Goal: Task Accomplishment & Management: Manage account settings

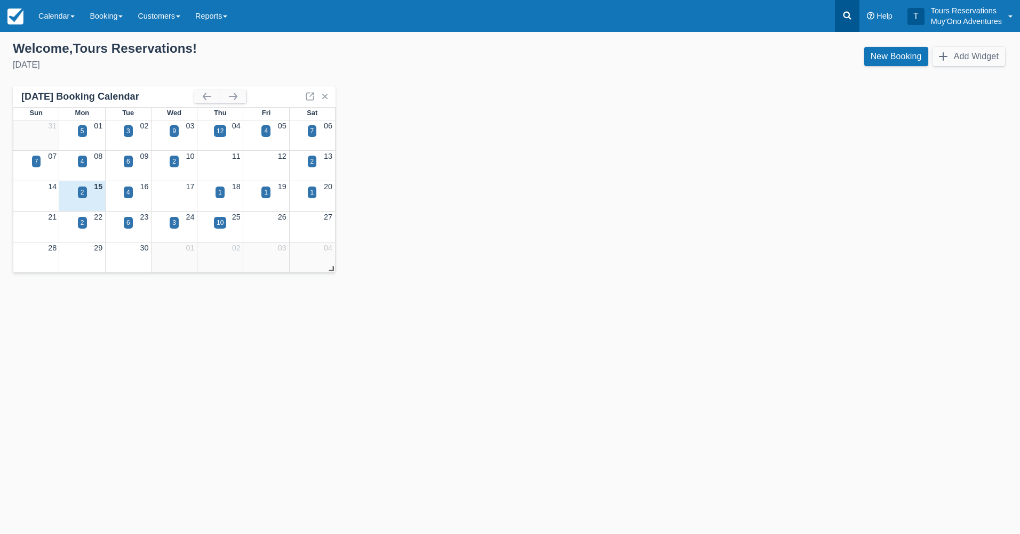
click at [853, 22] on link at bounding box center [847, 16] width 25 height 32
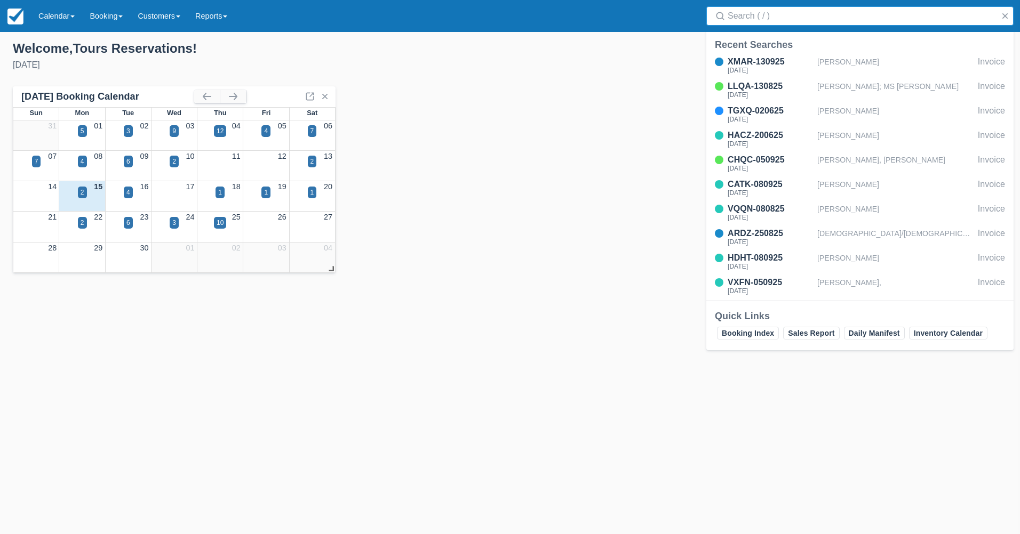
click at [758, 14] on input "Search" at bounding box center [861, 15] width 269 height 19
type input "XMAR-130925"
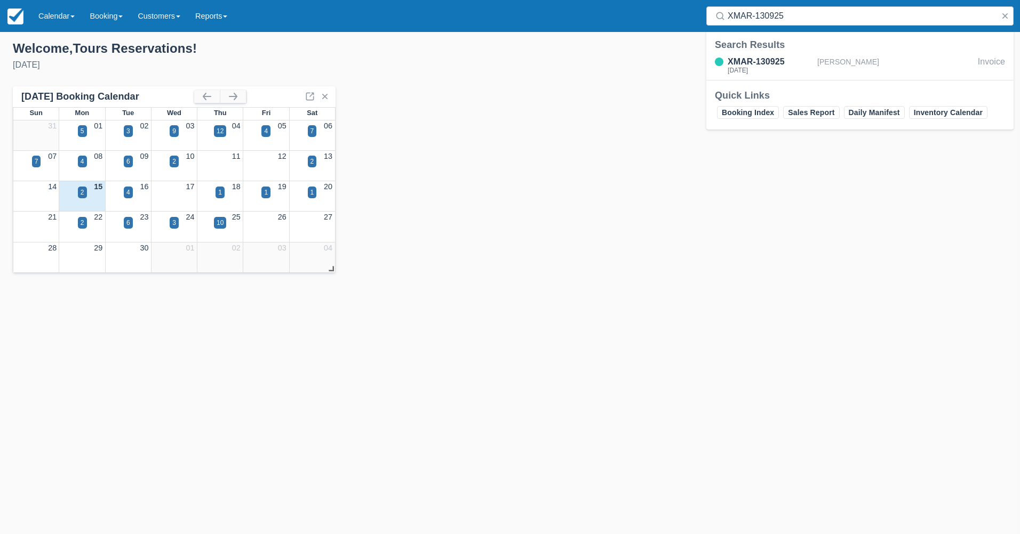
click at [802, 77] on div "XMAR-130925 Tue Sep 23, 2025 Pranav Nandan Invoice" at bounding box center [859, 66] width 307 height 27
click at [801, 65] on div "XMAR-130925" at bounding box center [769, 61] width 85 height 13
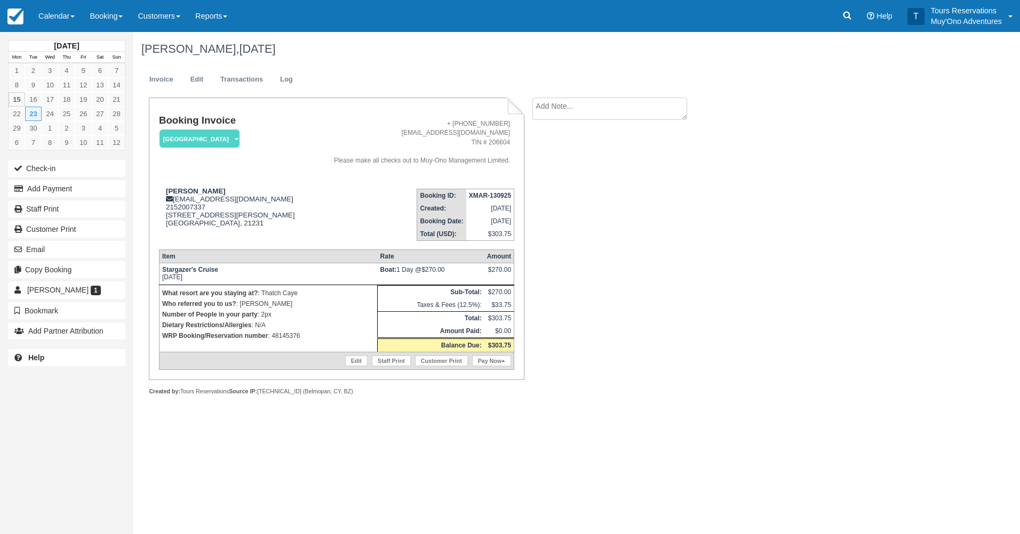
click at [290, 339] on p "WRP Booking/Reservation number : 48145376" at bounding box center [268, 336] width 212 height 11
click at [327, 346] on td "What resort are you staying at? : Thatch Caye Who referred you to us? : Eduar B…" at bounding box center [268, 318] width 218 height 67
click at [294, 337] on p "WRP Booking/Reservation number : 48145376" at bounding box center [268, 336] width 212 height 11
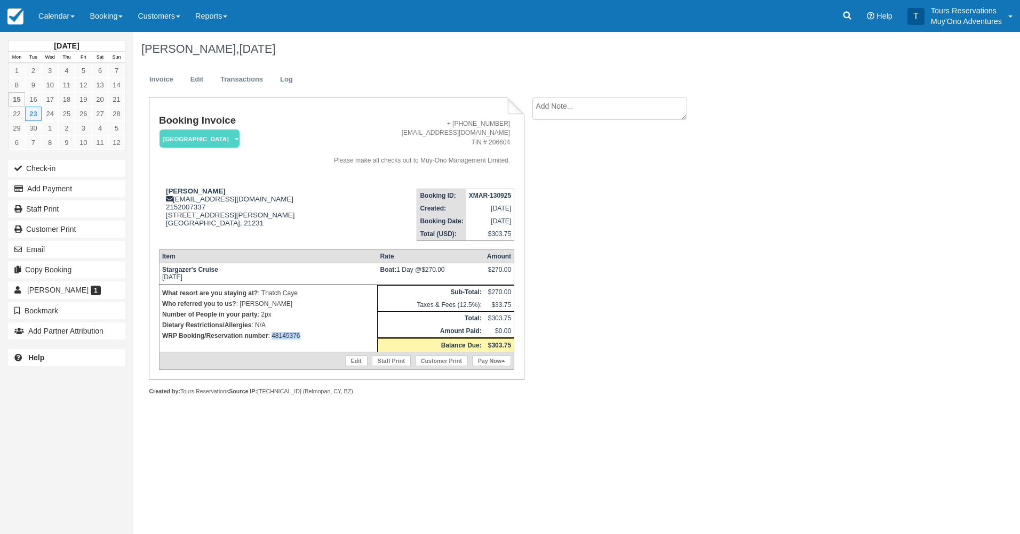
click at [294, 337] on p "WRP Booking/Reservation number : 48145376" at bounding box center [268, 336] width 212 height 11
copy p "48145376"
click at [855, 12] on link at bounding box center [847, 16] width 25 height 32
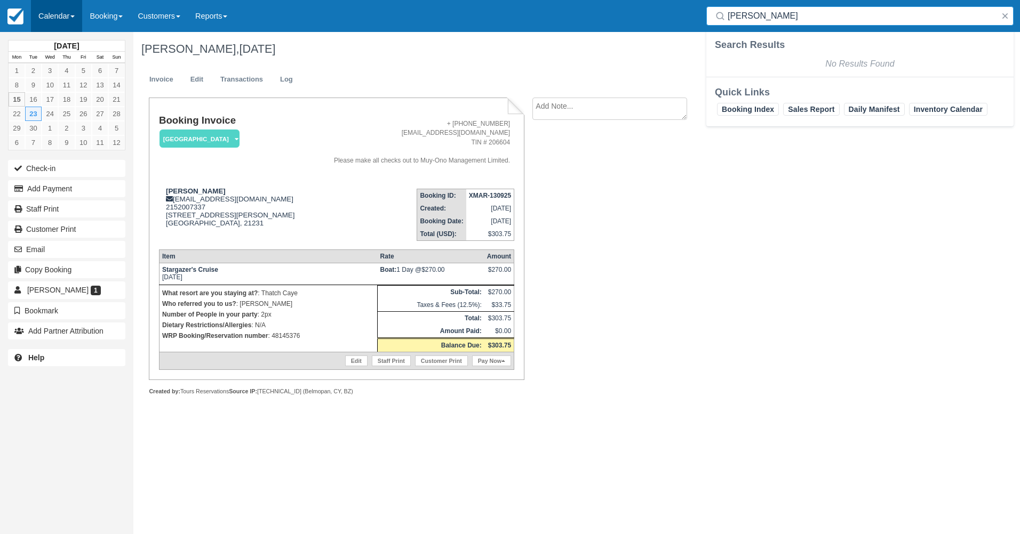
type input "Daniel wagner"
click at [76, 15] on link "Calendar" at bounding box center [56, 16] width 51 height 32
click at [127, 12] on link "Booking" at bounding box center [106, 16] width 48 height 32
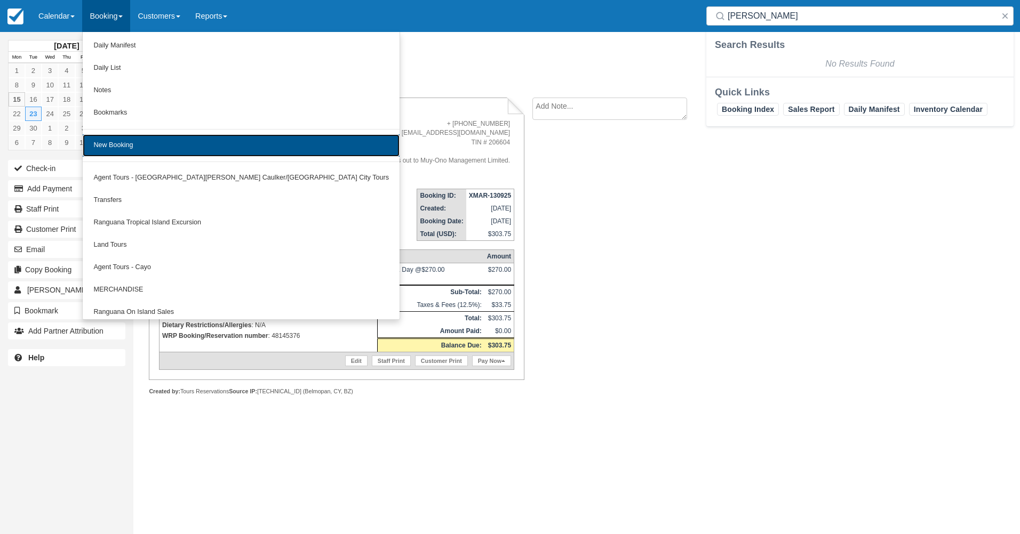
click at [136, 140] on link "New Booking" at bounding box center [241, 145] width 317 height 22
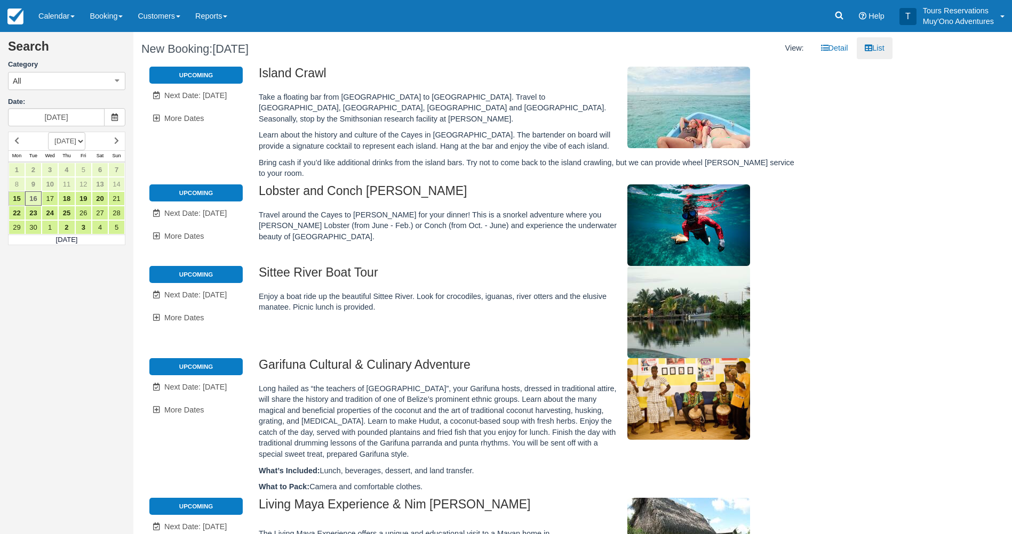
click at [107, 137] on td "[DATE] [DATE] [DATE] [DATE] [DATE] [DATE] [DATE] [DATE] [DATE] [DATE] [DATE] [D…" at bounding box center [66, 141] width 83 height 19
click at [117, 142] on icon at bounding box center [116, 140] width 5 height 7
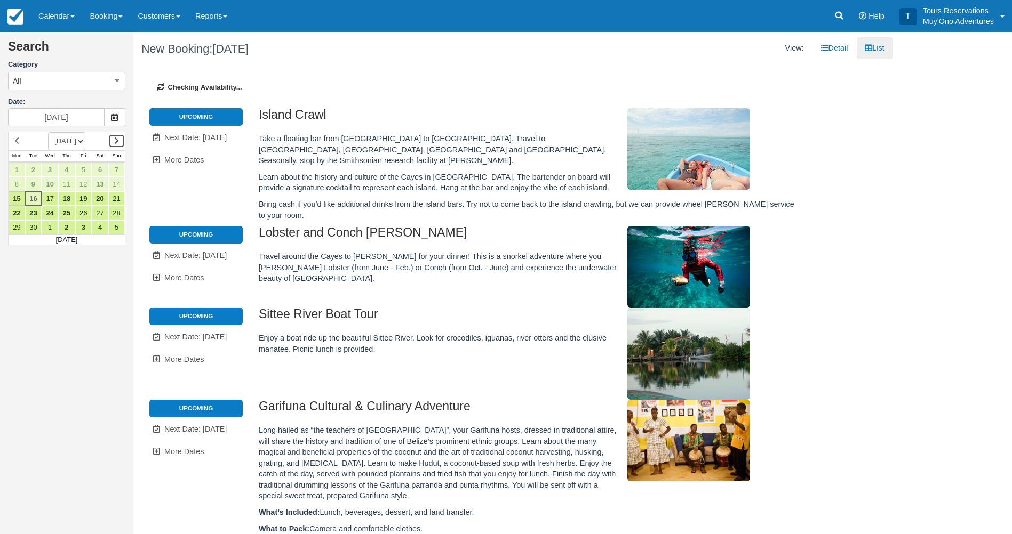
click at [116, 143] on icon at bounding box center [116, 140] width 5 height 7
click at [111, 143] on link at bounding box center [116, 141] width 17 height 14
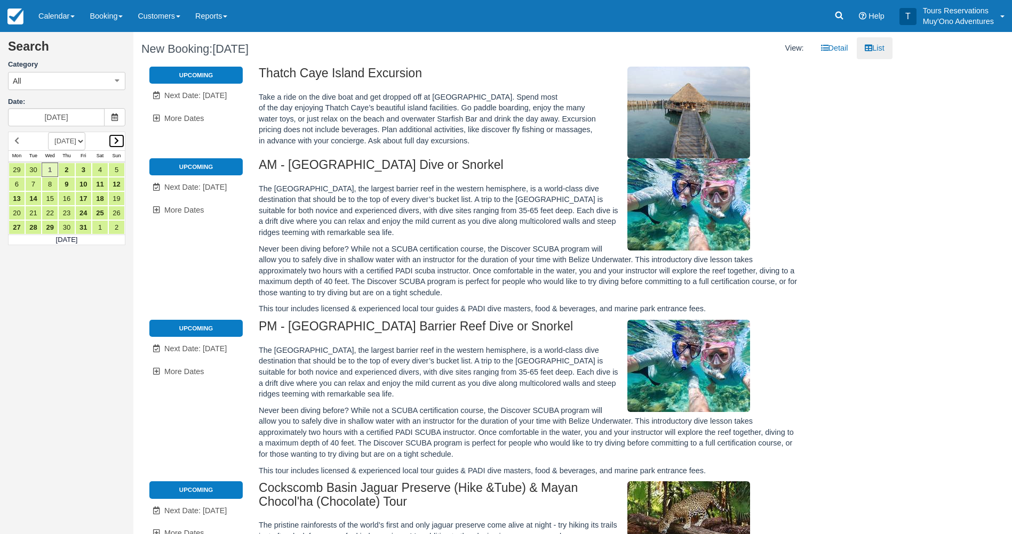
click at [119, 145] on icon at bounding box center [116, 140] width 5 height 7
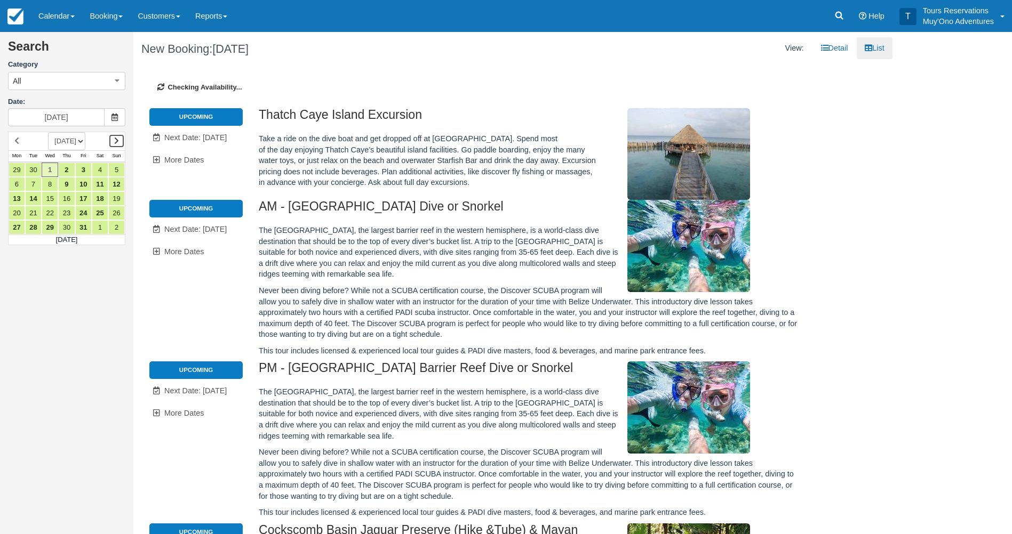
click at [118, 145] on icon at bounding box center [116, 140] width 5 height 7
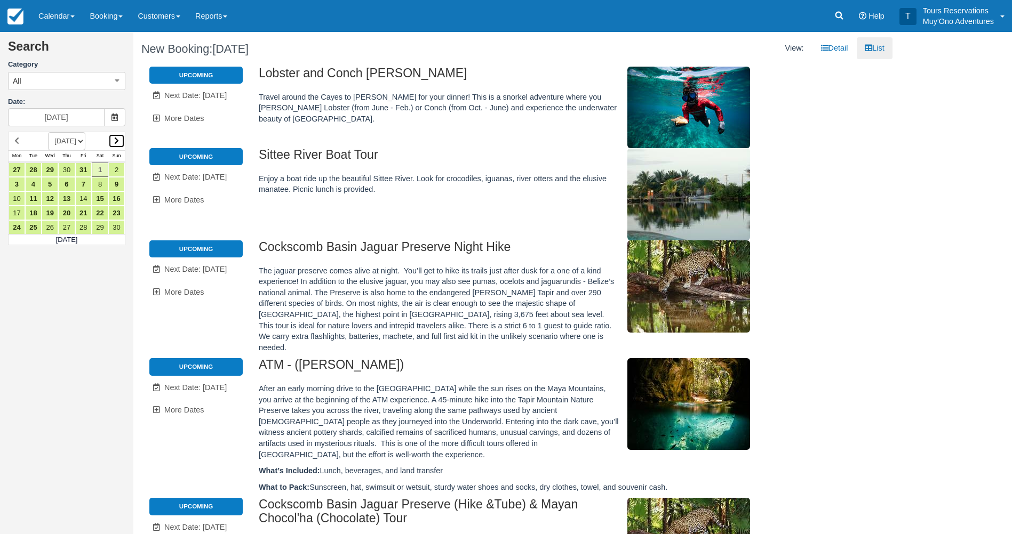
click at [118, 142] on icon at bounding box center [116, 140] width 5 height 7
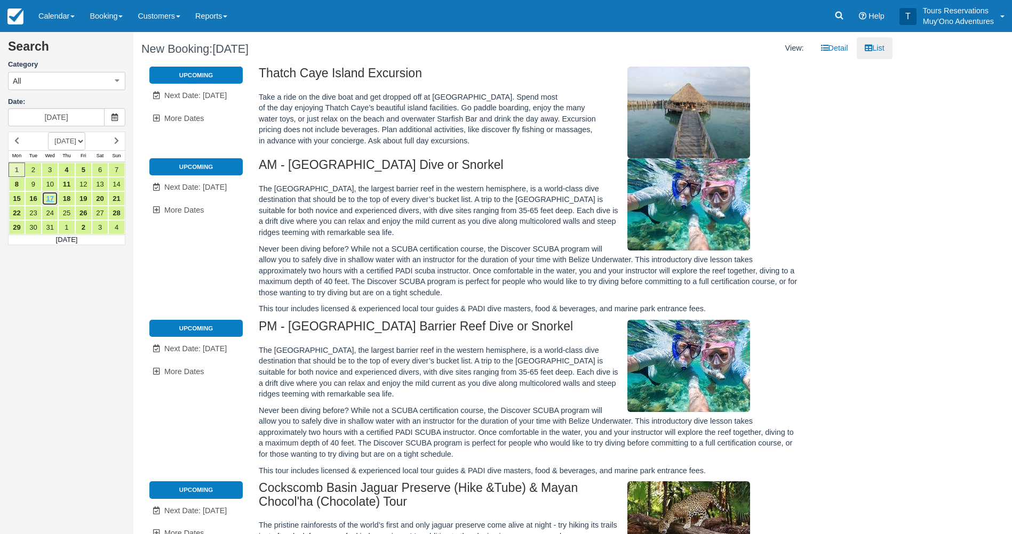
click at [45, 199] on link "17" at bounding box center [50, 198] width 17 height 14
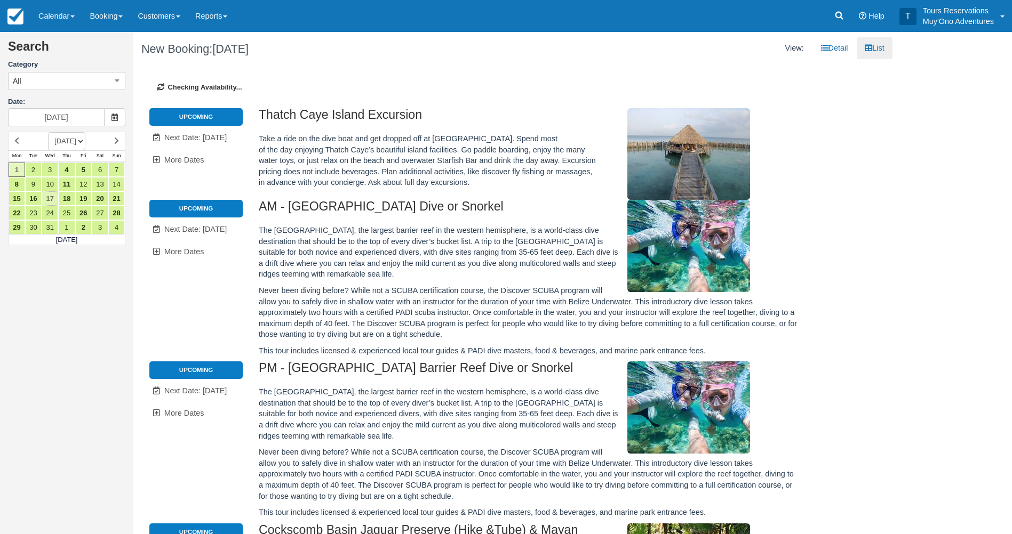
type input "12/17/25"
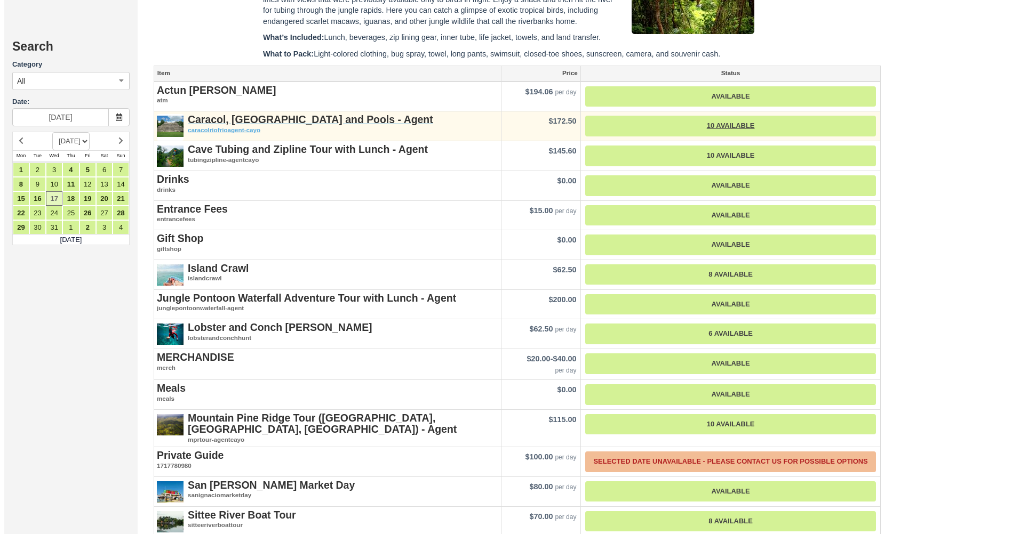
scroll to position [1280, 0]
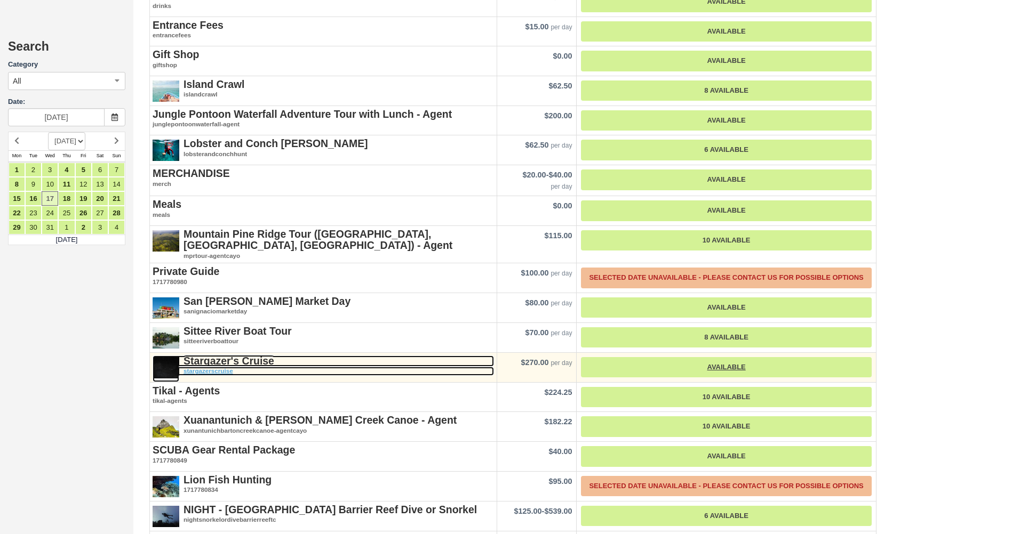
click at [237, 360] on strong "Stargazer's Cruise" at bounding box center [228, 361] width 91 height 12
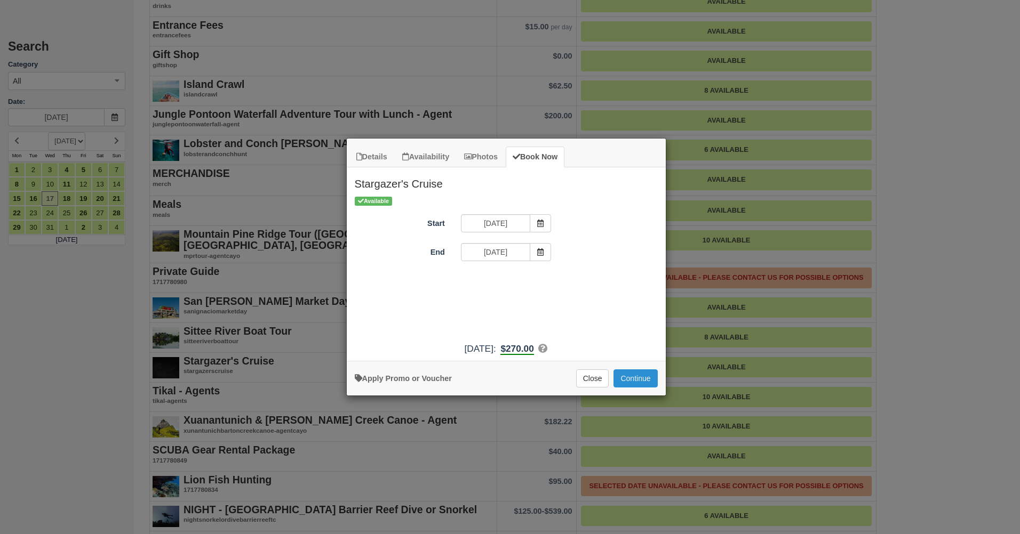
click at [643, 378] on button "Continue" at bounding box center [635, 379] width 44 height 18
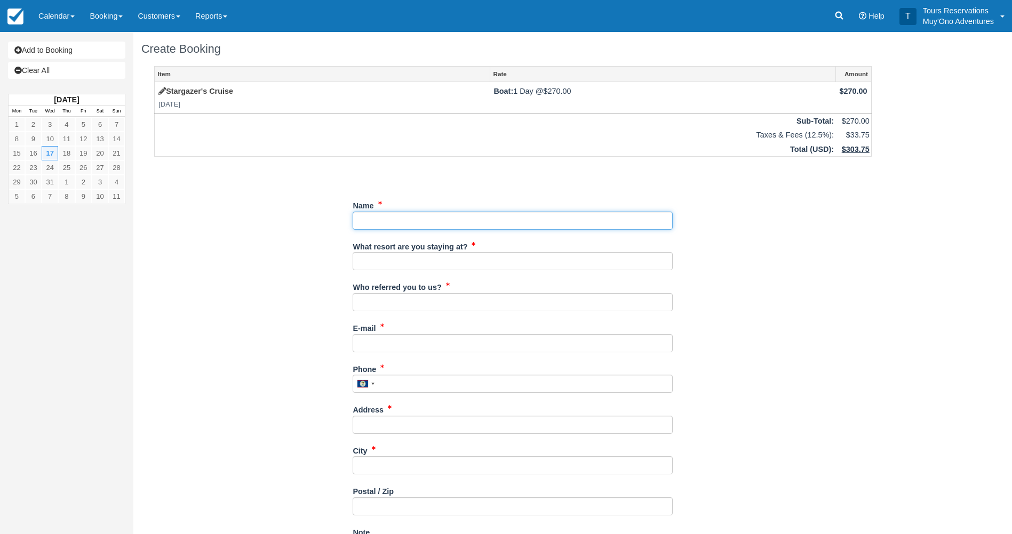
click at [489, 224] on input "Name" at bounding box center [513, 221] width 320 height 18
paste input "[PERSON_NAME]"
type input "[PERSON_NAME]"
click at [476, 257] on input "What resort are you staying at?" at bounding box center [513, 261] width 320 height 18
type input "Hopkins Bay"
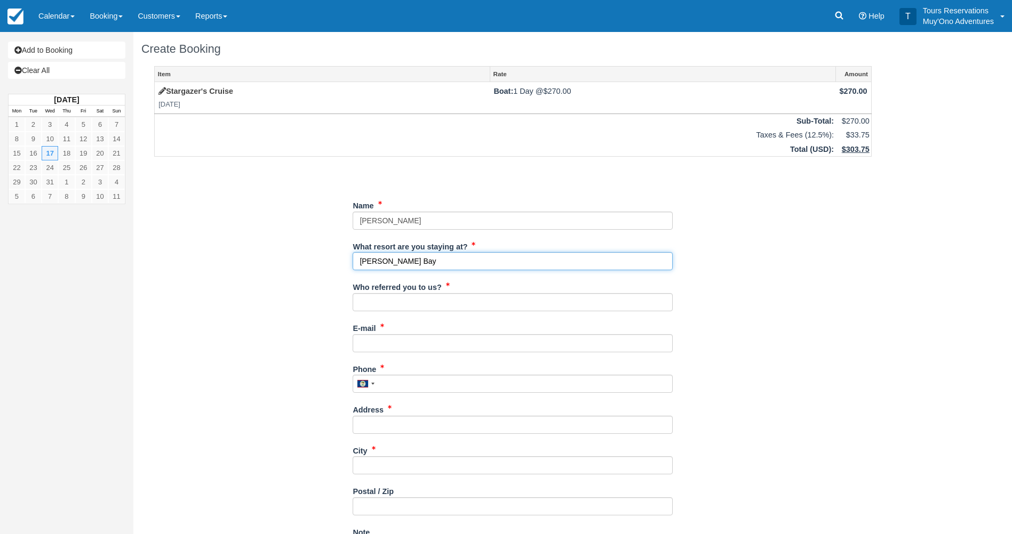
drag, startPoint x: 427, startPoint y: 255, endPoint x: 401, endPoint y: 259, distance: 25.9
click at [401, 259] on input "Hopkins Bay" at bounding box center [513, 261] width 320 height 18
drag, startPoint x: 425, startPoint y: 261, endPoint x: 346, endPoint y: 258, distance: 79.5
click at [346, 258] on div "Item Rate Amount Stargazer's Cruise Wed Dec 17, 2025 Boat: 1 Day @ $270.00 $270…" at bounding box center [512, 381] width 743 height 631
click at [404, 264] on input "What resort are you staying at?" at bounding box center [513, 261] width 320 height 18
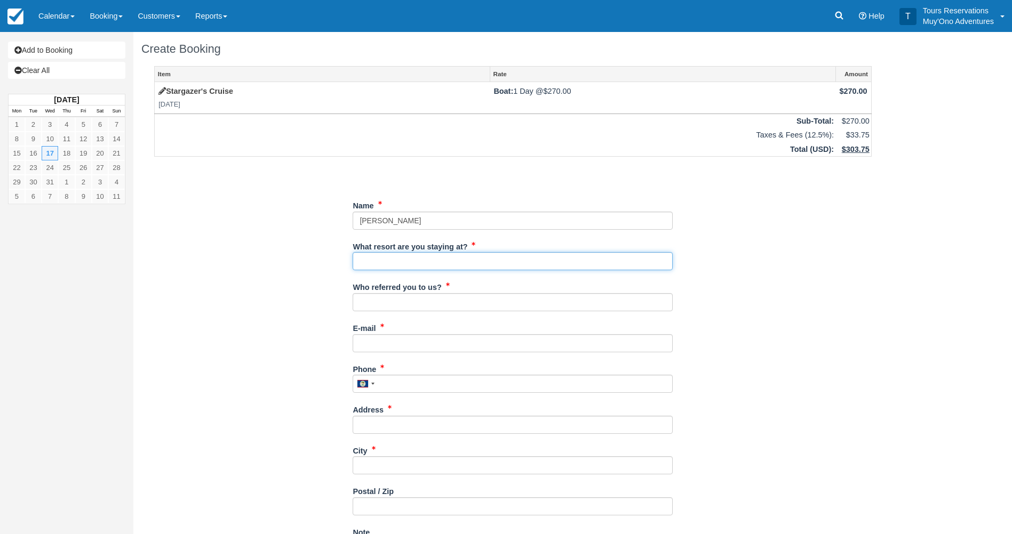
type input "Thatch Caye"
click at [411, 305] on input "Who referred you to us?" at bounding box center [513, 302] width 320 height 18
type input "[PERSON_NAME]"
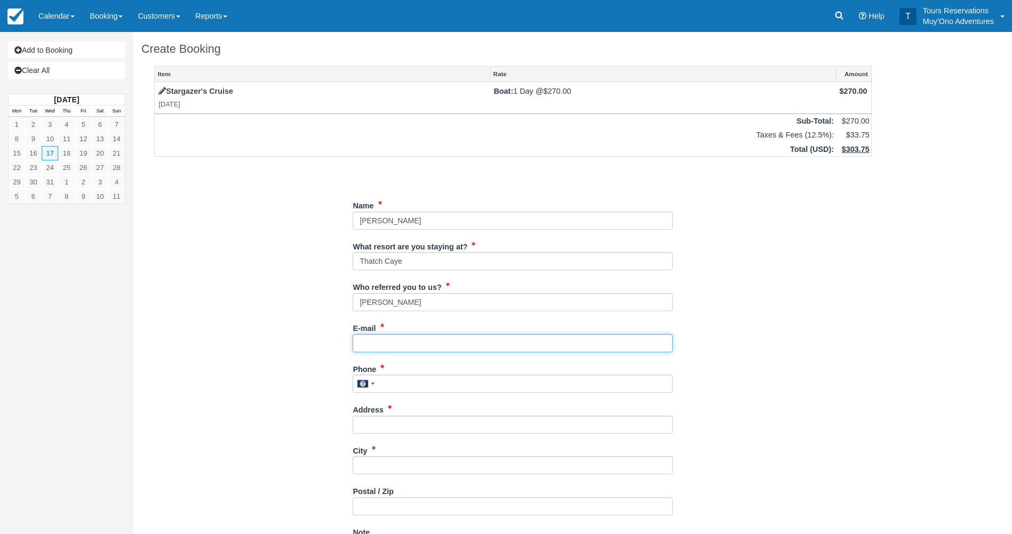
click at [411, 341] on input "E-mail" at bounding box center [513, 343] width 320 height 18
click at [485, 339] on input "E-mail" at bounding box center [513, 343] width 320 height 18
paste input "[EMAIL_ADDRESS][DOMAIN_NAME]"
type input "[EMAIL_ADDRESS][DOMAIN_NAME]"
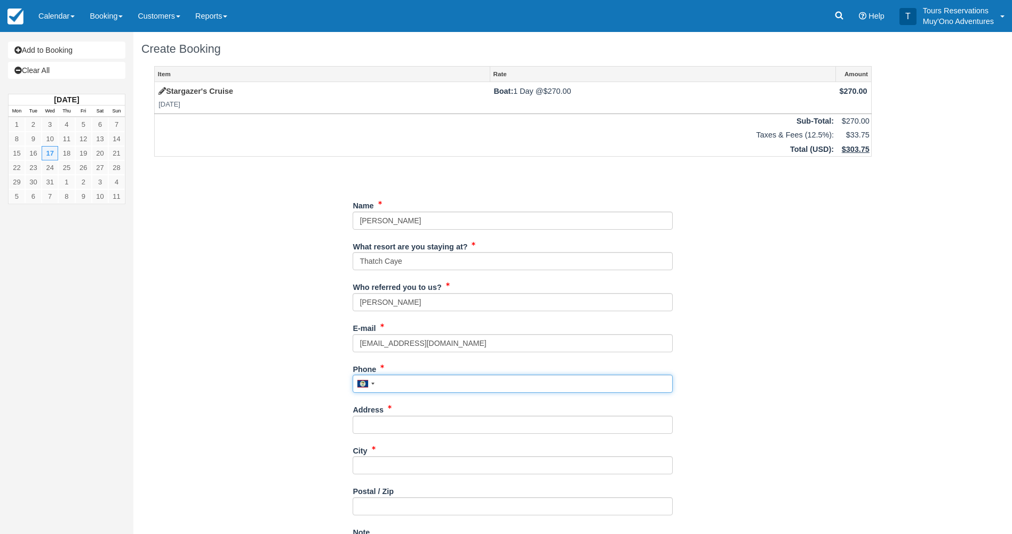
click at [478, 385] on input "Phone" at bounding box center [513, 384] width 320 height 18
paste input "7034753402"
type input "7034753402"
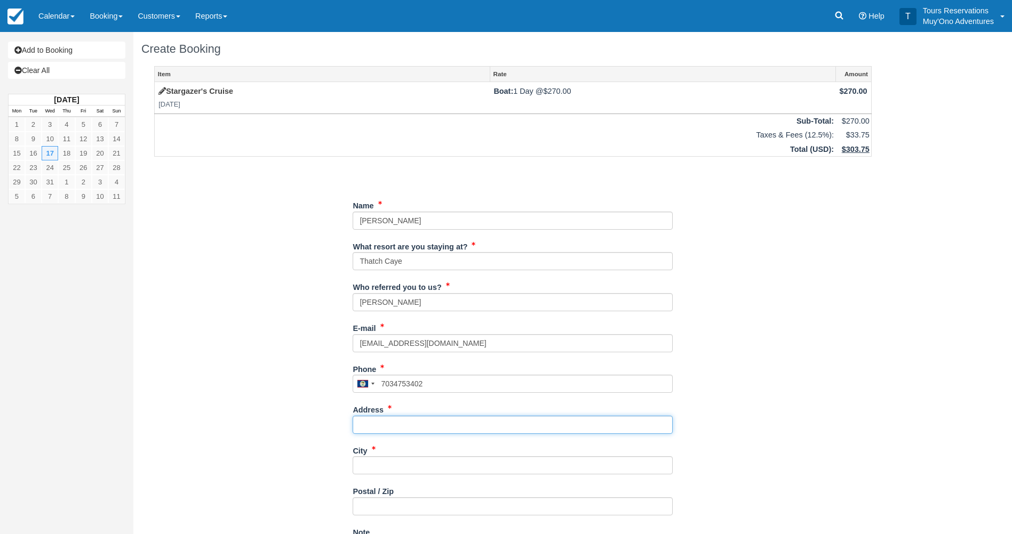
click at [381, 426] on input "Address" at bounding box center [513, 425] width 320 height 18
paste input "[STREET_ADDRESS][PERSON_NAME]"
type input "[STREET_ADDRESS][PERSON_NAME]"
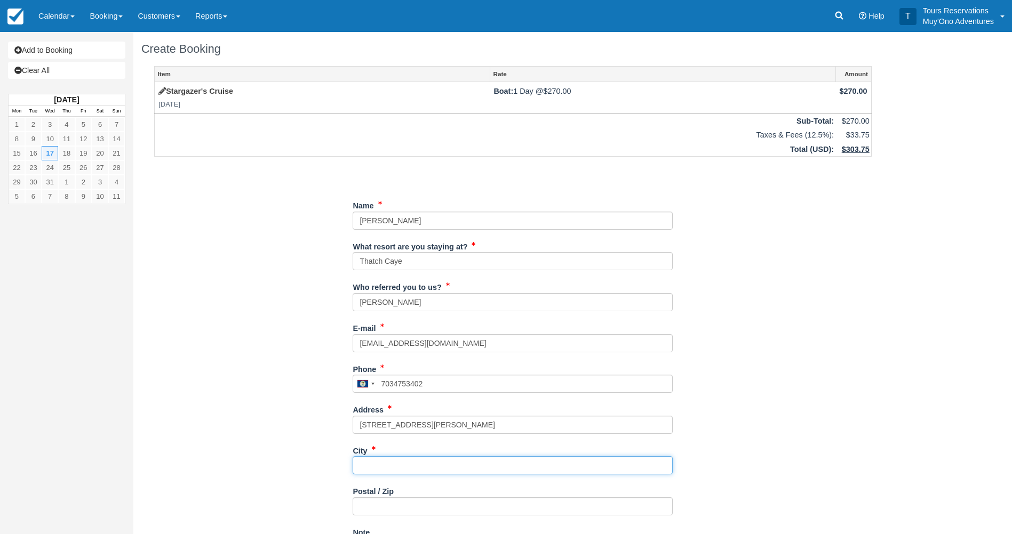
click at [365, 465] on input "City" at bounding box center [513, 466] width 320 height 18
paste input "Oakton"
type input "Oakton"
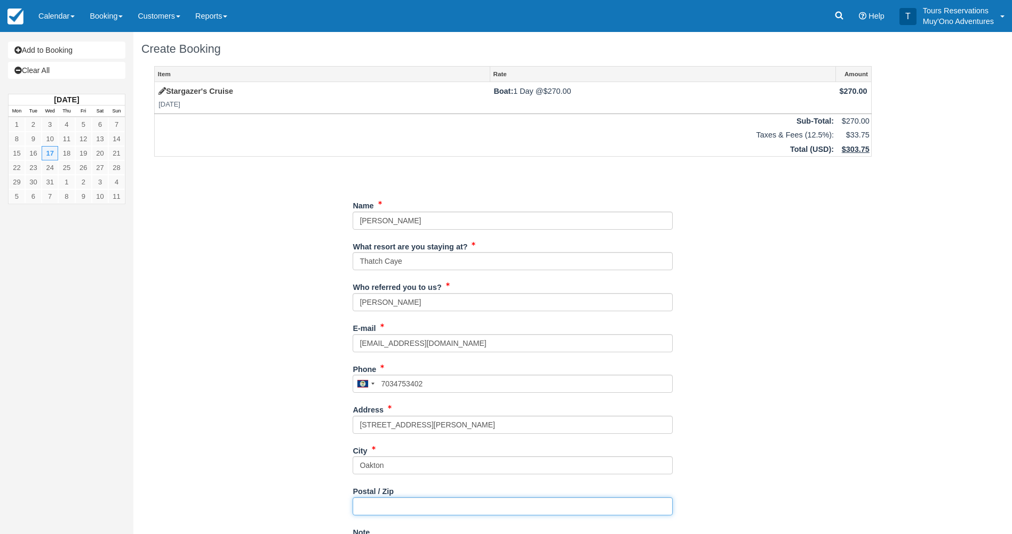
click at [438, 499] on input "Postal / Zip" at bounding box center [513, 507] width 320 height 18
paste input "22124"
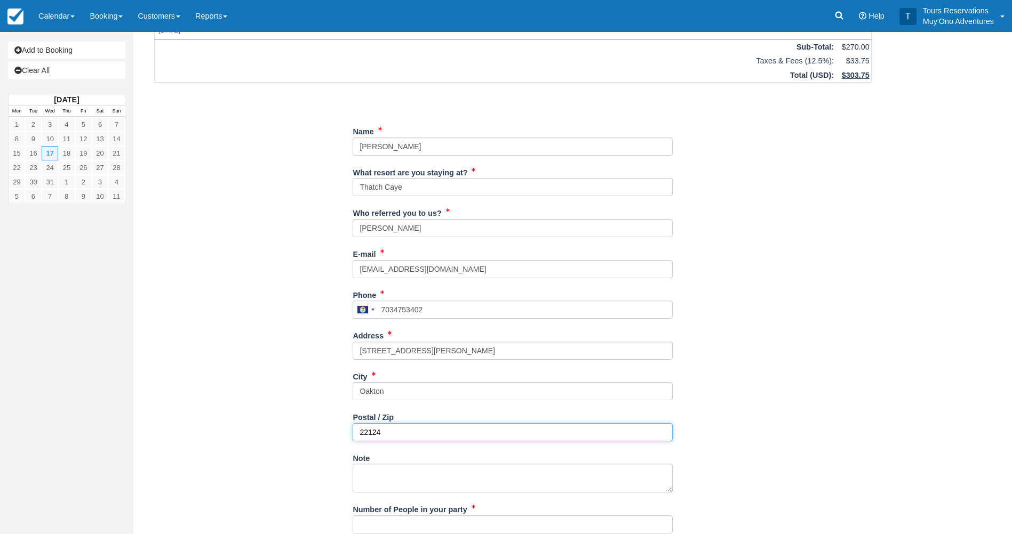
scroll to position [189, 0]
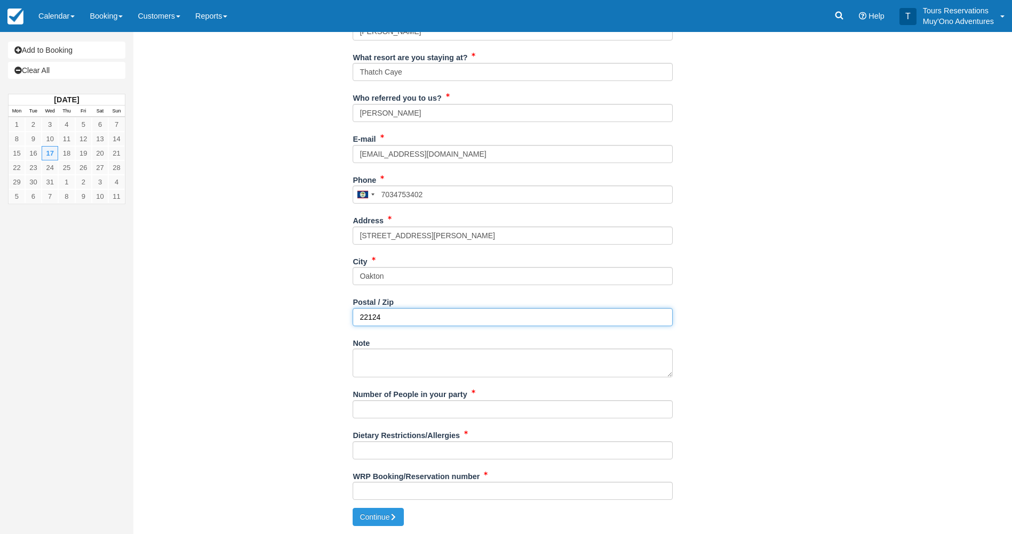
type input "22124"
click at [468, 420] on div "Number of People in your party" at bounding box center [513, 406] width 320 height 41
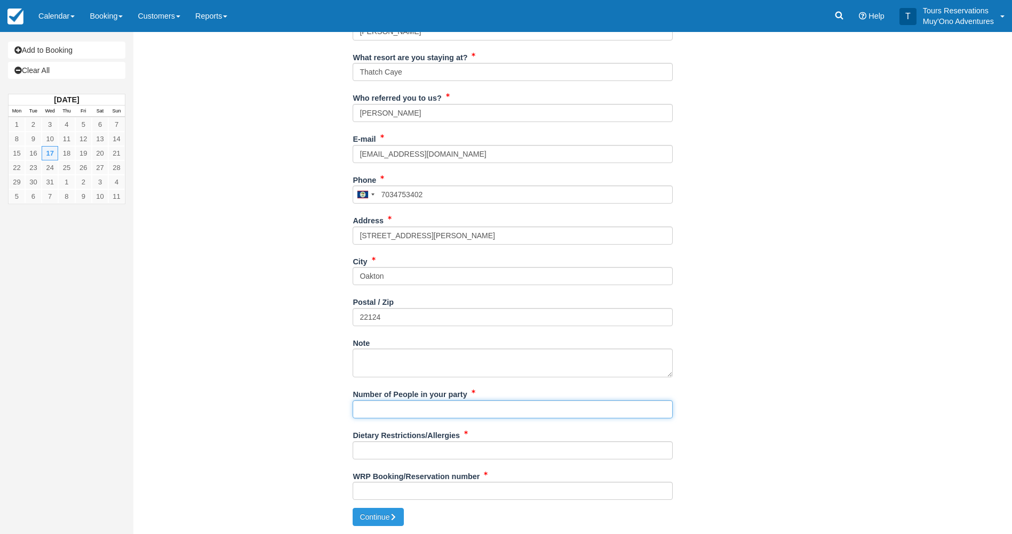
click at [469, 408] on input "Number of People in your party" at bounding box center [513, 410] width 320 height 18
type input "2px"
click at [567, 446] on input "Dietary Restrictions/Allergies" at bounding box center [513, 451] width 320 height 18
type input "N/A"
click at [485, 483] on input "WRP Booking/Reservation number" at bounding box center [513, 491] width 320 height 18
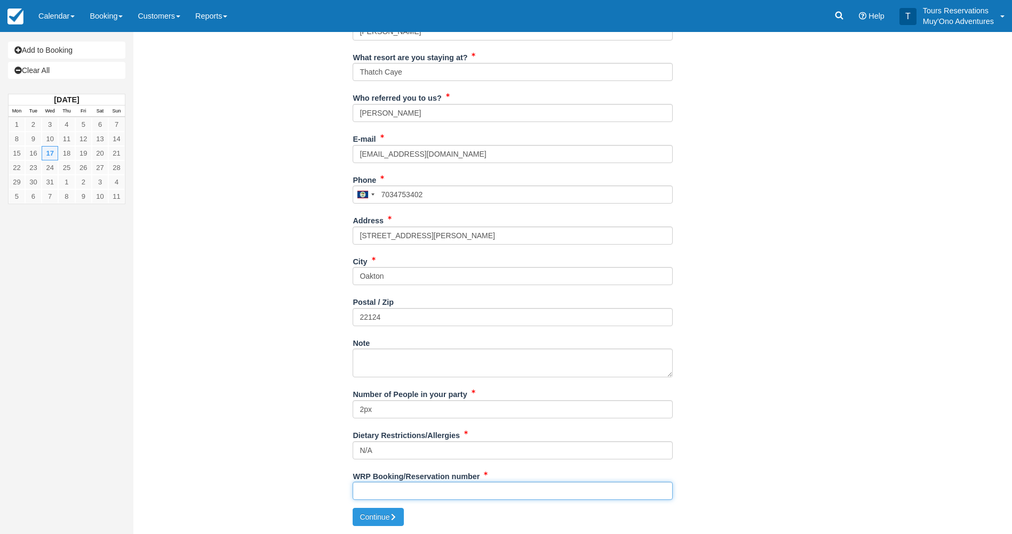
paste input "BB25091018672398"
type input "BB25091018672398"
drag, startPoint x: 408, startPoint y: 517, endPoint x: 402, endPoint y: 516, distance: 6.5
click at [407, 517] on div "Create Booking Item Rate Amount Stargazer's Cruise Wed Dec 17, 2025 Boat: 1 Day…" at bounding box center [512, 189] width 759 height 692
click at [402, 516] on button "Continue" at bounding box center [378, 517] width 51 height 18
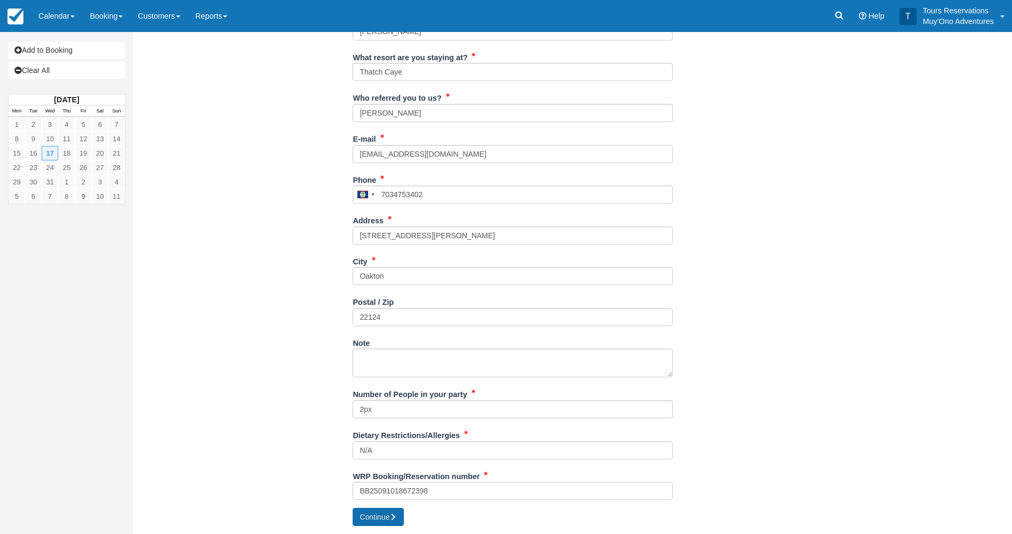
type input "[PHONE_NUMBER]"
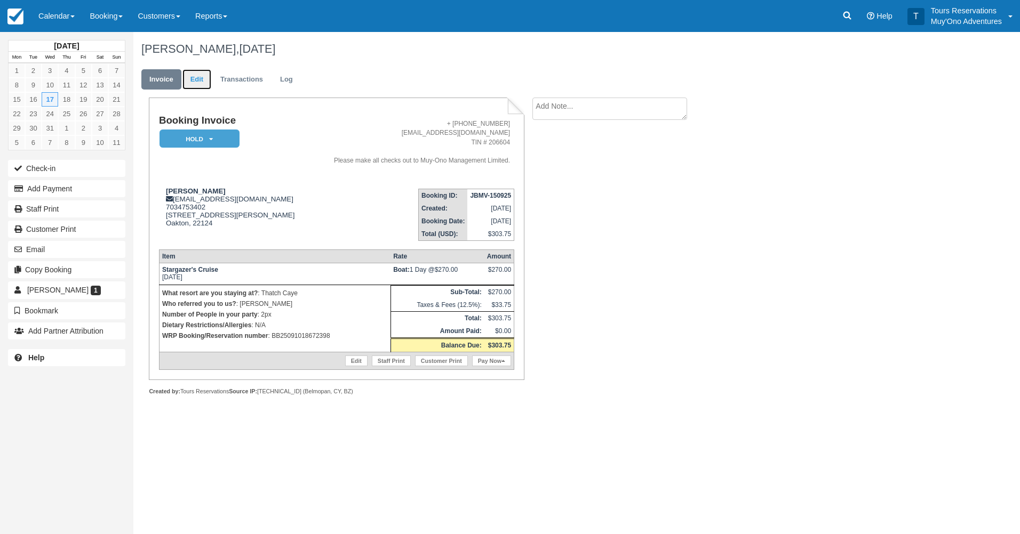
click at [203, 78] on link "Edit" at bounding box center [196, 79] width 29 height 21
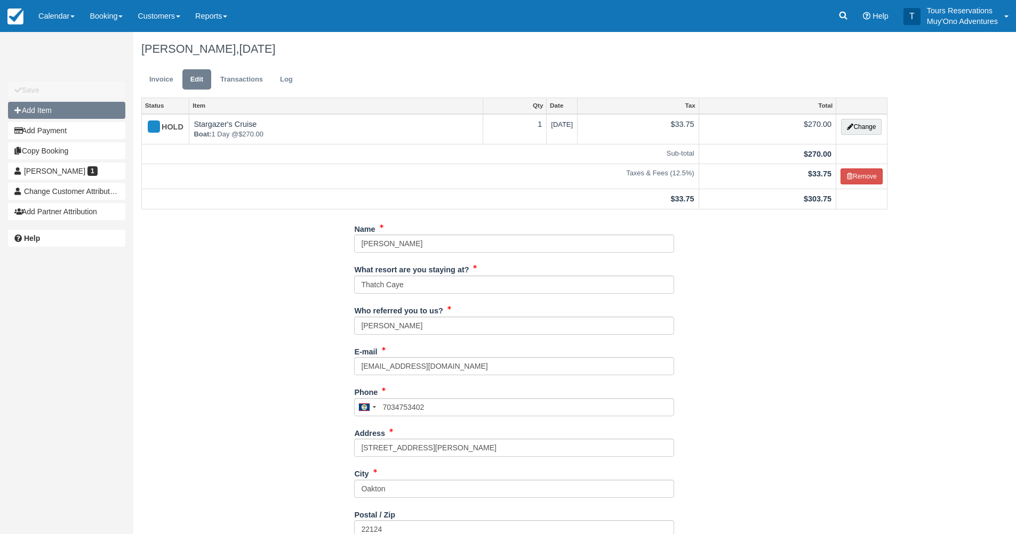
click at [45, 112] on button "Add Item" at bounding box center [66, 110] width 117 height 17
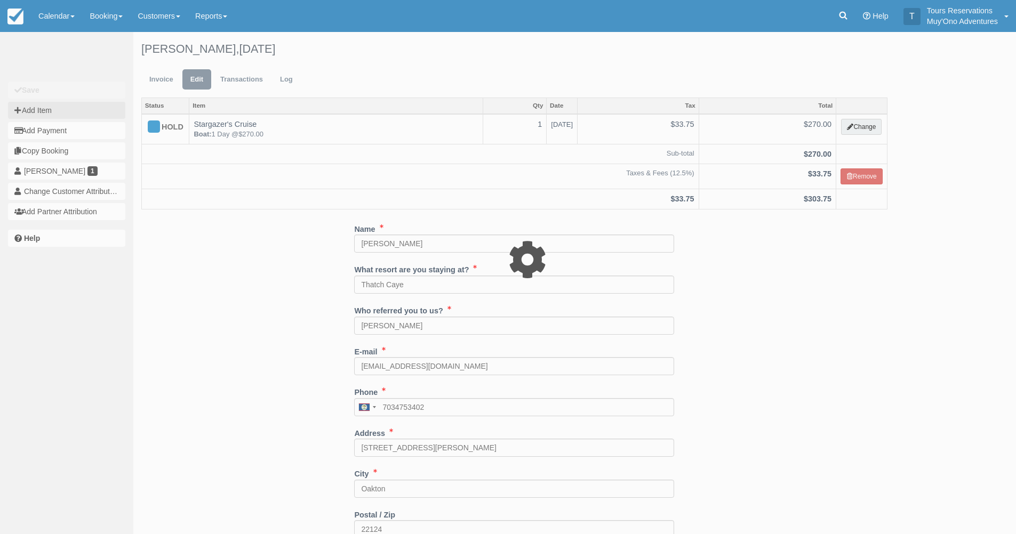
type input "0.00"
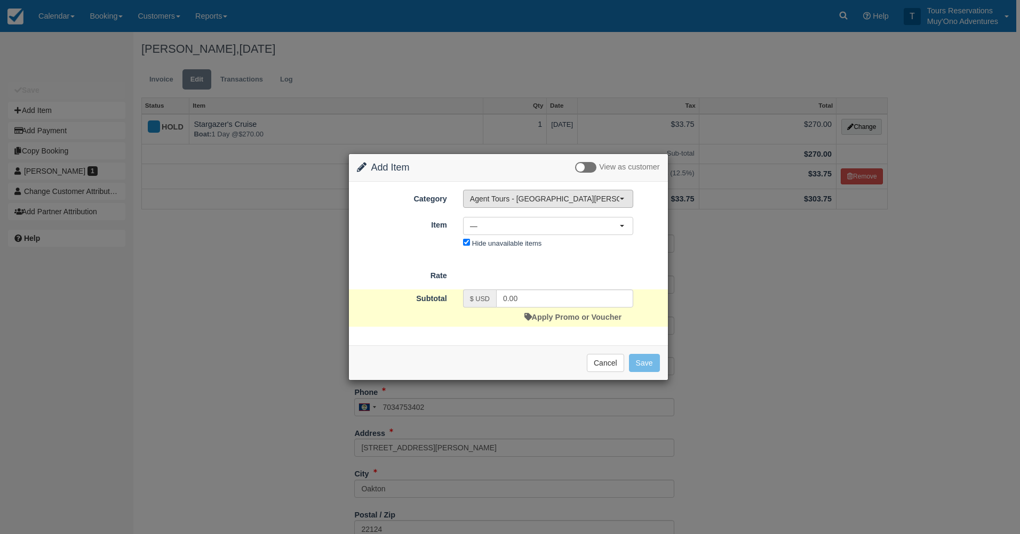
click at [586, 202] on span "Agent Tours - [GEOGRAPHIC_DATA][PERSON_NAME] Caulker/[GEOGRAPHIC_DATA] City Tou…" at bounding box center [544, 199] width 149 height 11
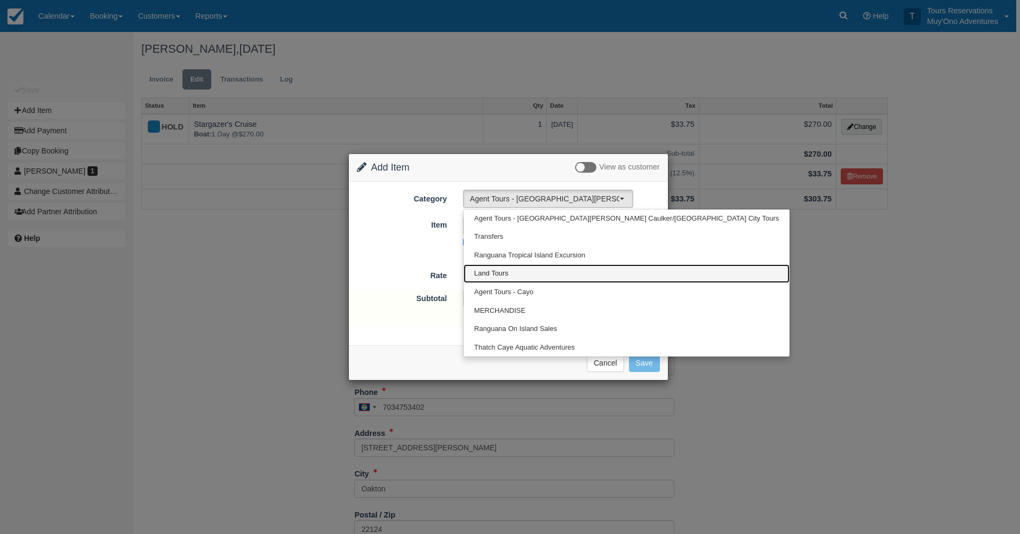
click at [537, 268] on link "Land Tours" at bounding box center [626, 274] width 326 height 19
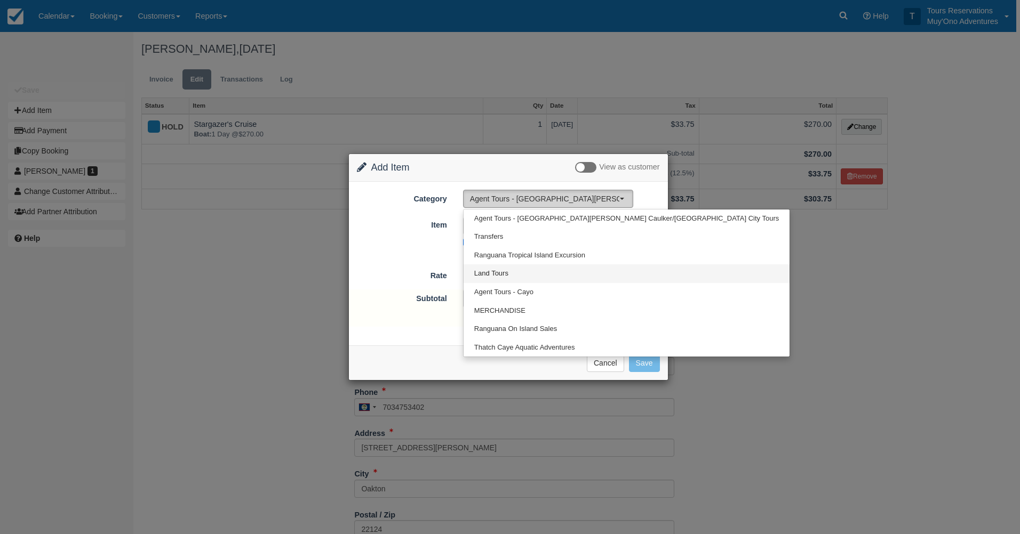
select select "15"
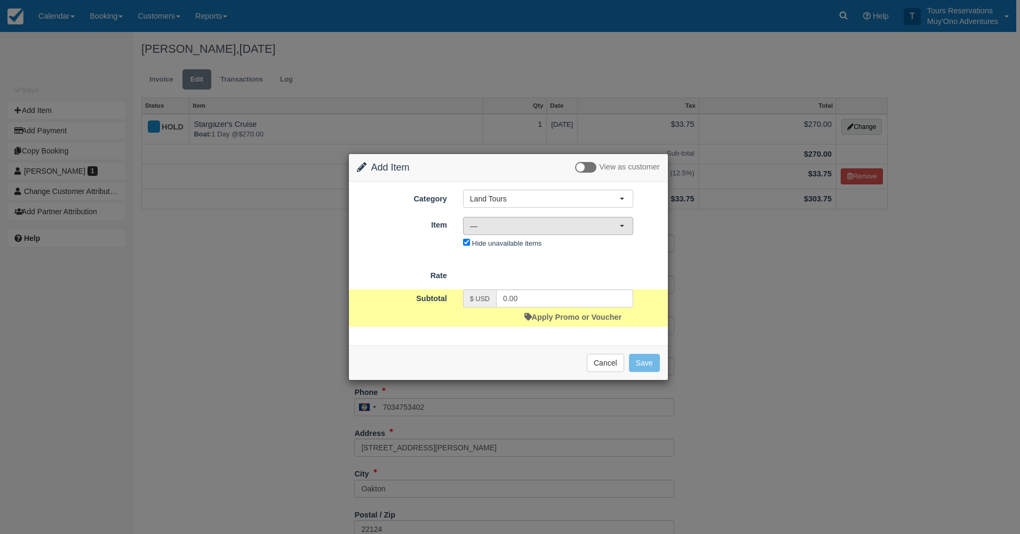
click at [524, 222] on span "—" at bounding box center [544, 226] width 149 height 11
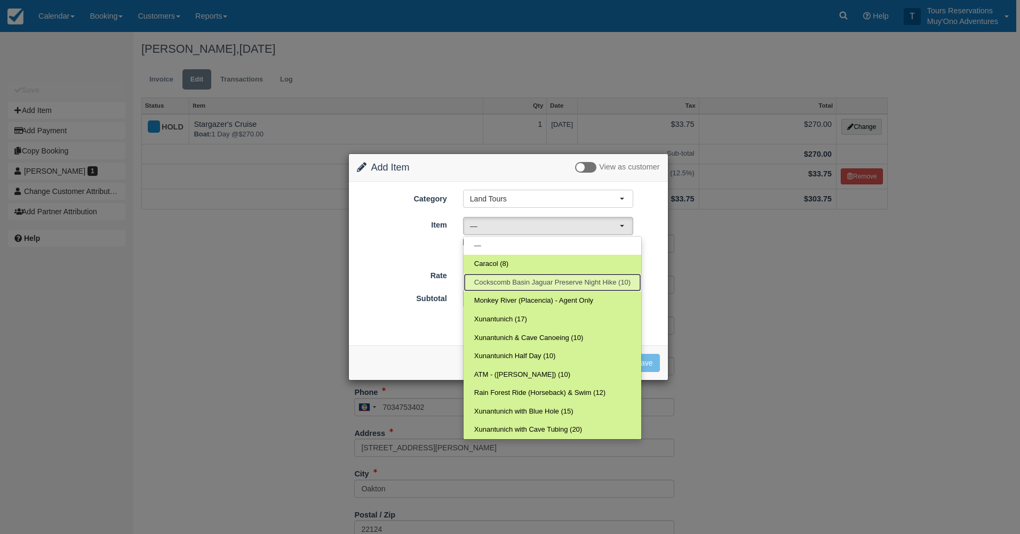
click at [562, 290] on link "Cockscomb Basin Jaguar Preserve Night Hike (10)" at bounding box center [552, 283] width 178 height 19
select select "104"
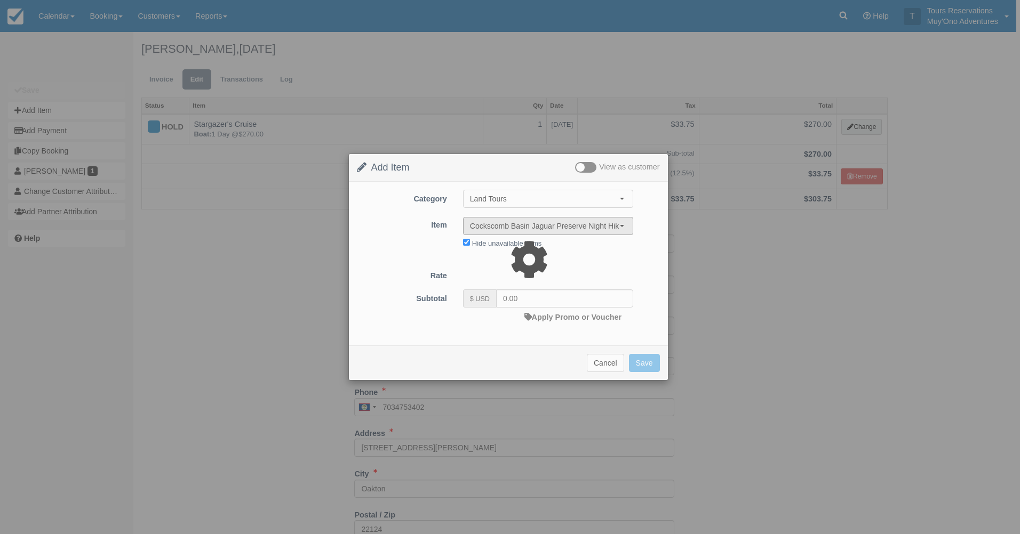
type input "200.00"
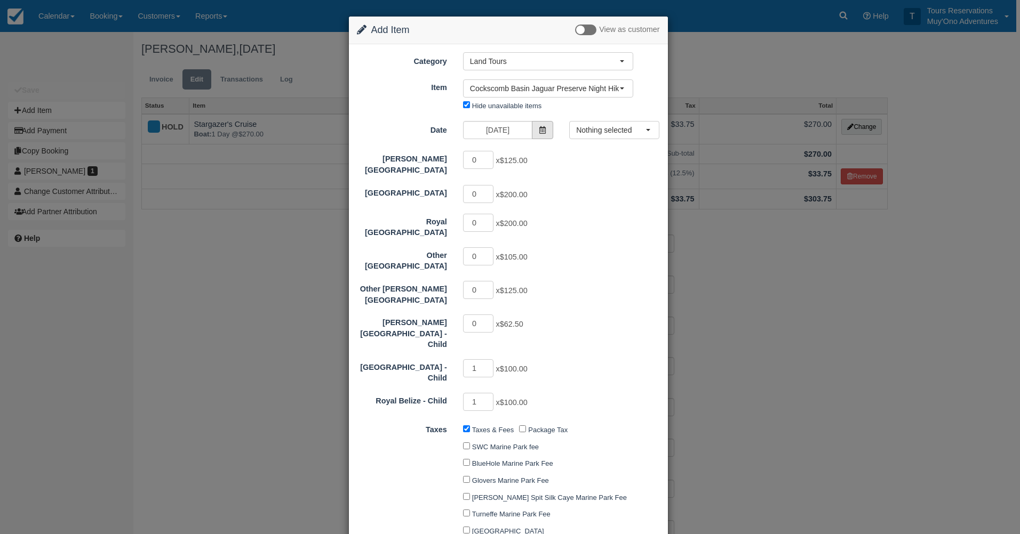
click at [545, 129] on span at bounding box center [542, 130] width 21 height 18
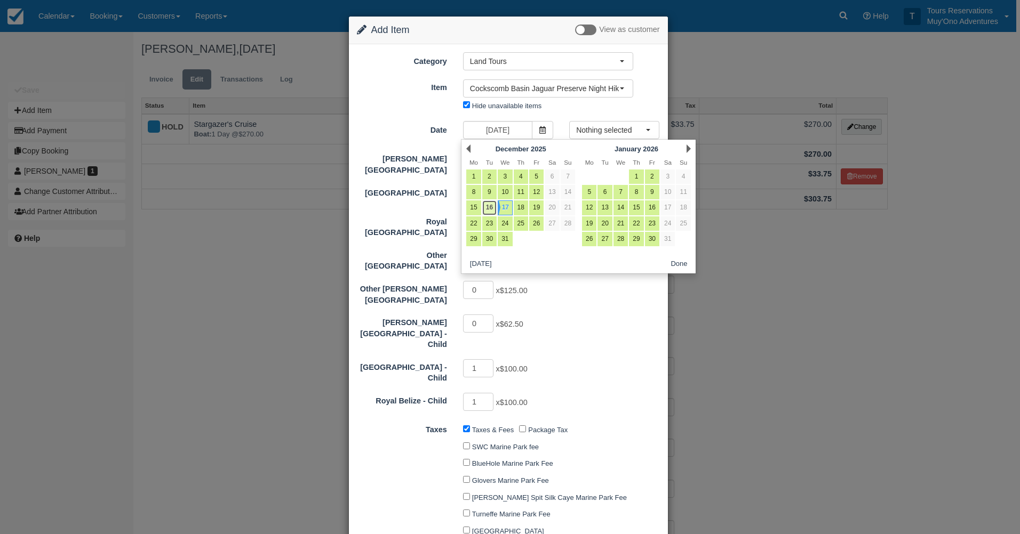
click at [493, 204] on link "16" at bounding box center [489, 208] width 14 height 14
type input "[DATE]"
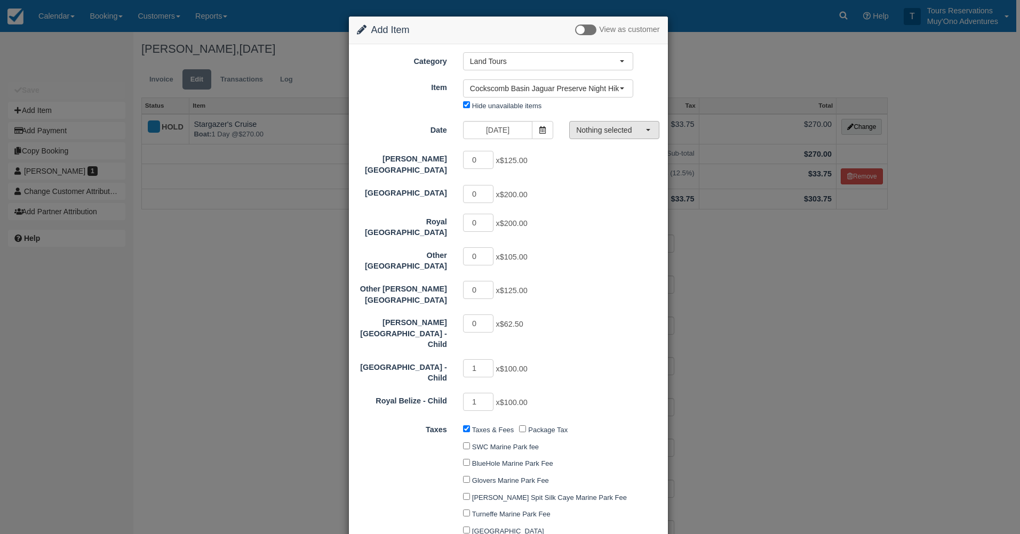
click at [598, 130] on span "Nothing selected" at bounding box center [610, 130] width 69 height 11
click at [595, 148] on span "06:00 PM - 08:00 PM" at bounding box center [613, 150] width 66 height 10
select select "0"
click at [548, 83] on span "Cockscomb Basin Jaguar Preserve Night Hike (10)" at bounding box center [544, 88] width 149 height 11
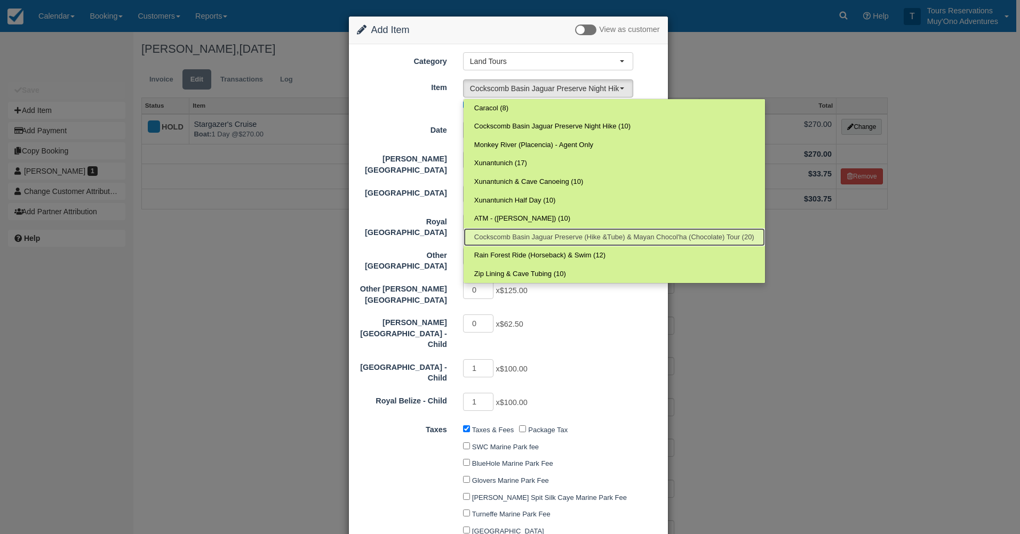
click at [587, 234] on span "Cockscomb Basin Jaguar Preserve (Hike &Tube) & Mayan Chocol'ha (Chocolate) Tour…" at bounding box center [614, 238] width 280 height 10
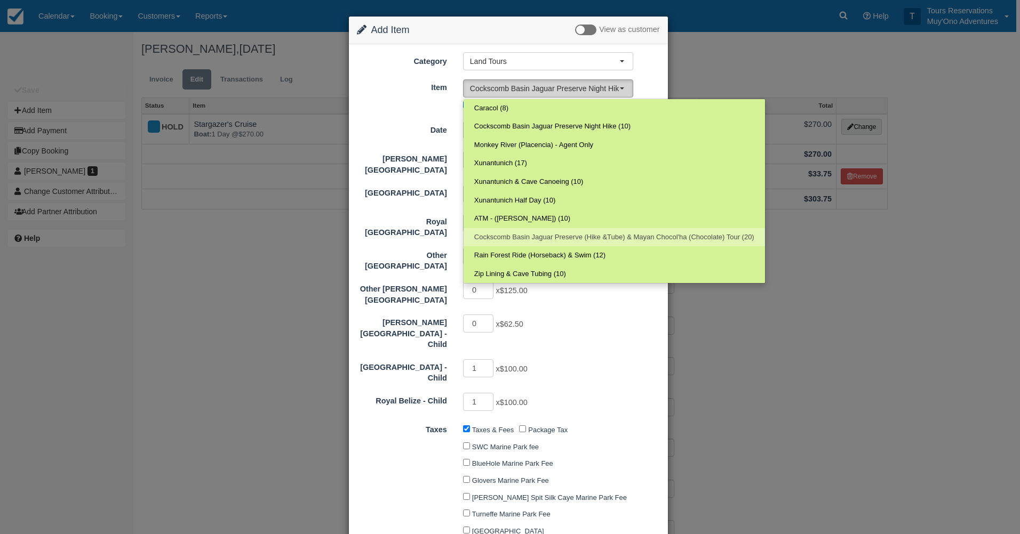
select select "36"
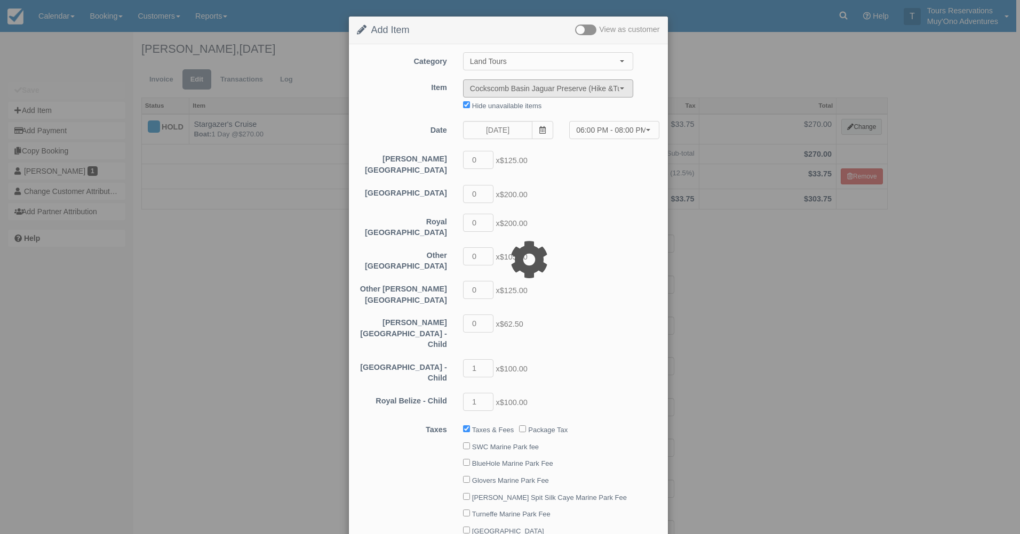
type input "225.00"
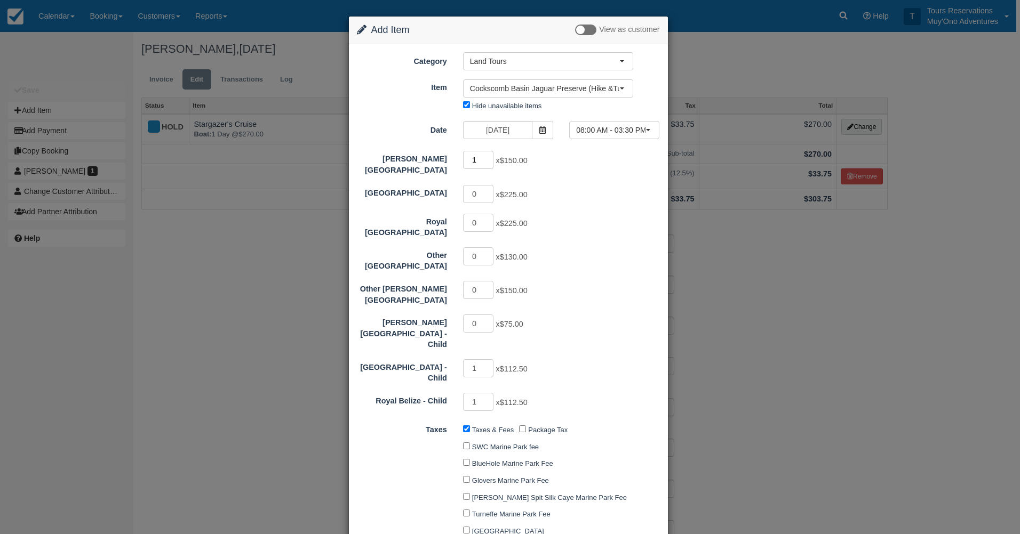
click at [485, 157] on input "1" at bounding box center [478, 160] width 31 height 18
type input "2"
click at [485, 157] on input "2" at bounding box center [478, 160] width 31 height 18
type input "525.00"
type input "0"
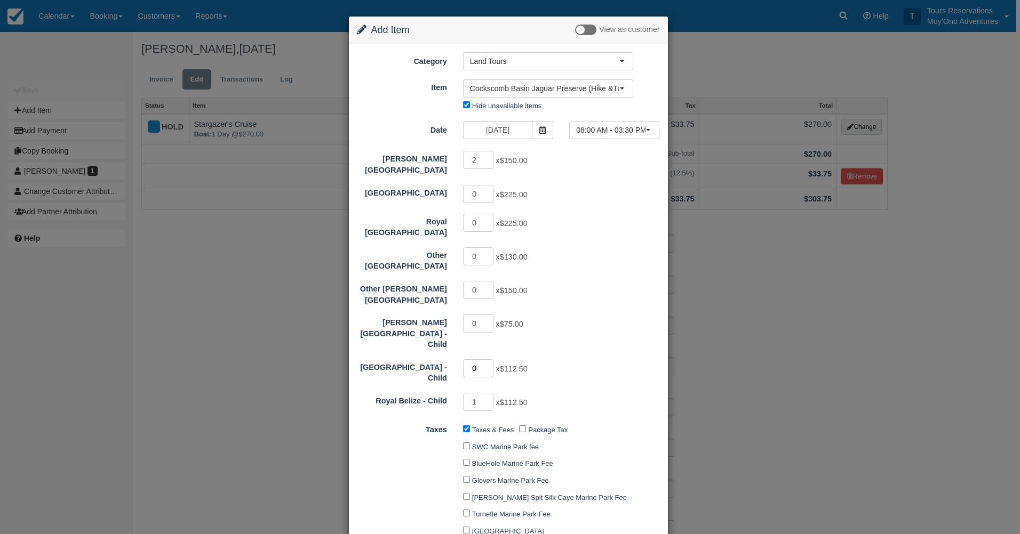
click at [484, 359] on input "0" at bounding box center [478, 368] width 31 height 18
type input "412.50"
type input "0"
click at [486, 393] on input "0" at bounding box center [478, 402] width 31 height 18
click at [600, 359] on div "0 x $112.50" at bounding box center [548, 369] width 186 height 21
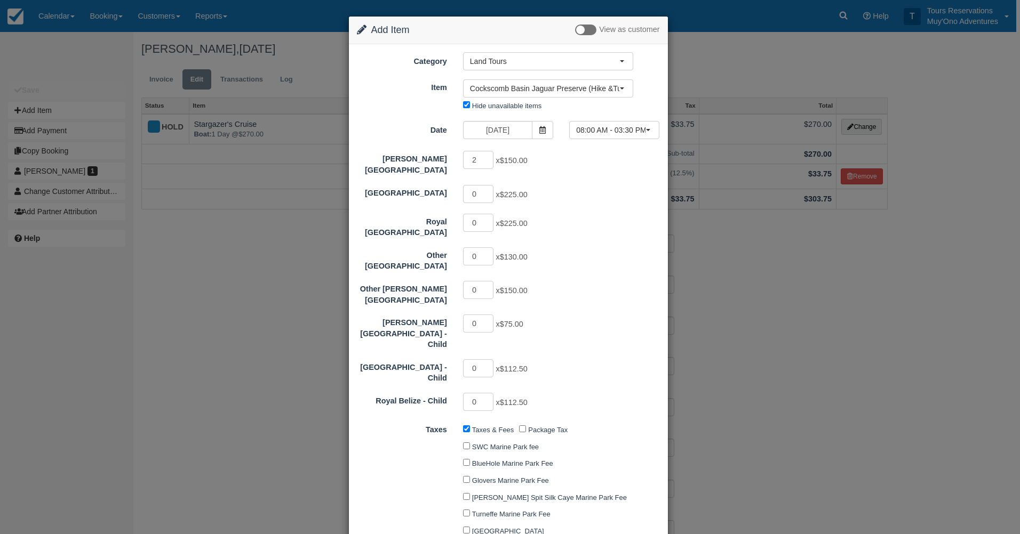
type input "300.00"
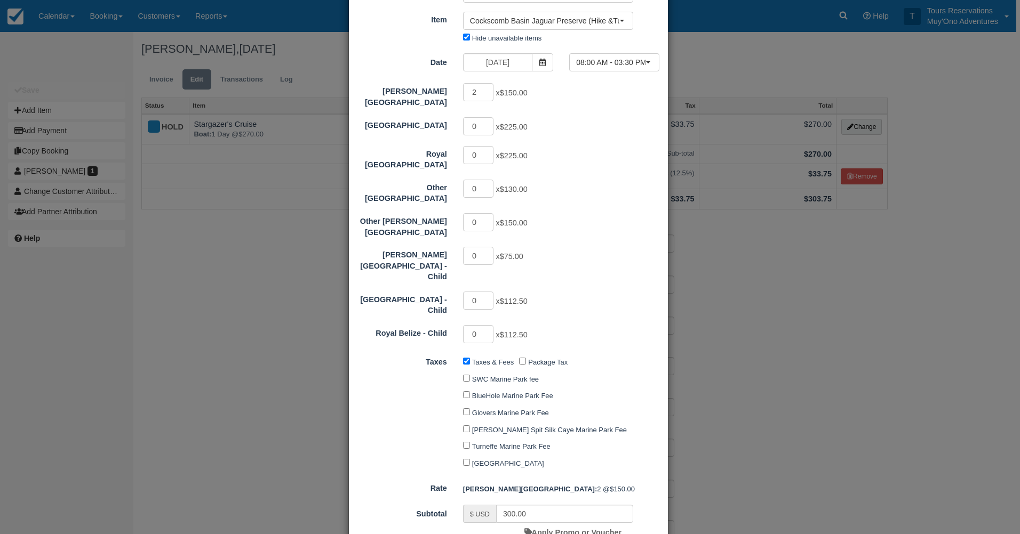
scroll to position [125, 0]
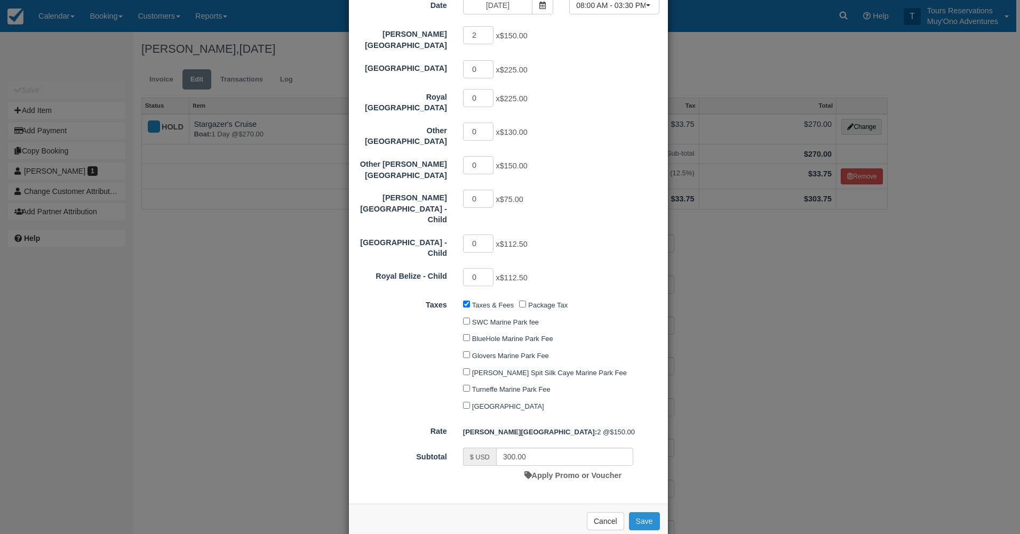
click at [638, 513] on button "Save" at bounding box center [644, 522] width 31 height 18
checkbox input "false"
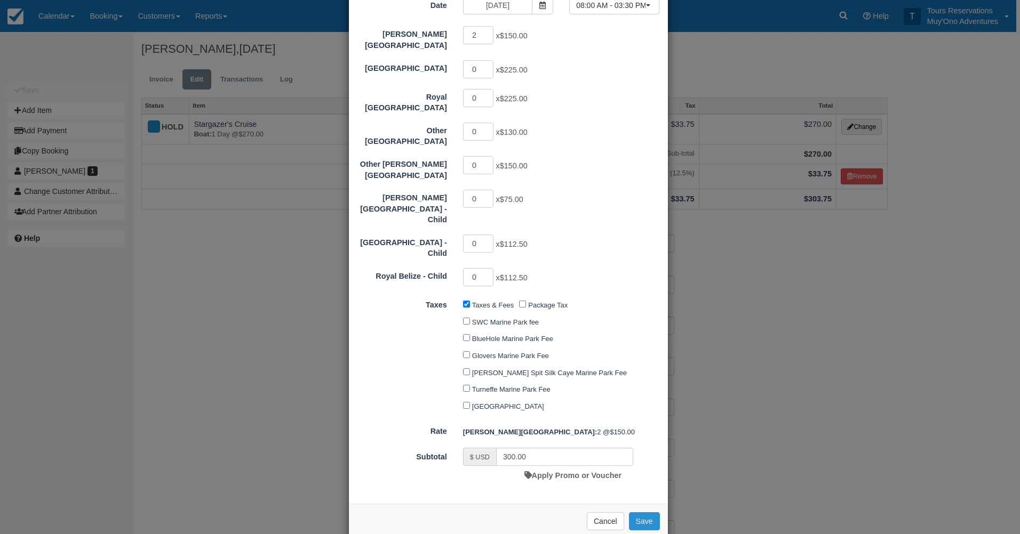
checkbox input "false"
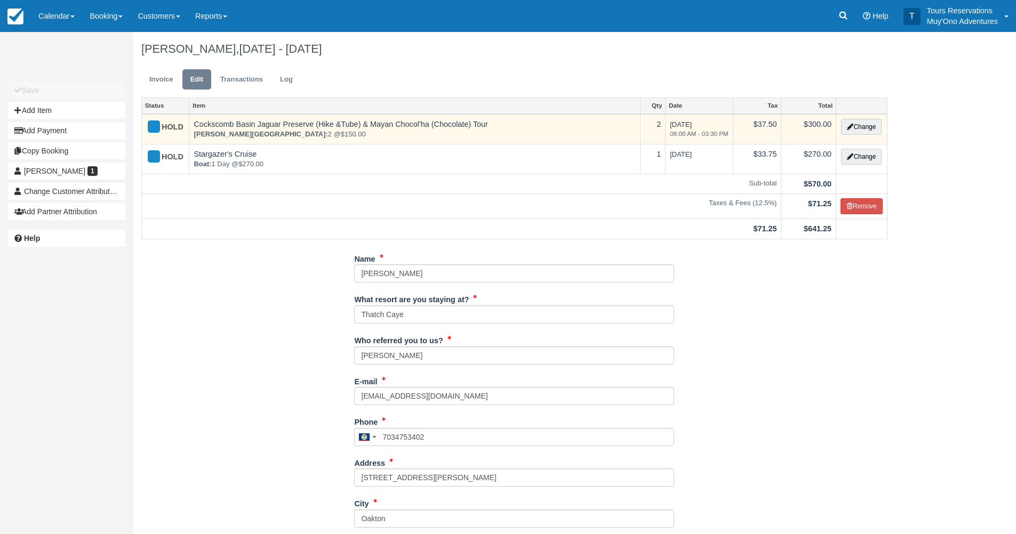
click at [451, 138] on em "[PERSON_NAME][GEOGRAPHIC_DATA]: 2 @ $150.00" at bounding box center [415, 135] width 442 height 10
click at [850, 125] on icon "button" at bounding box center [850, 127] width 6 height 6
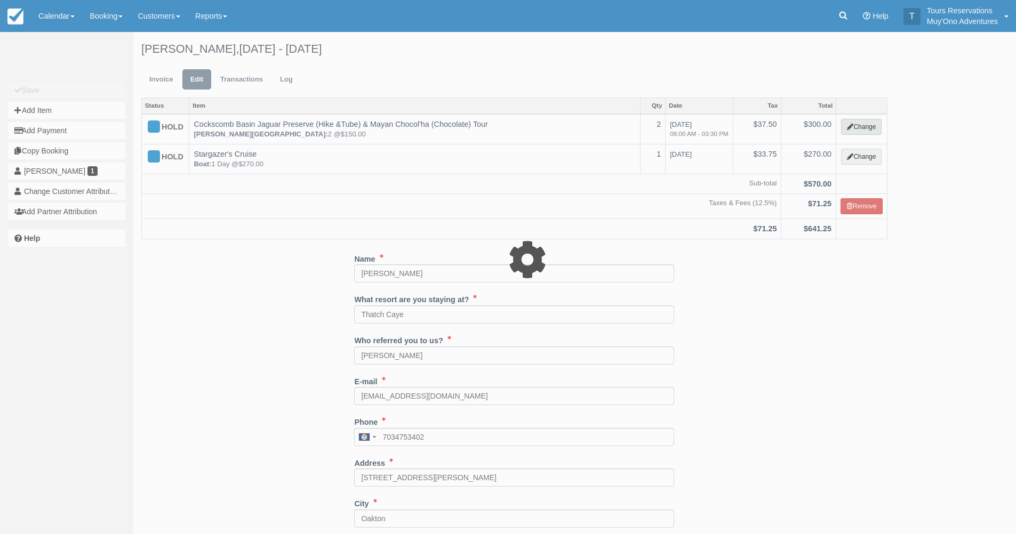
select select "15"
type input "300.00"
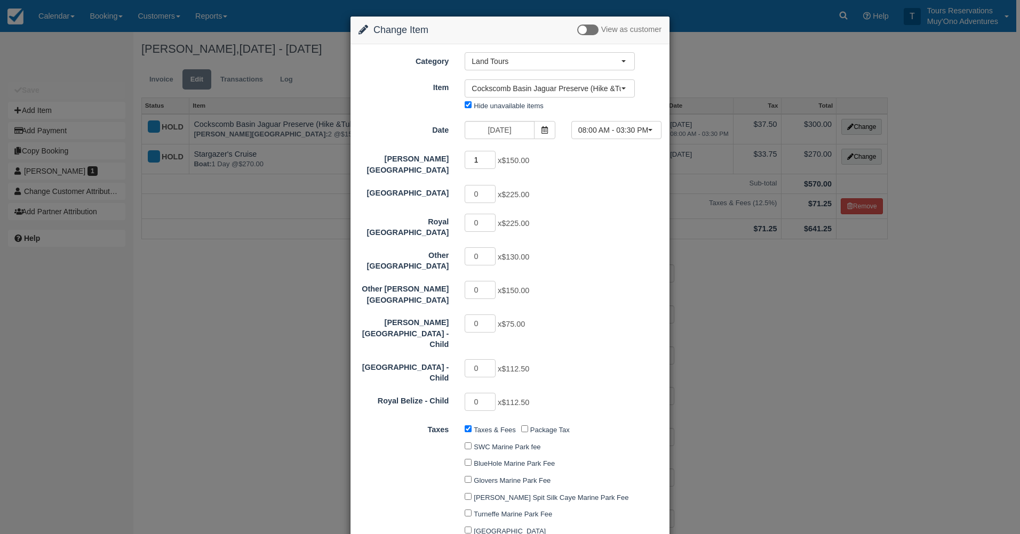
click at [486, 161] on input "1" at bounding box center [480, 160] width 31 height 18
type input "0"
click at [486, 161] on input "0" at bounding box center [480, 160] width 31 height 18
type input "0.00"
click at [489, 185] on input "0" at bounding box center [480, 194] width 31 height 18
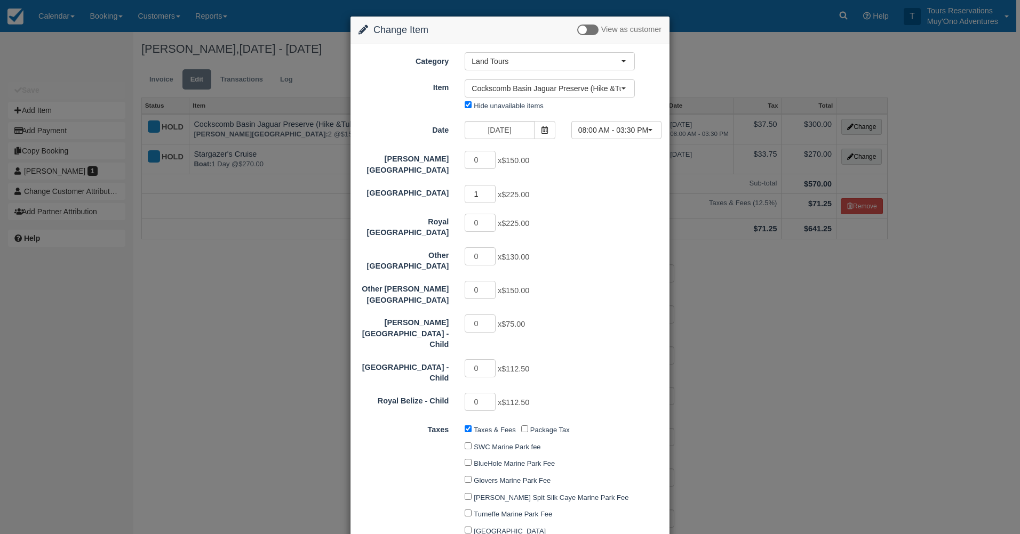
click at [489, 186] on input "1" at bounding box center [480, 194] width 31 height 18
type input "2"
click at [489, 186] on input "2" at bounding box center [480, 194] width 31 height 18
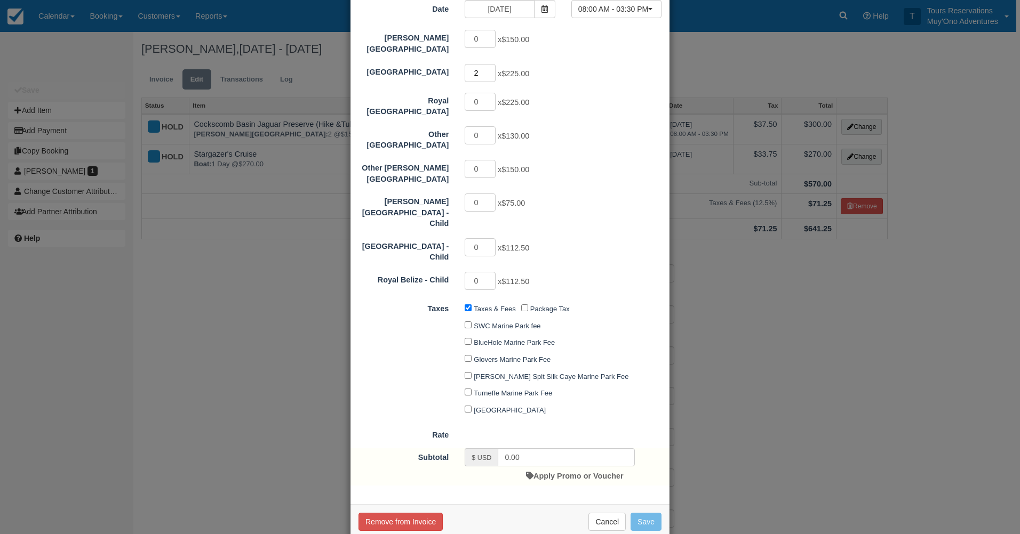
scroll to position [122, 0]
click at [617, 202] on div "0 x $75.00" at bounding box center [550, 203] width 186 height 21
type input "450.00"
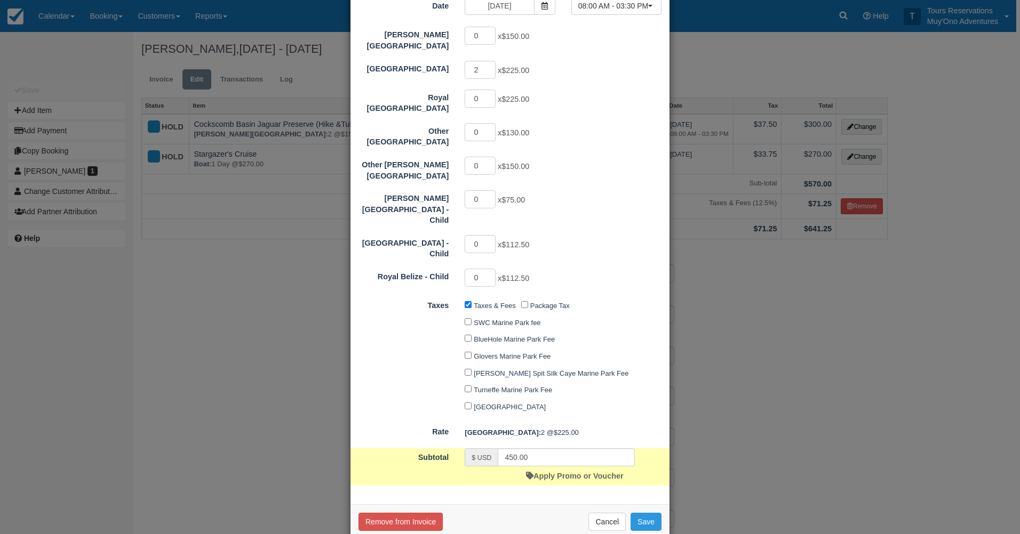
scroll to position [125, 0]
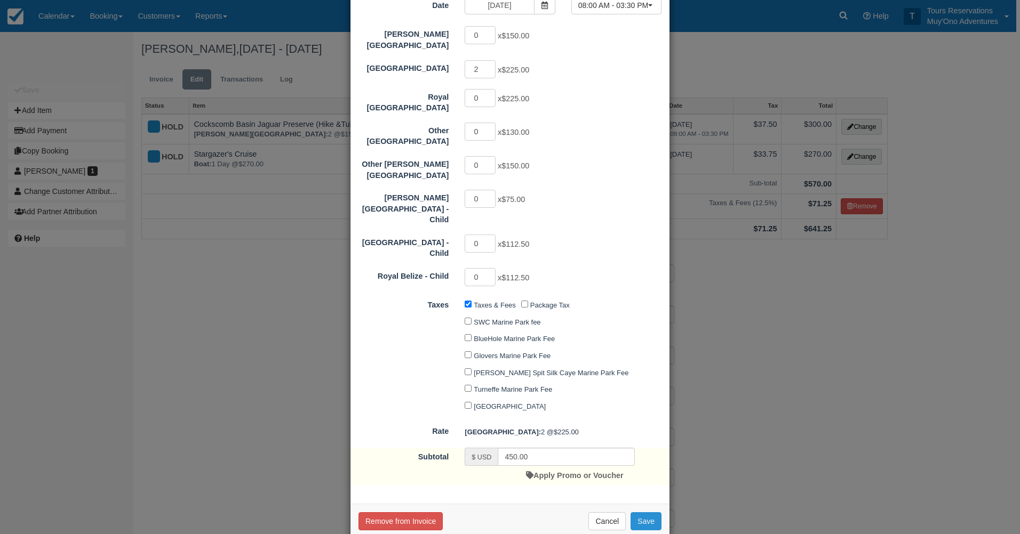
click at [636, 513] on button "Save" at bounding box center [645, 522] width 31 height 18
checkbox input "false"
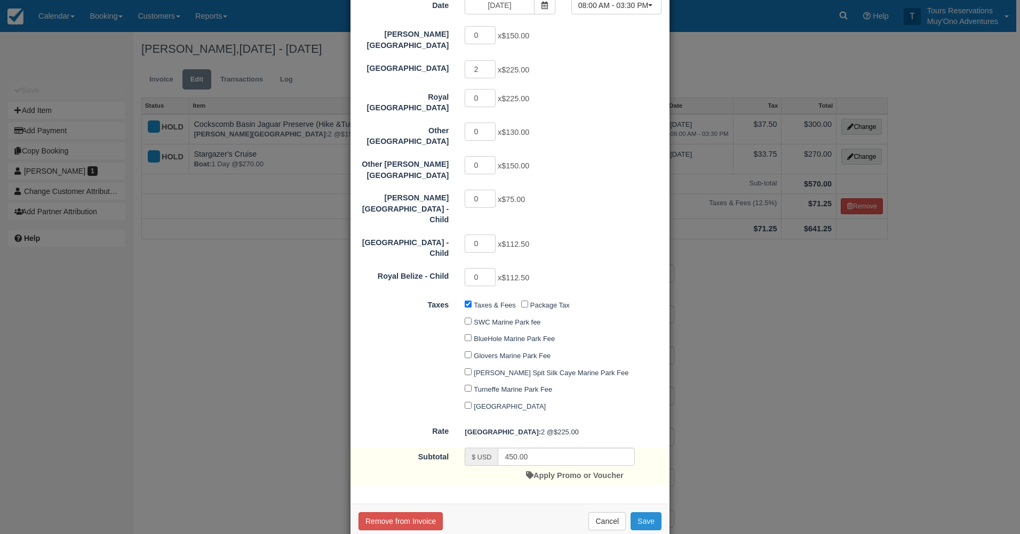
checkbox input "false"
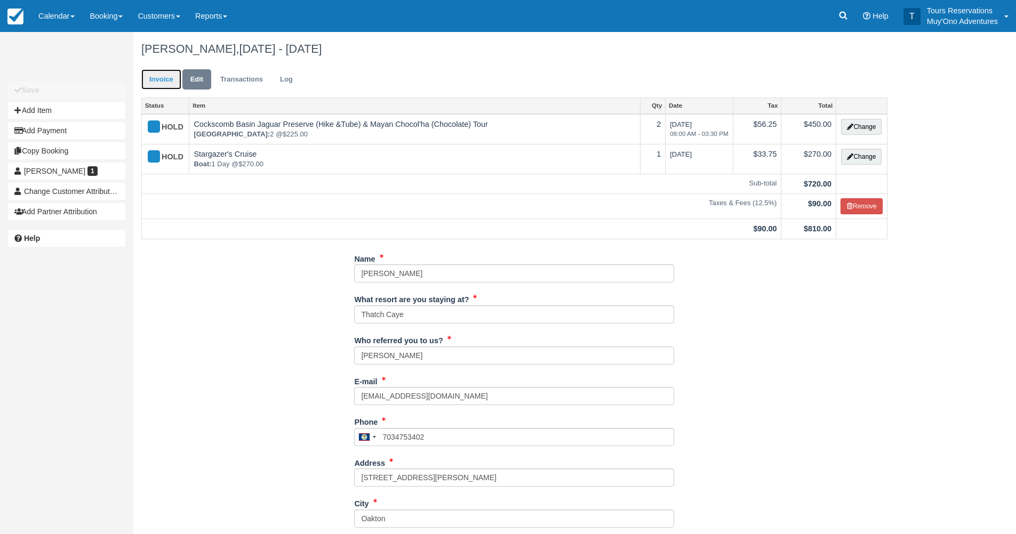
drag, startPoint x: 151, startPoint y: 81, endPoint x: 158, endPoint y: 81, distance: 7.0
click at [151, 81] on link "Invoice" at bounding box center [161, 79] width 40 height 21
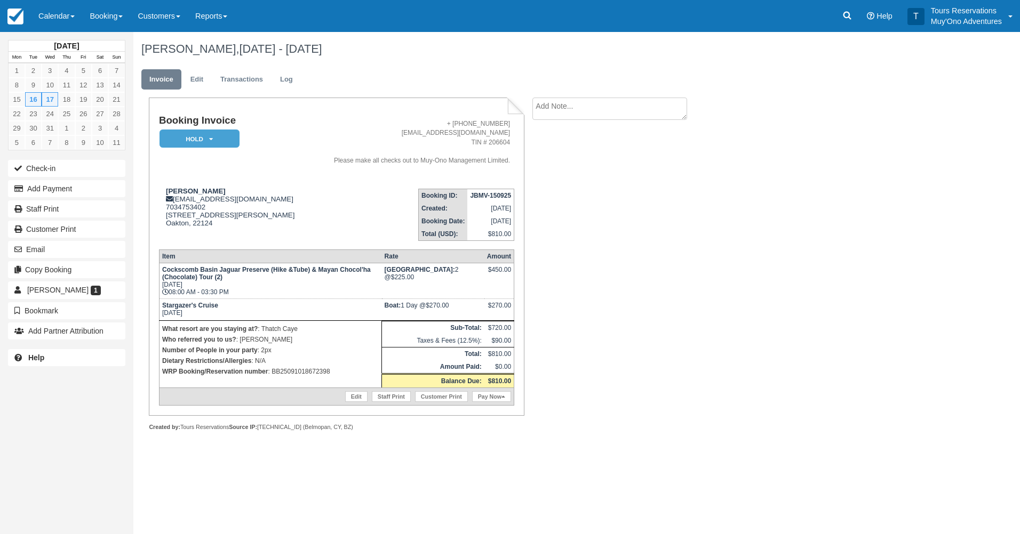
click at [497, 196] on strong "JBMV-150925" at bounding box center [490, 195] width 41 height 7
copy tbody "JBMV-150925"
click at [195, 77] on link "Edit" at bounding box center [196, 79] width 29 height 21
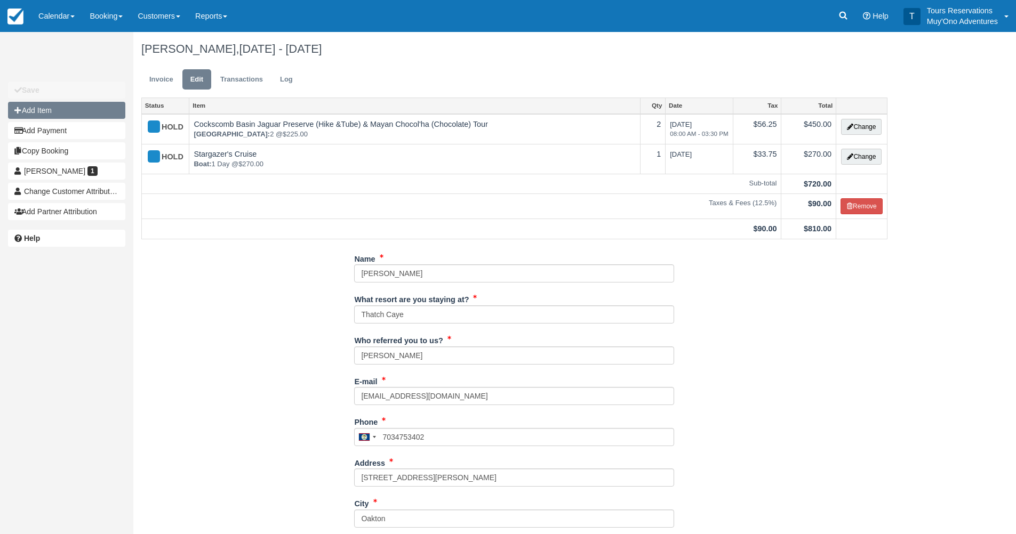
click at [66, 111] on button "Add Item" at bounding box center [66, 110] width 117 height 17
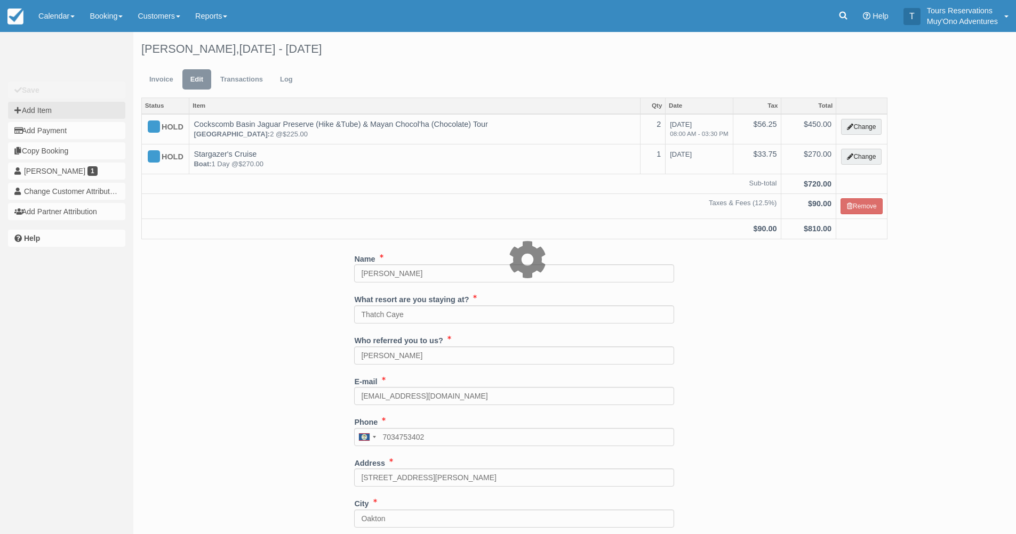
type input "0.00"
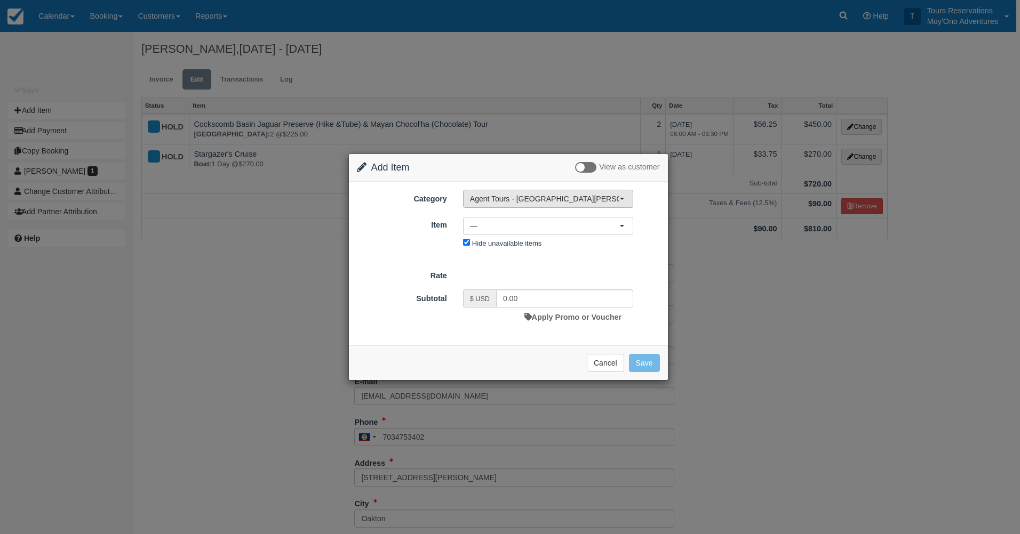
click at [545, 199] on span "Agent Tours - [GEOGRAPHIC_DATA][PERSON_NAME] Caulker/[GEOGRAPHIC_DATA] City Tou…" at bounding box center [544, 199] width 149 height 11
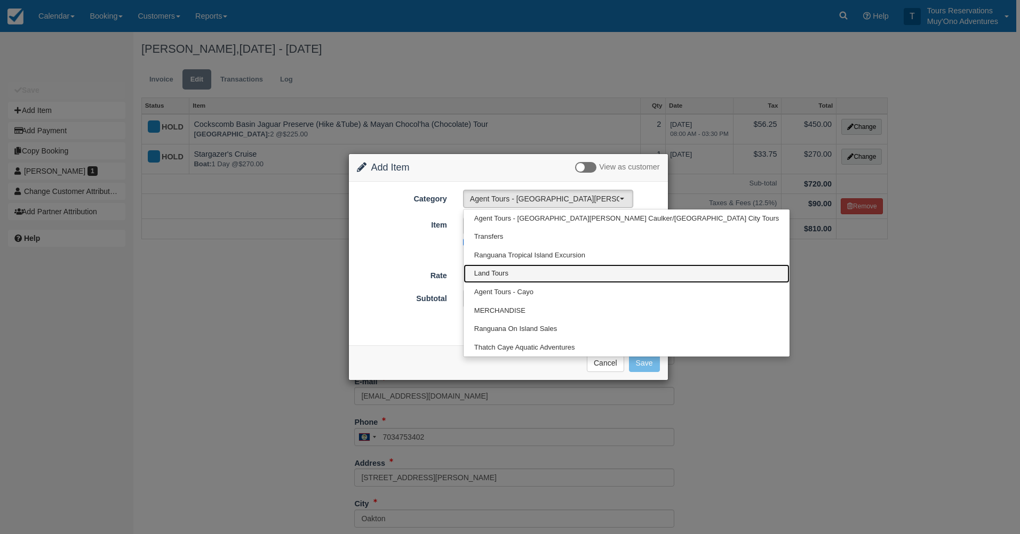
click at [521, 274] on link "Land Tours" at bounding box center [626, 274] width 326 height 19
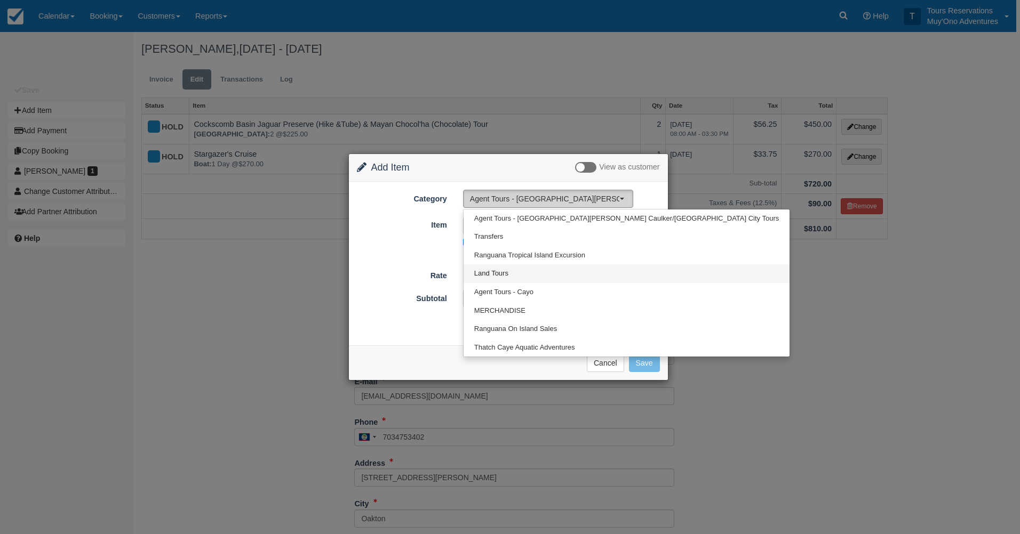
select select "15"
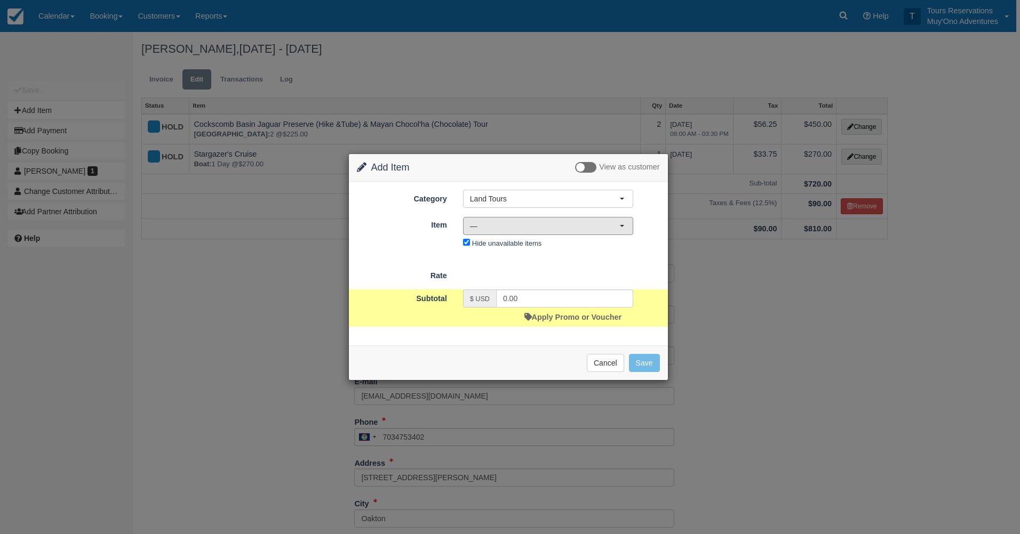
click at [529, 229] on span "—" at bounding box center [544, 226] width 149 height 11
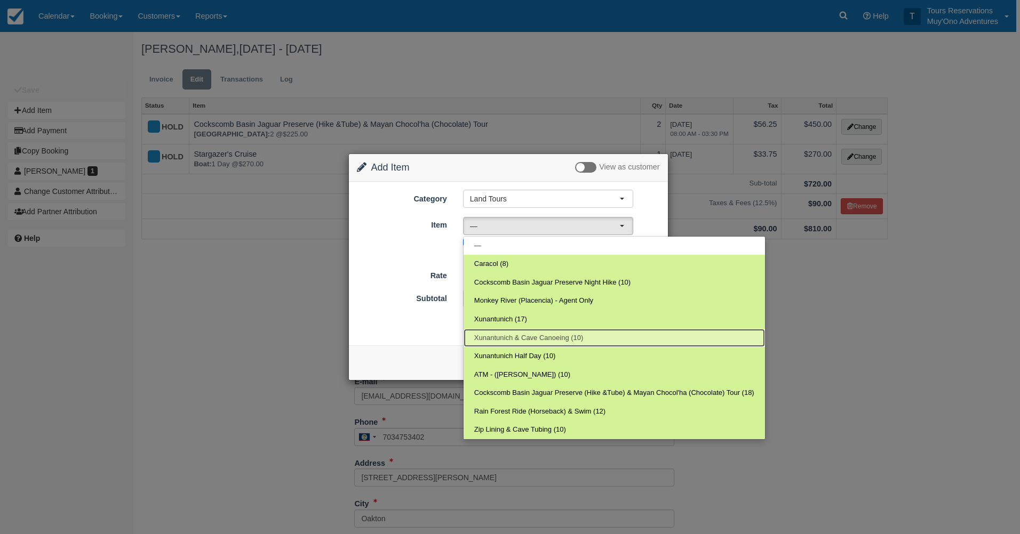
click at [526, 333] on span "Xunantunich & Cave Canoeing (10)" at bounding box center [528, 338] width 109 height 10
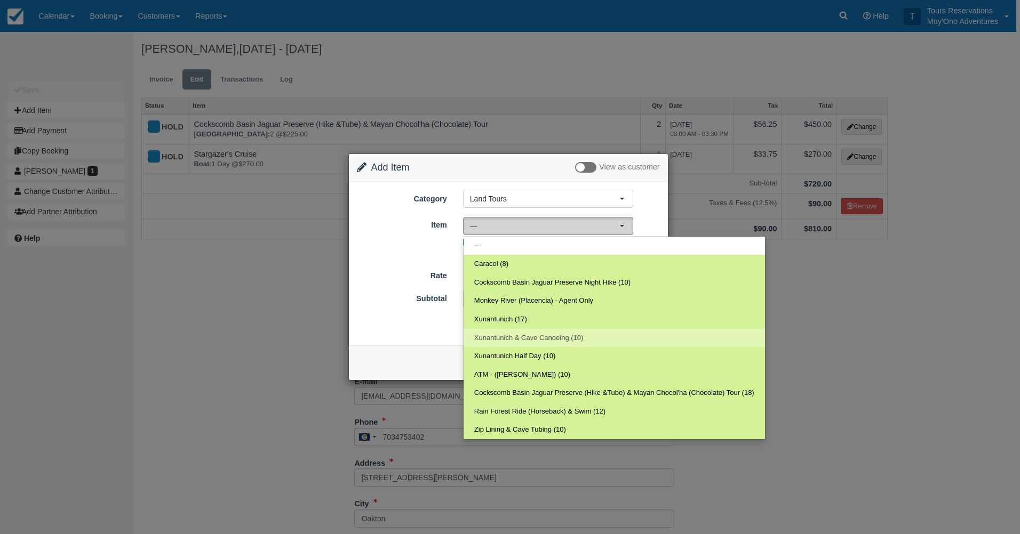
select select "159"
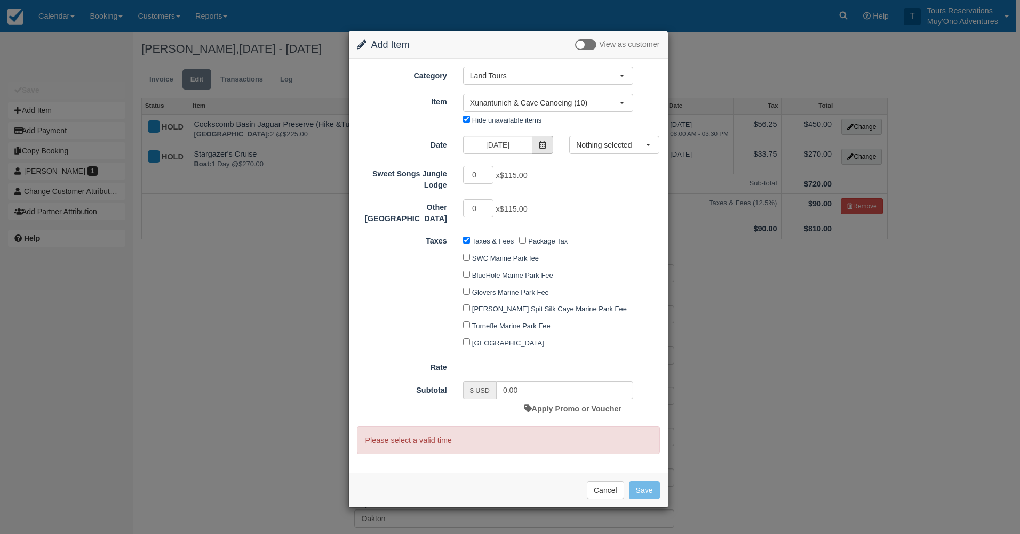
click at [536, 143] on span at bounding box center [542, 145] width 21 height 18
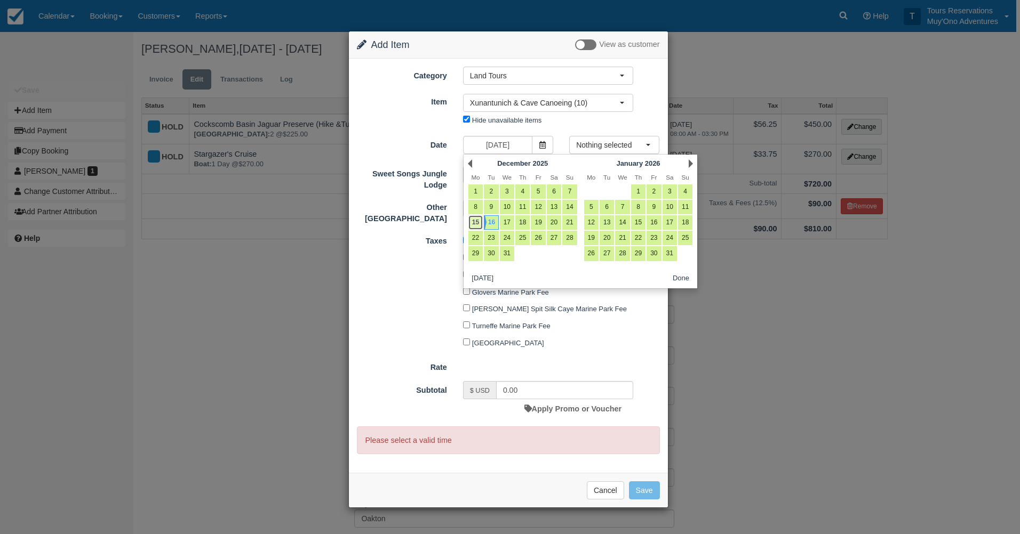
click at [478, 223] on link "15" at bounding box center [475, 222] width 14 height 14
type input "[DATE]"
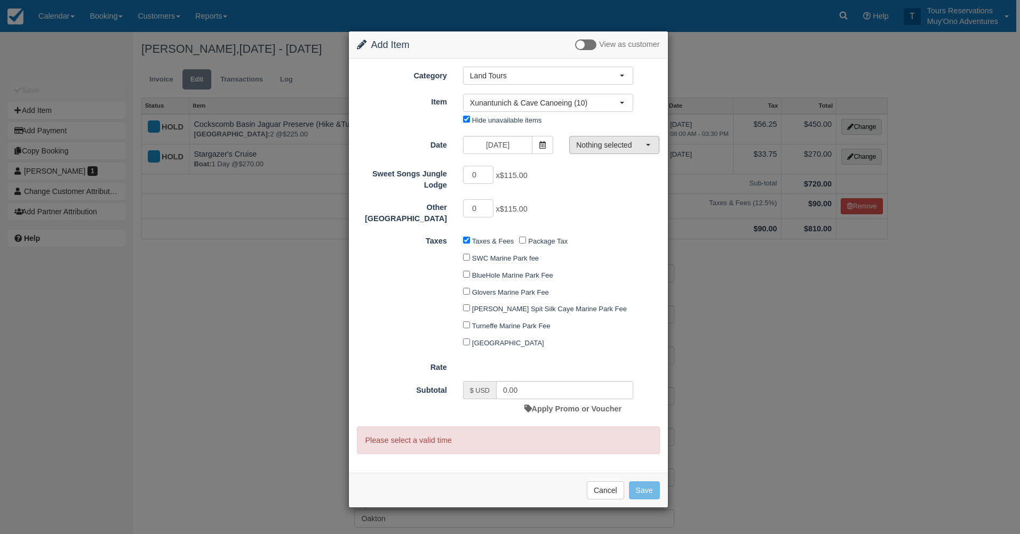
click at [595, 147] on span "Nothing selected" at bounding box center [610, 145] width 69 height 11
click at [595, 170] on link "08:30 AM - 04:00 PM" at bounding box center [614, 165] width 89 height 19
select select "0"
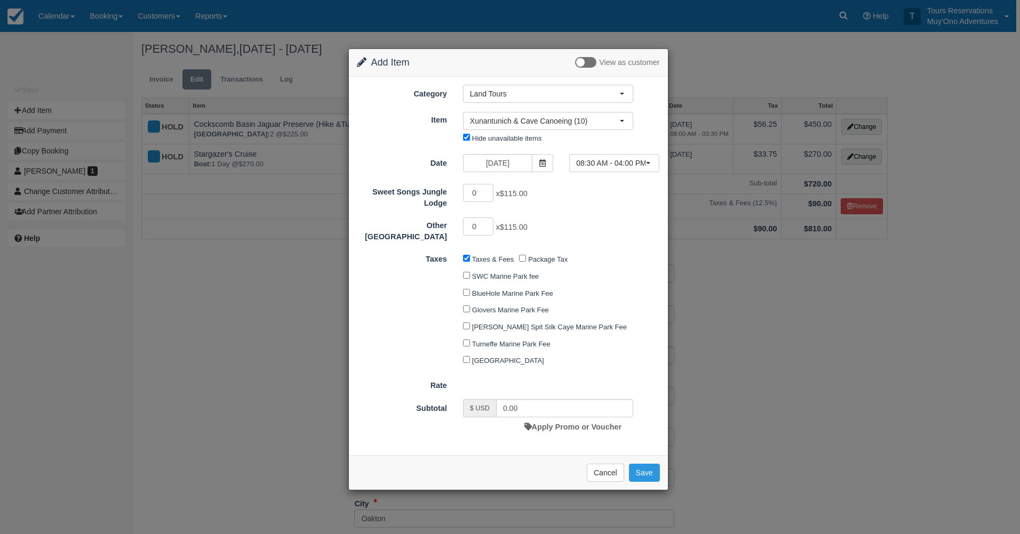
click at [615, 227] on div "0 x $115.00" at bounding box center [548, 228] width 186 height 21
click at [622, 473] on button "Cancel" at bounding box center [605, 473] width 37 height 18
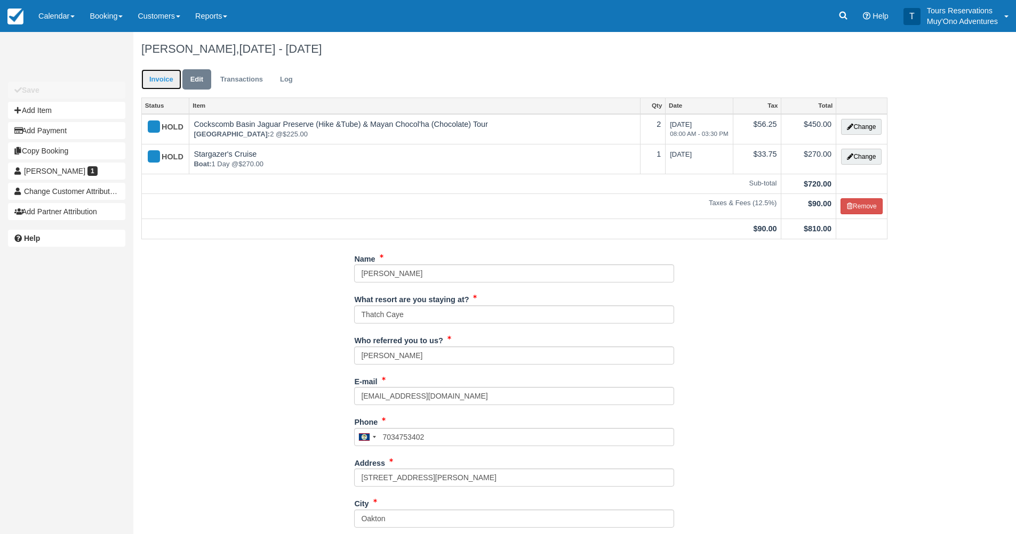
click at [154, 76] on link "Invoice" at bounding box center [161, 79] width 40 height 21
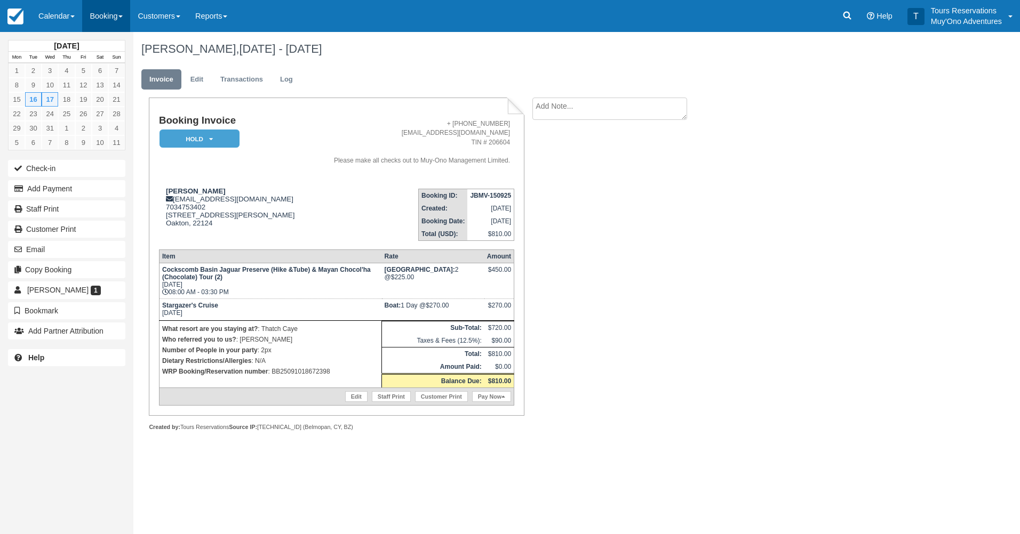
click at [118, 20] on link "Booking" at bounding box center [106, 16] width 48 height 32
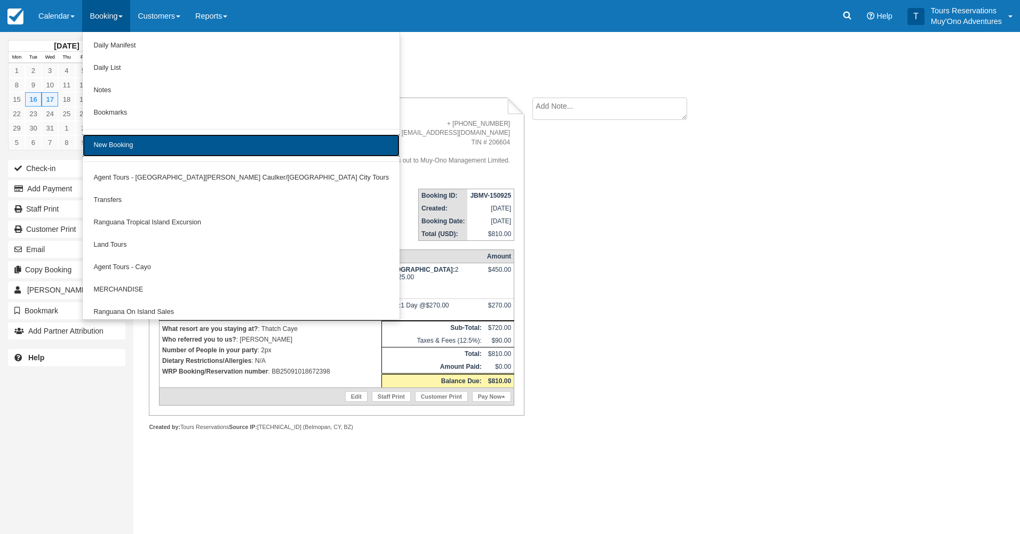
click at [117, 151] on link "New Booking" at bounding box center [241, 145] width 317 height 22
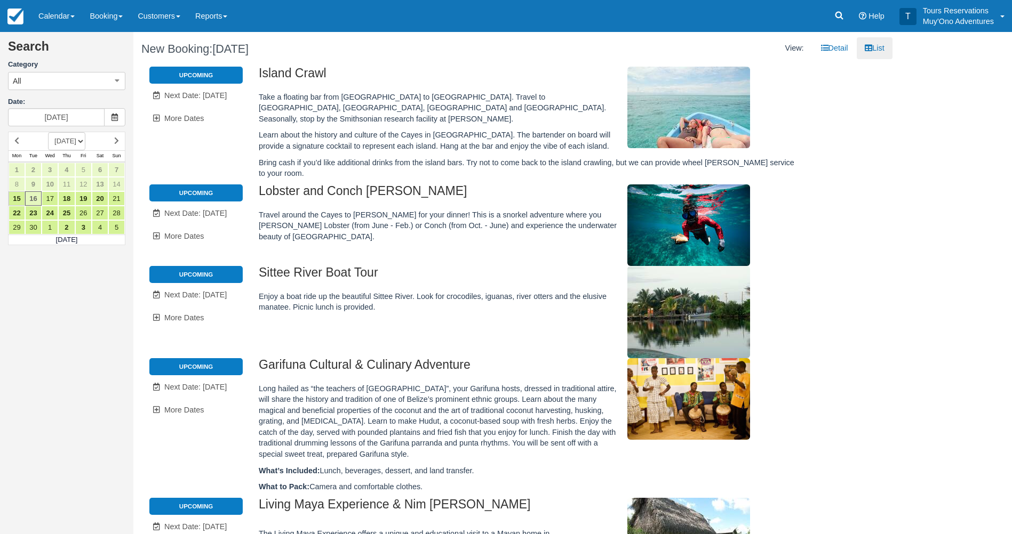
click at [85, 139] on select "[DATE] [DATE] [DATE] [DATE] [DATE] [DATE] [DATE] [DATE] [DATE] [DATE] [DATE] [D…" at bounding box center [66, 141] width 37 height 18
select select "20251201"
click at [48, 132] on select "[DATE] [DATE] [DATE] [DATE] [DATE] [DATE] [DATE] [DATE] [DATE] [DATE] [DATE] [D…" at bounding box center [66, 141] width 37 height 18
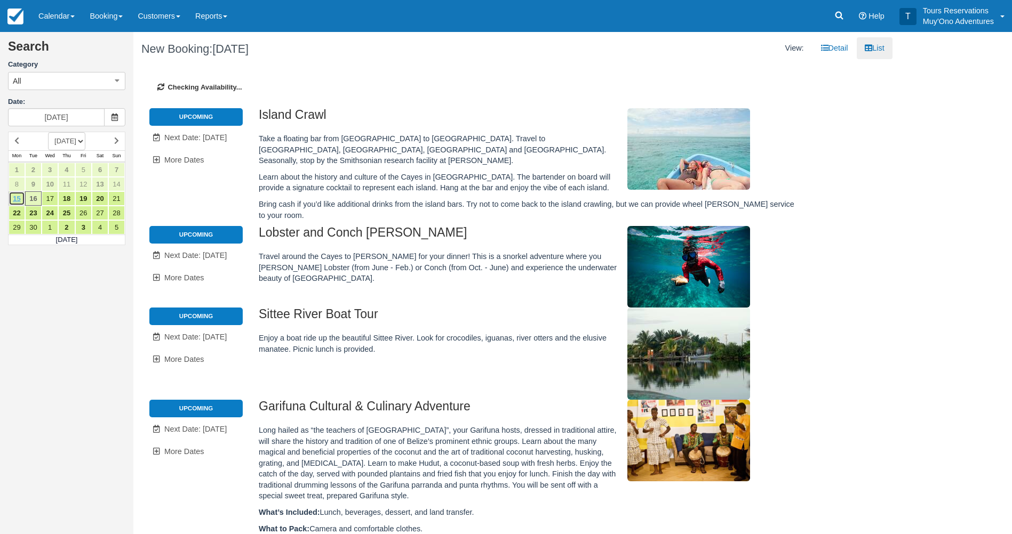
click at [19, 198] on link "15" at bounding box center [17, 198] width 17 height 14
type input "[DATE]"
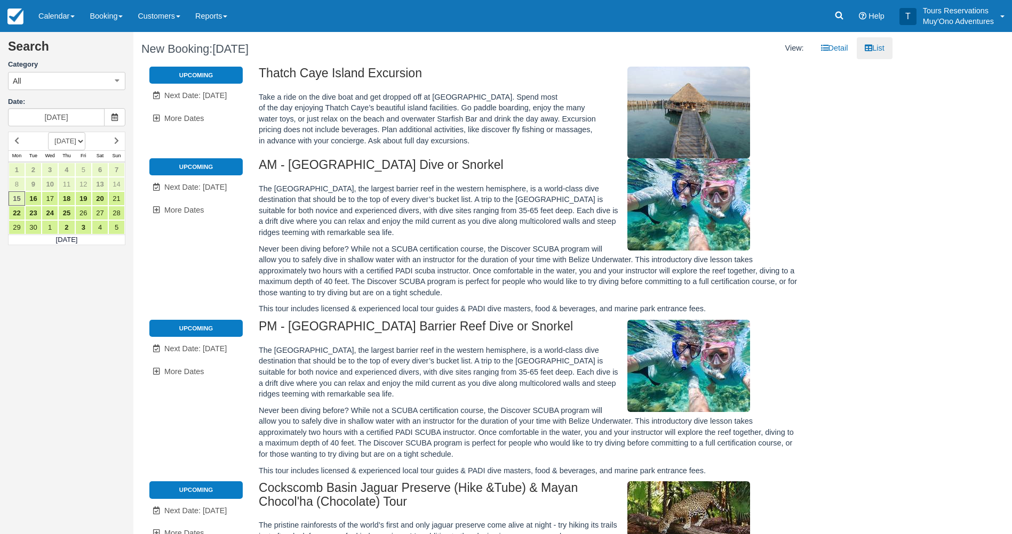
click at [85, 143] on select "[DATE] [DATE] [DATE] [DATE] [DATE] [DATE] [DATE] [DATE] [DATE] [DATE] [DATE] [D…" at bounding box center [66, 141] width 37 height 18
select select "20251201"
click at [48, 132] on select "[DATE] [DATE] [DATE] [DATE] [DATE] [DATE] [DATE] [DATE] [DATE] [DATE] [DATE] [D…" at bounding box center [66, 141] width 37 height 18
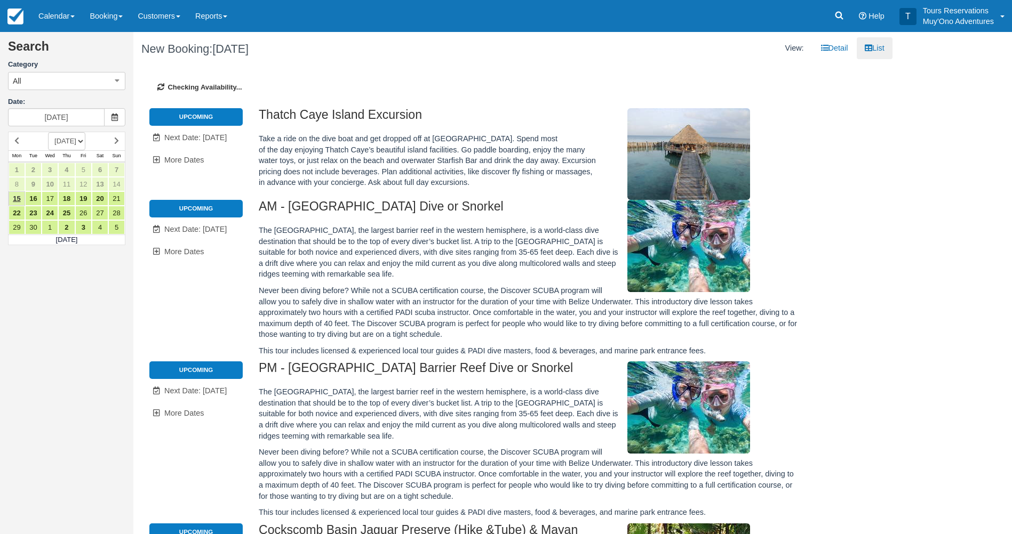
click at [18, 197] on div "Search Category All All Agent Tours - [GEOGRAPHIC_DATA][PERSON_NAME]/Caye Caulk…" at bounding box center [66, 267] width 133 height 534
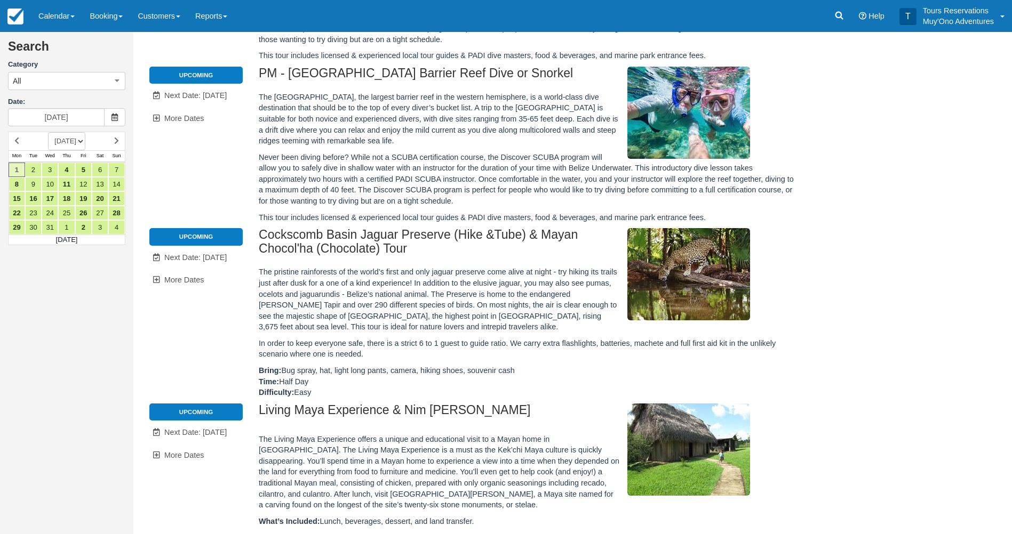
scroll to position [267, 0]
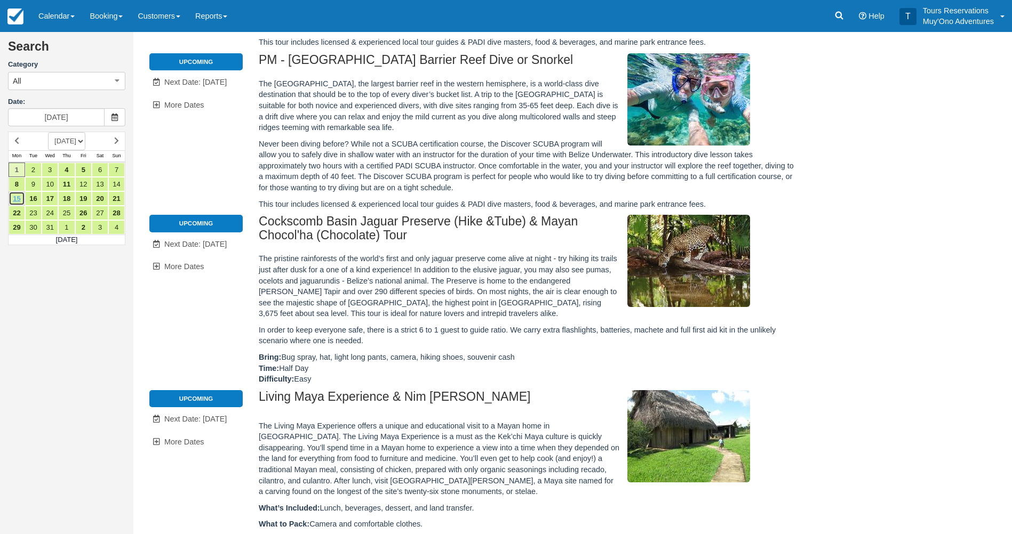
click at [19, 203] on link "15" at bounding box center [17, 198] width 17 height 14
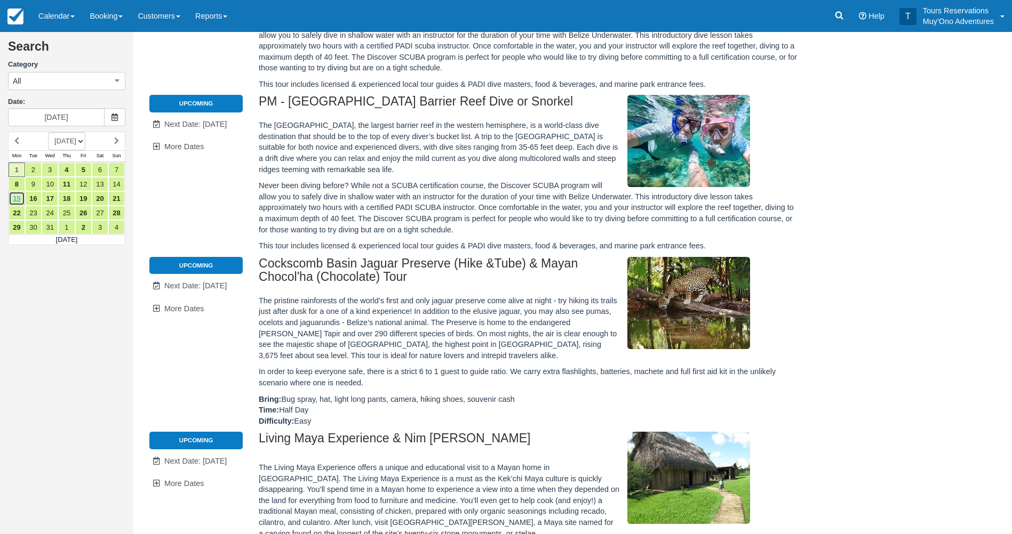
scroll to position [0, 0]
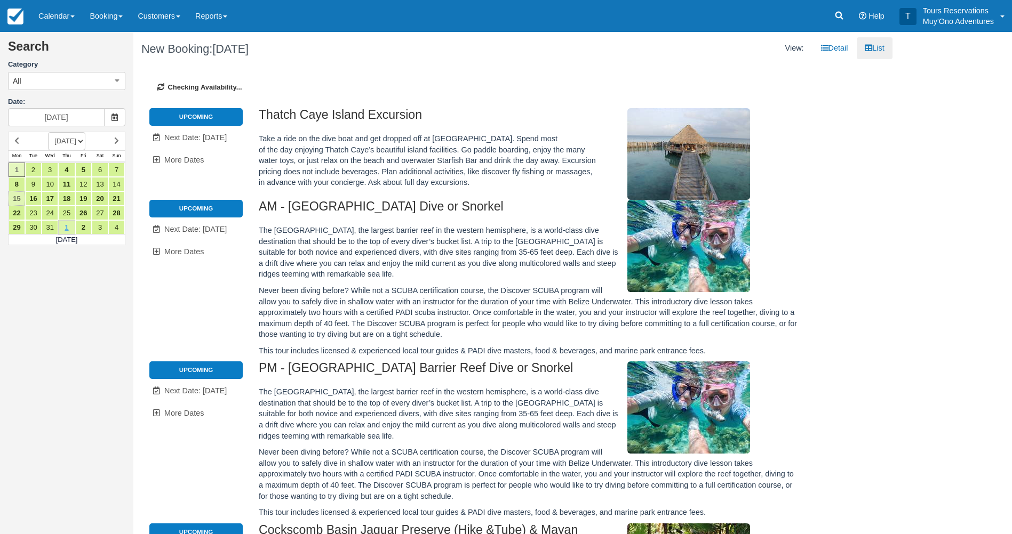
type input "[DATE]"
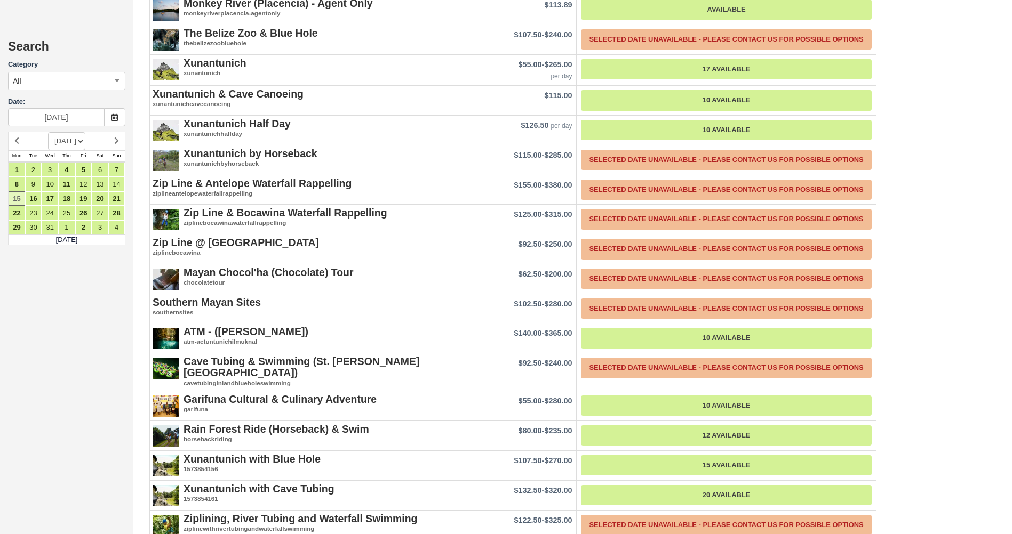
scroll to position [2080, 0]
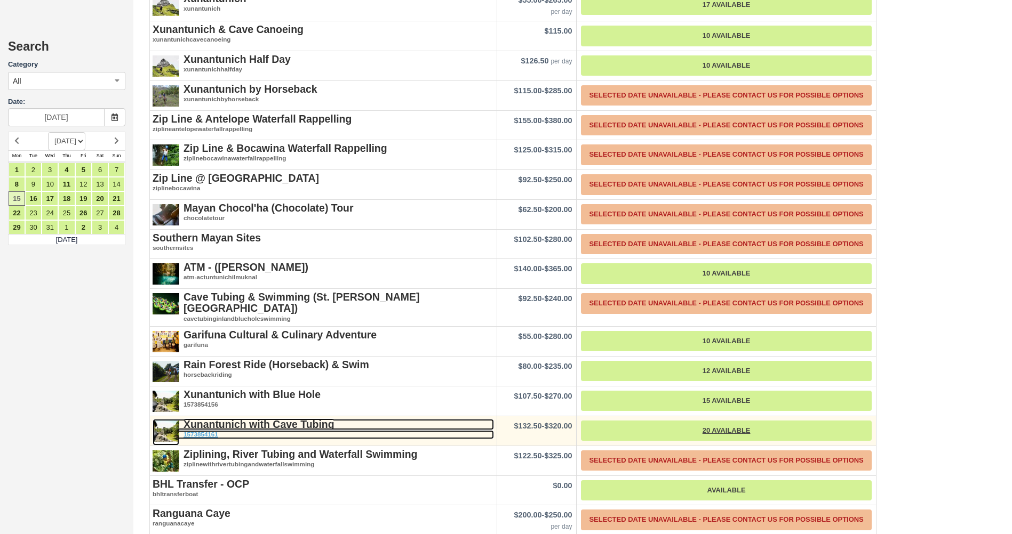
click at [246, 427] on strong "Xunantunich with Cave Tubing" at bounding box center [258, 425] width 151 height 12
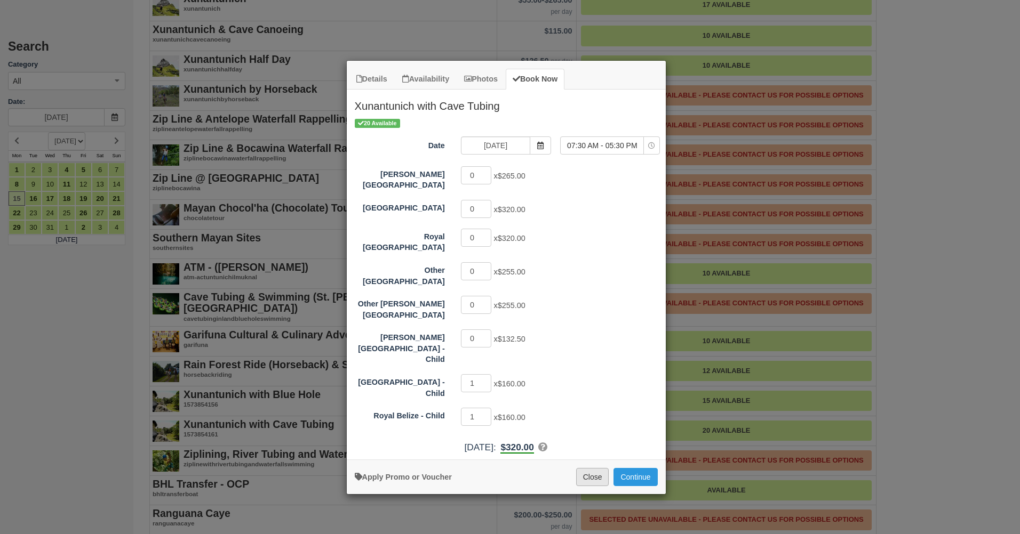
click at [588, 468] on button "Close" at bounding box center [592, 477] width 33 height 18
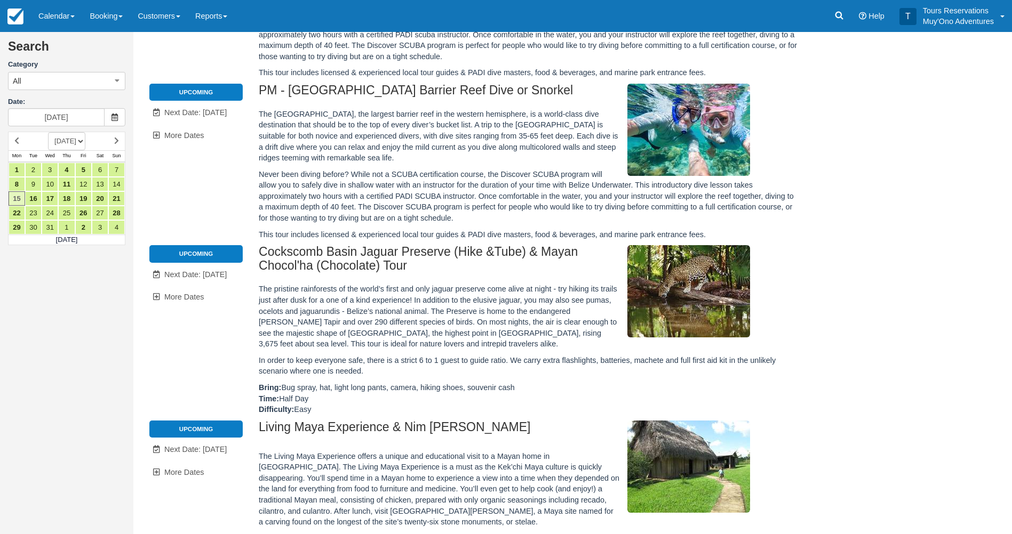
scroll to position [107, 0]
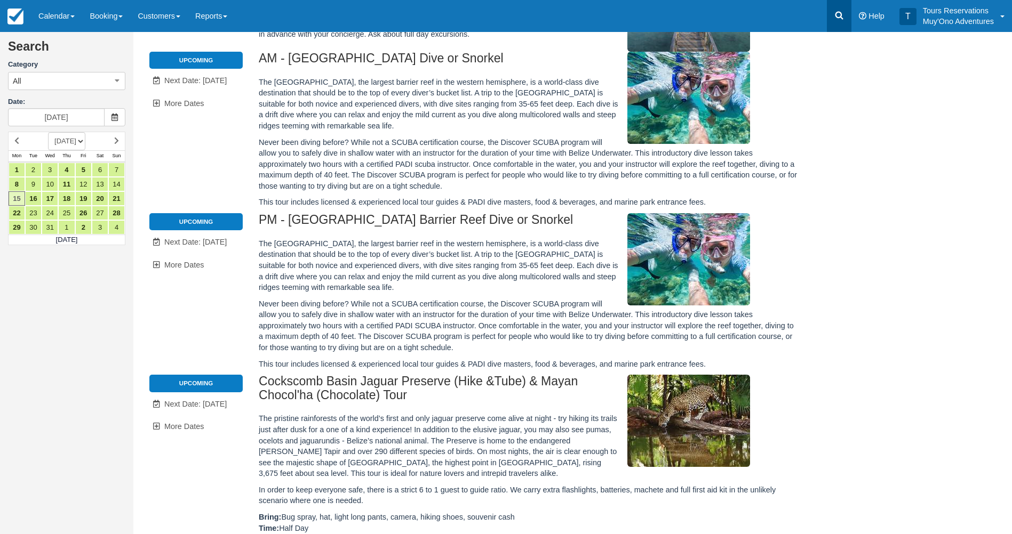
click at [847, 25] on link at bounding box center [839, 16] width 25 height 32
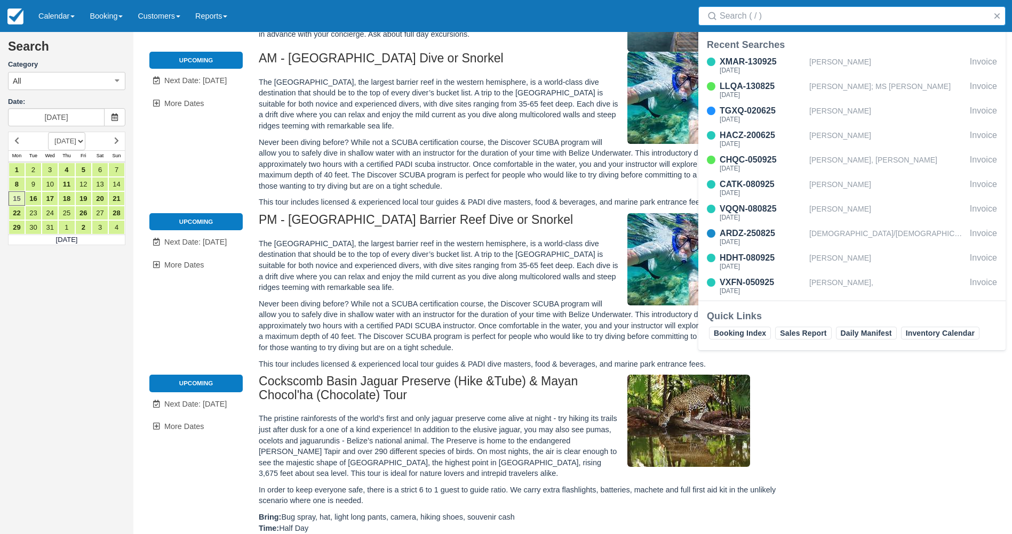
click at [846, 23] on input "Search" at bounding box center [853, 15] width 269 height 19
type input "JBMV-150925"
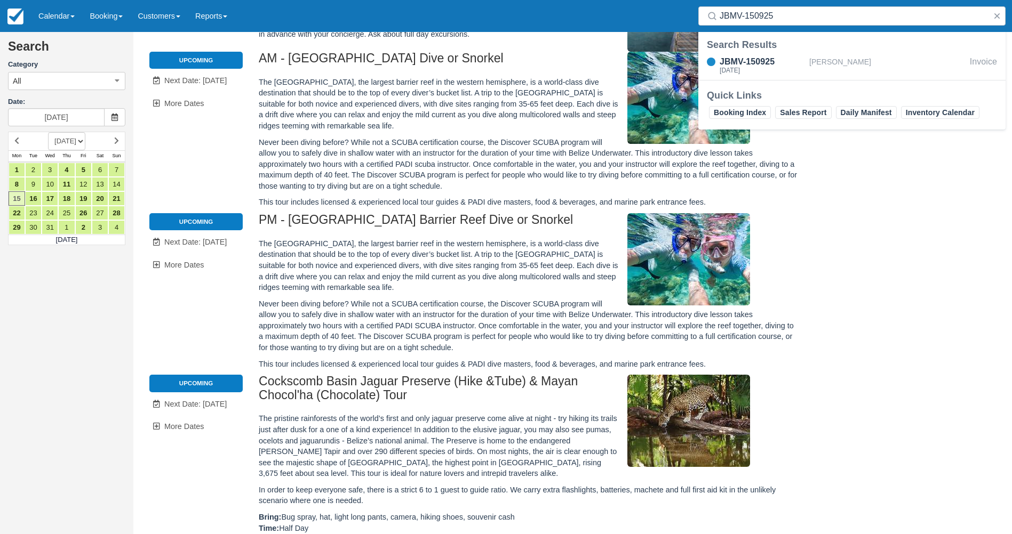
click at [836, 52] on div "Search Results JBMV-150925 Tue Dec 16 2025 Daniel Wagner Invoice" at bounding box center [851, 59] width 307 height 42
click at [834, 60] on div "[PERSON_NAME]" at bounding box center [887, 65] width 156 height 20
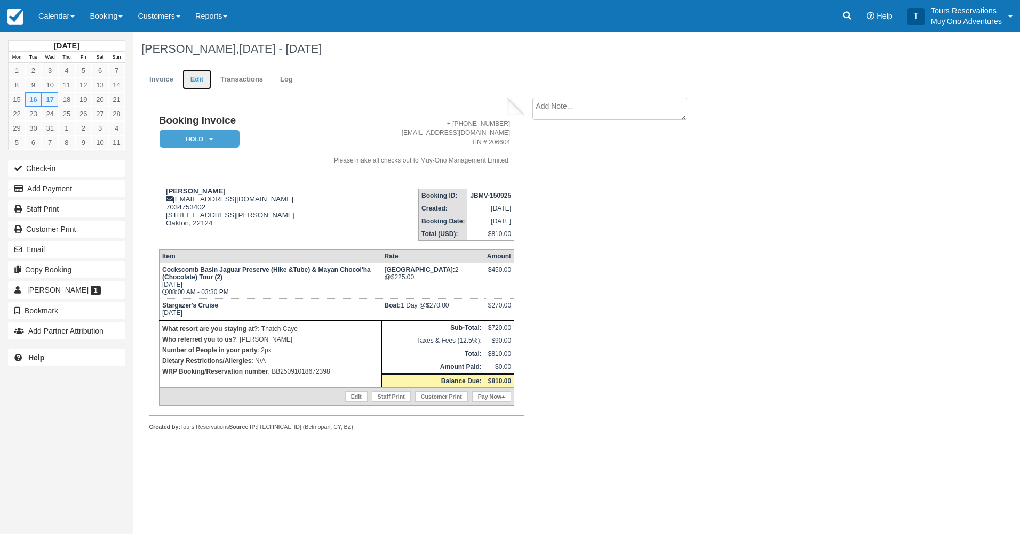
click at [202, 76] on link "Edit" at bounding box center [196, 79] width 29 height 21
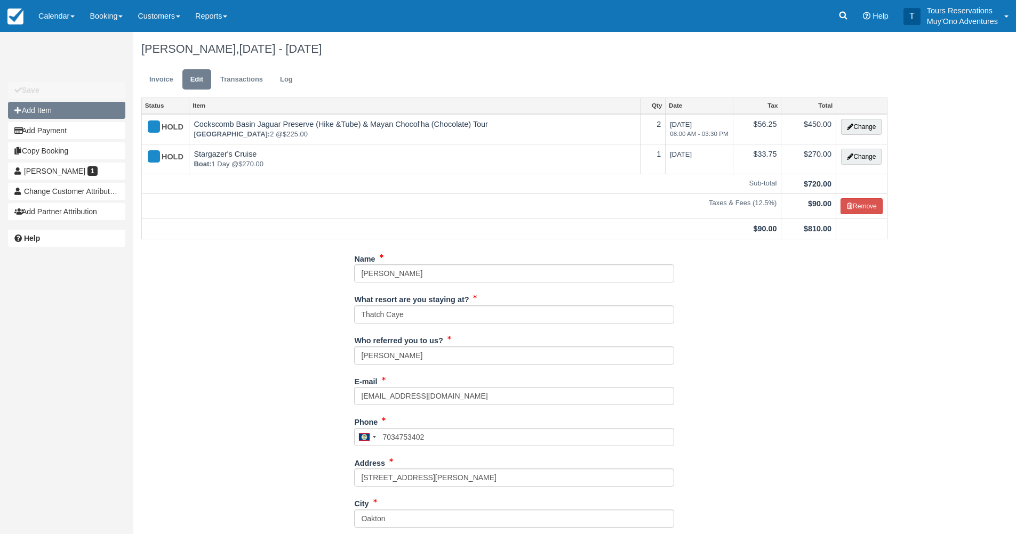
click at [69, 115] on button "Add Item" at bounding box center [66, 110] width 117 height 17
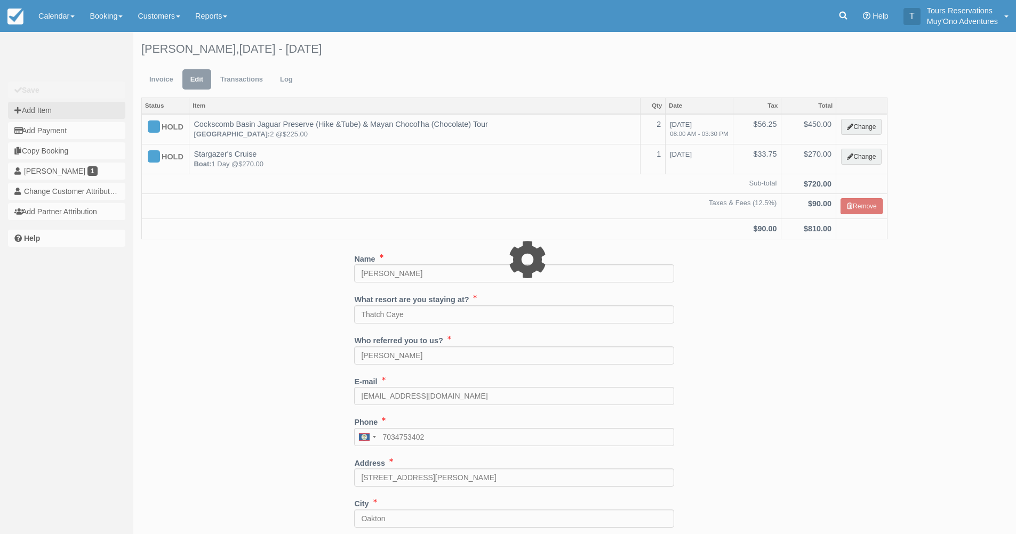
type input "0.00"
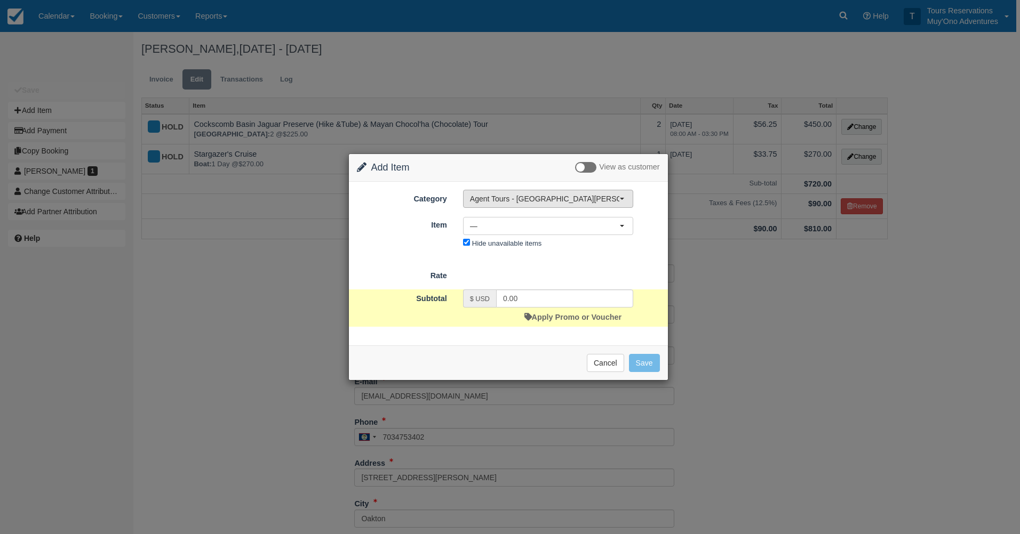
click at [511, 201] on span "Agent Tours - [GEOGRAPHIC_DATA][PERSON_NAME] Caulker/[GEOGRAPHIC_DATA] City Tou…" at bounding box center [544, 199] width 149 height 11
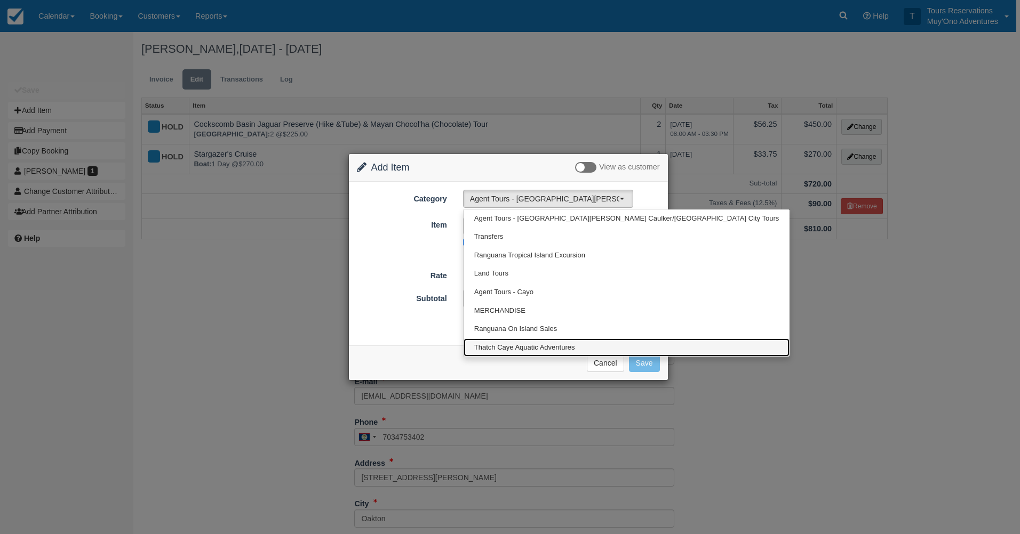
click at [518, 345] on span "Thatch Caye Aquatic Adventures" at bounding box center [524, 348] width 101 height 10
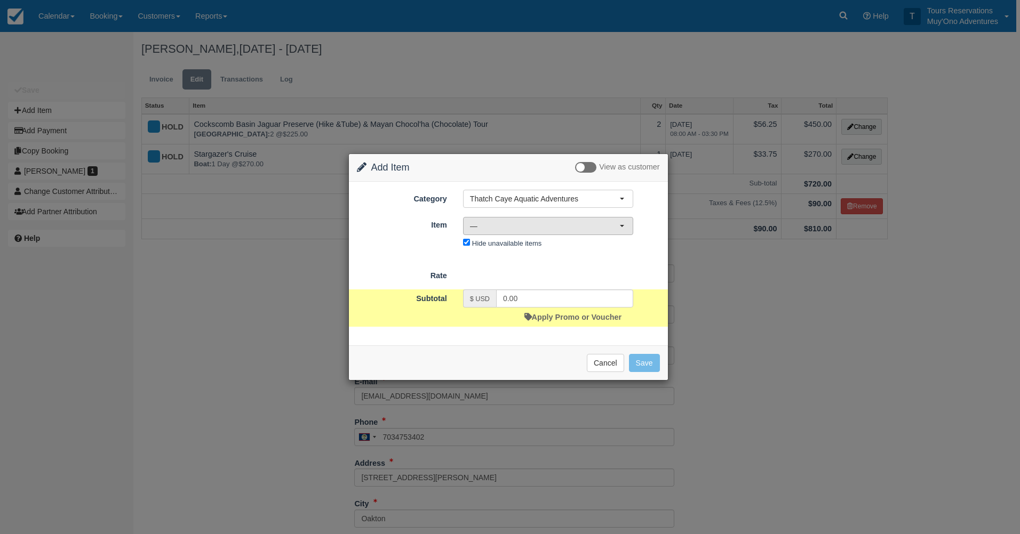
click at [522, 228] on span "—" at bounding box center [544, 226] width 149 height 11
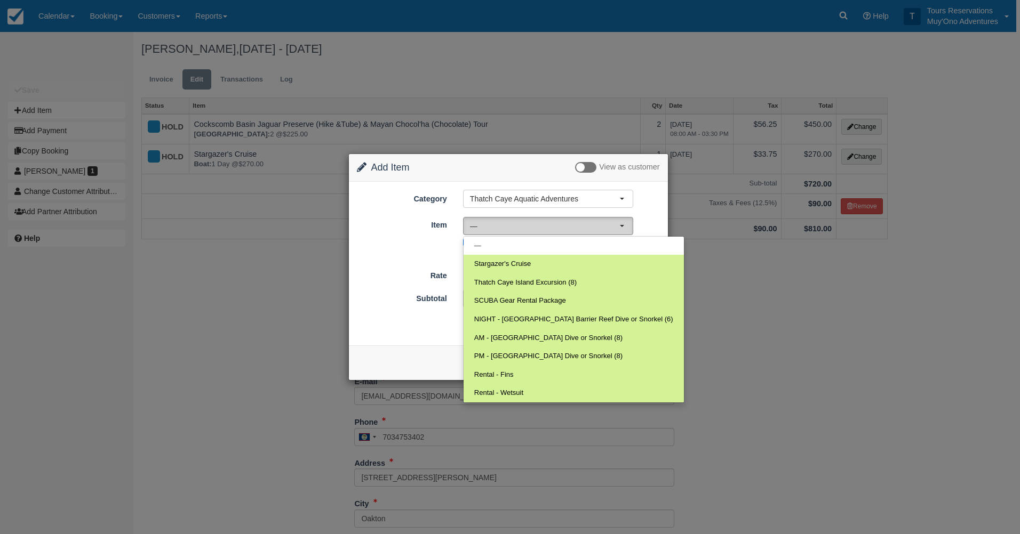
click at [521, 231] on button "—" at bounding box center [548, 226] width 170 height 18
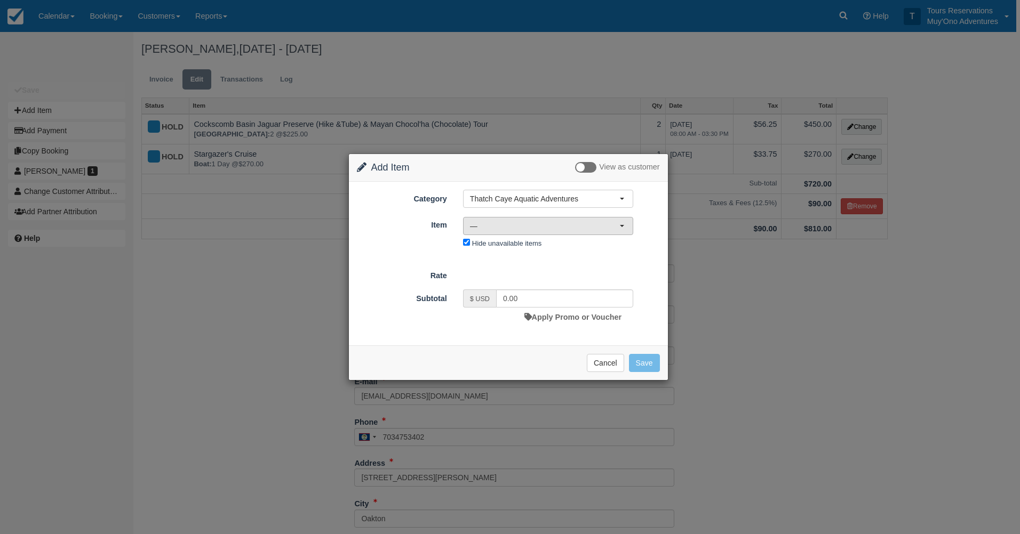
click at [524, 229] on span "—" at bounding box center [544, 226] width 149 height 11
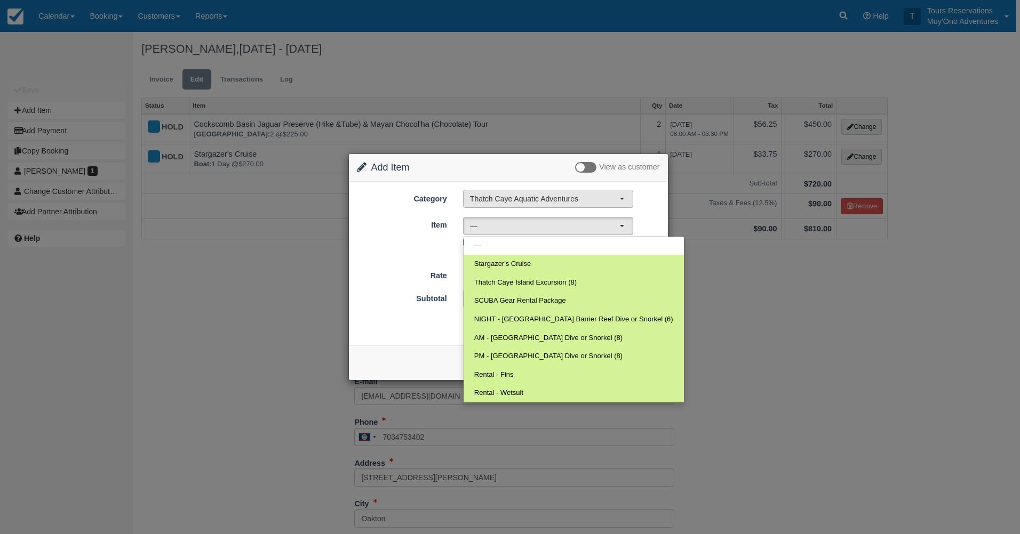
click at [548, 202] on span "Thatch Caye Aquatic Adventures" at bounding box center [544, 199] width 149 height 11
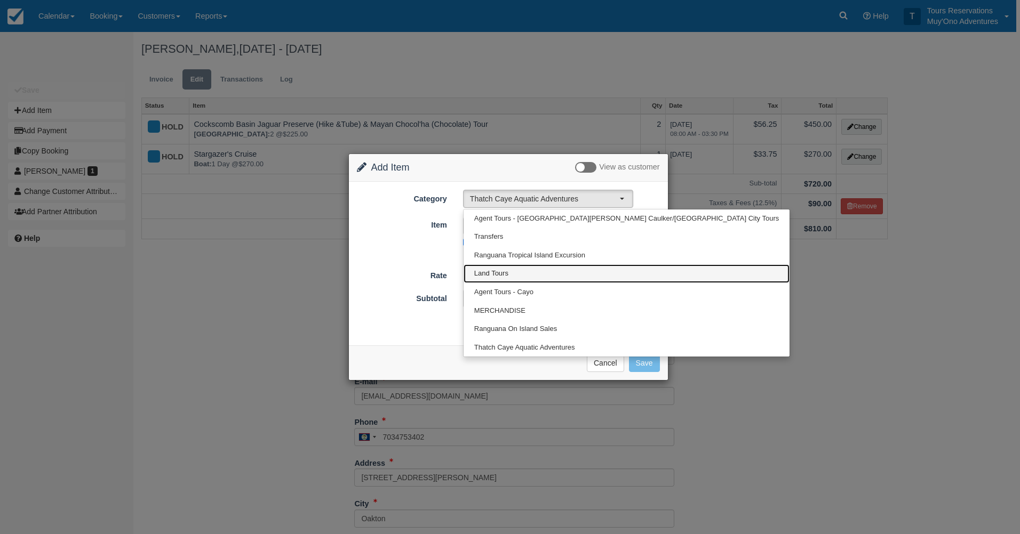
click at [515, 265] on link "Land Tours" at bounding box center [626, 274] width 326 height 19
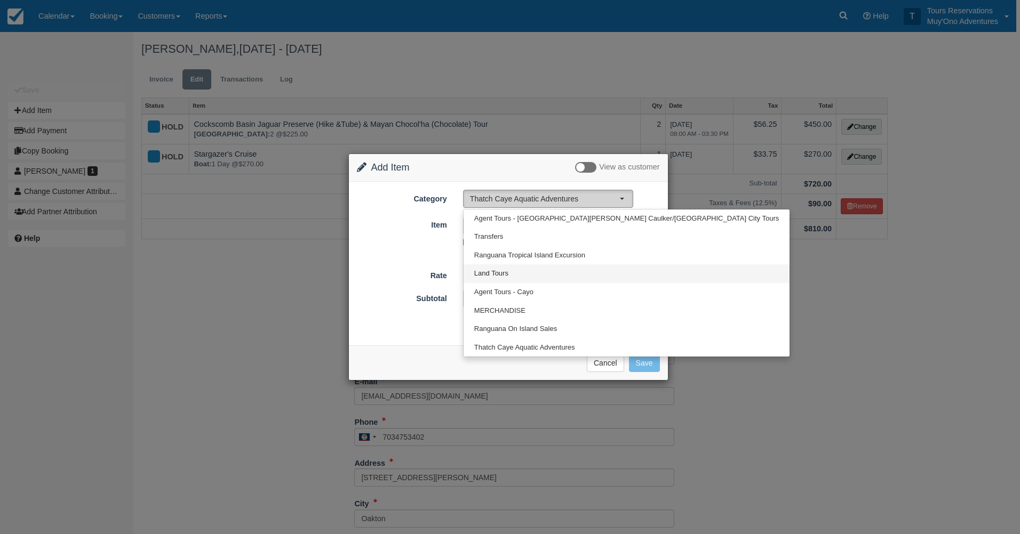
select select "15"
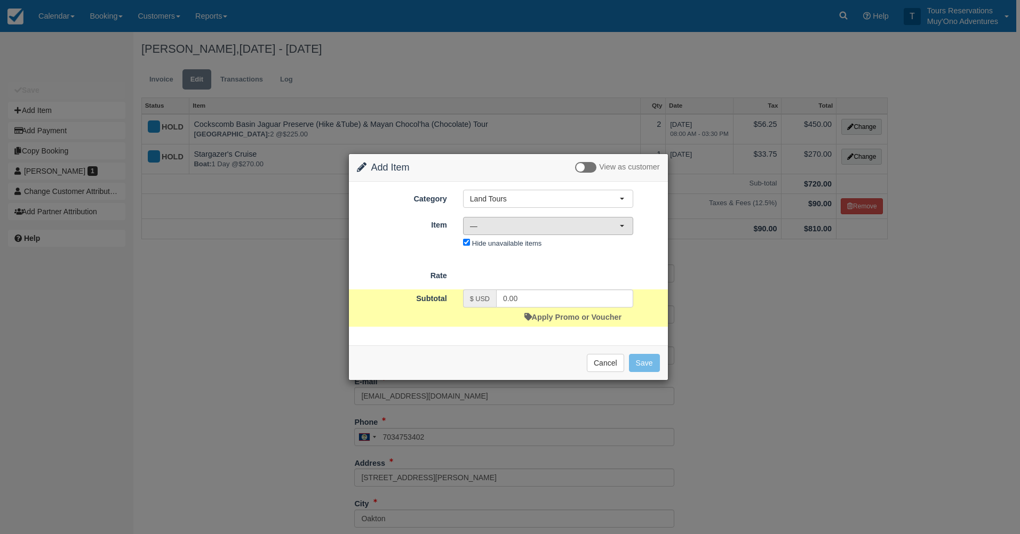
click at [518, 224] on span "—" at bounding box center [544, 226] width 149 height 11
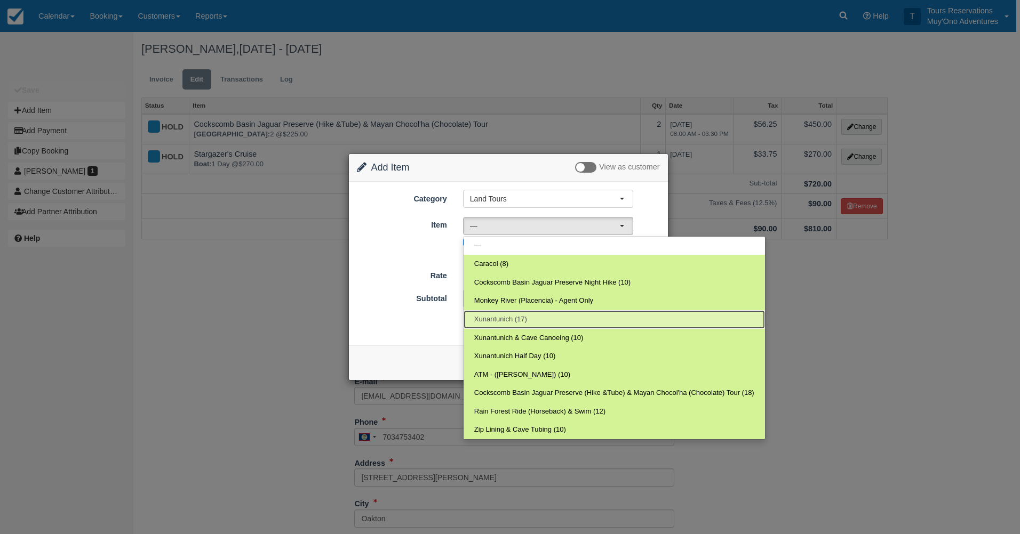
click at [518, 322] on span "Xunantunich (17)" at bounding box center [500, 320] width 53 height 10
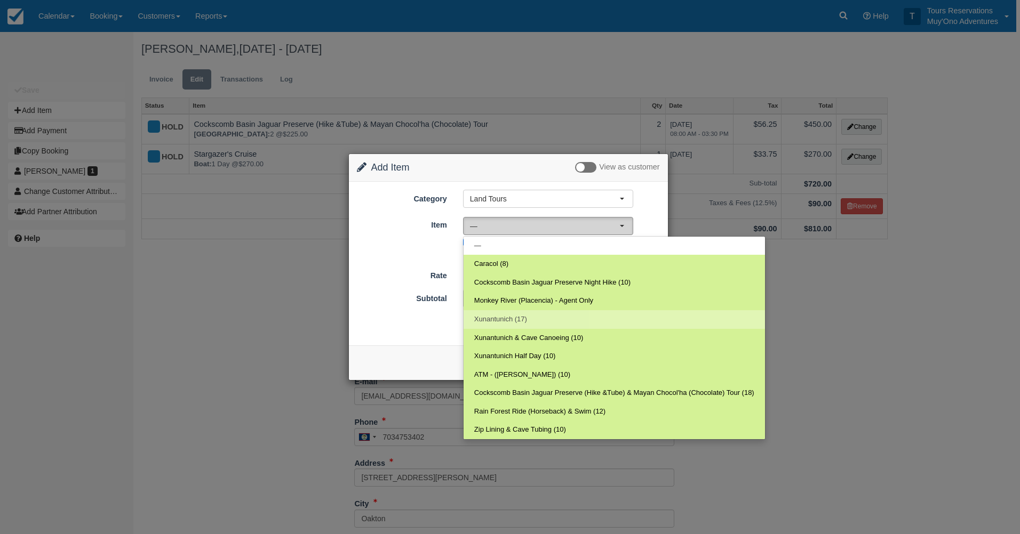
select select "164"
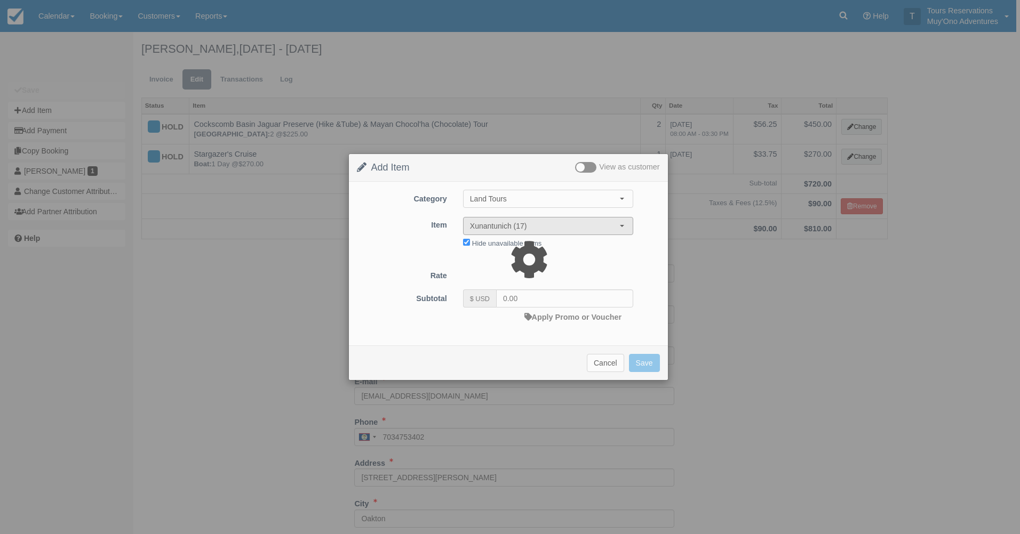
type input "265.00"
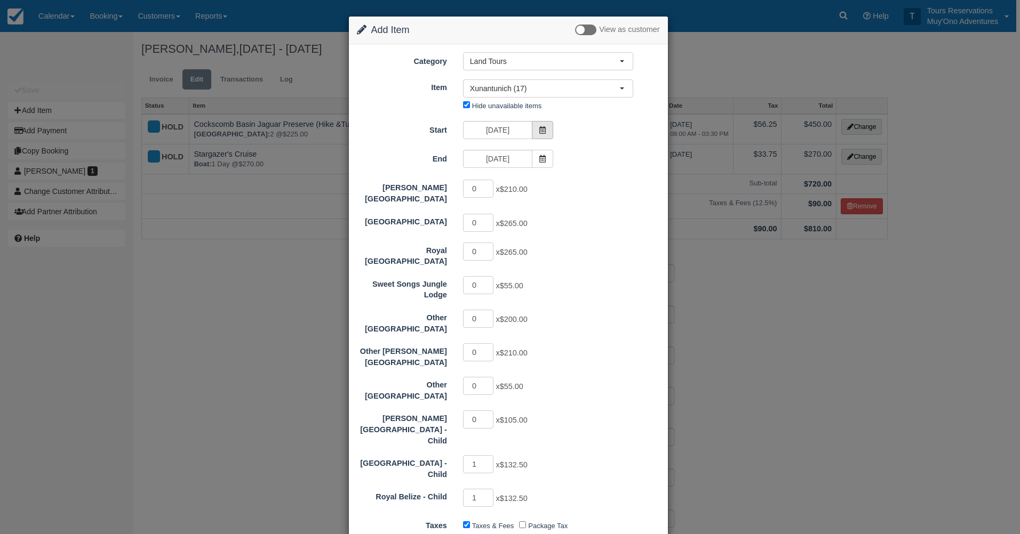
click at [542, 133] on icon at bounding box center [542, 129] width 7 height 7
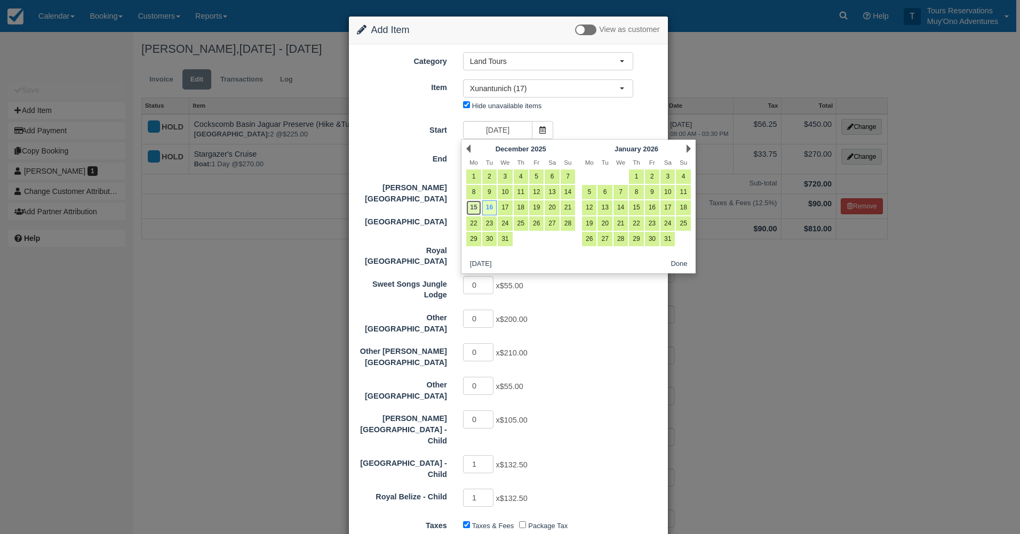
click at [469, 211] on link "15" at bounding box center [473, 208] width 14 height 14
type input "[DATE]"
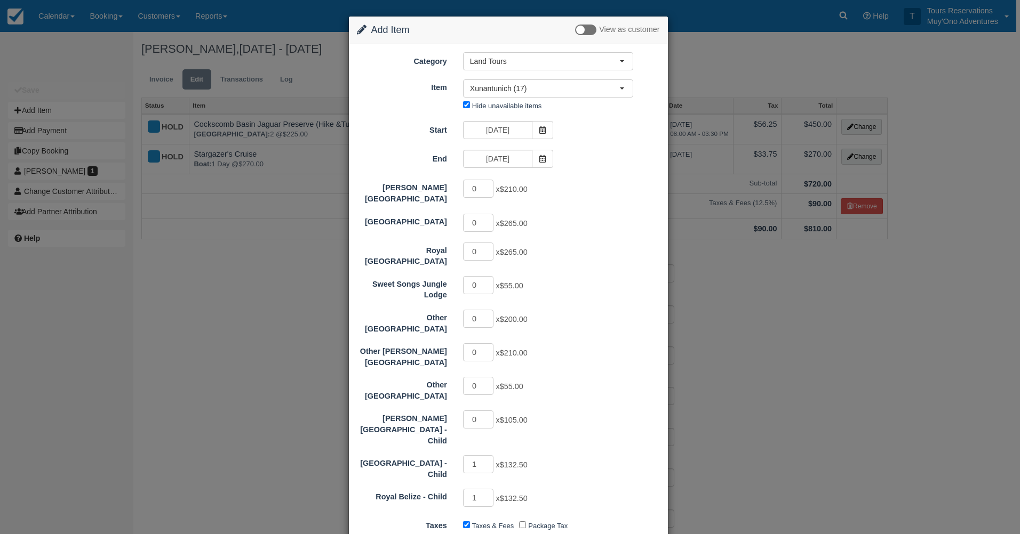
type input "530.00"
click at [544, 154] on span at bounding box center [542, 159] width 21 height 18
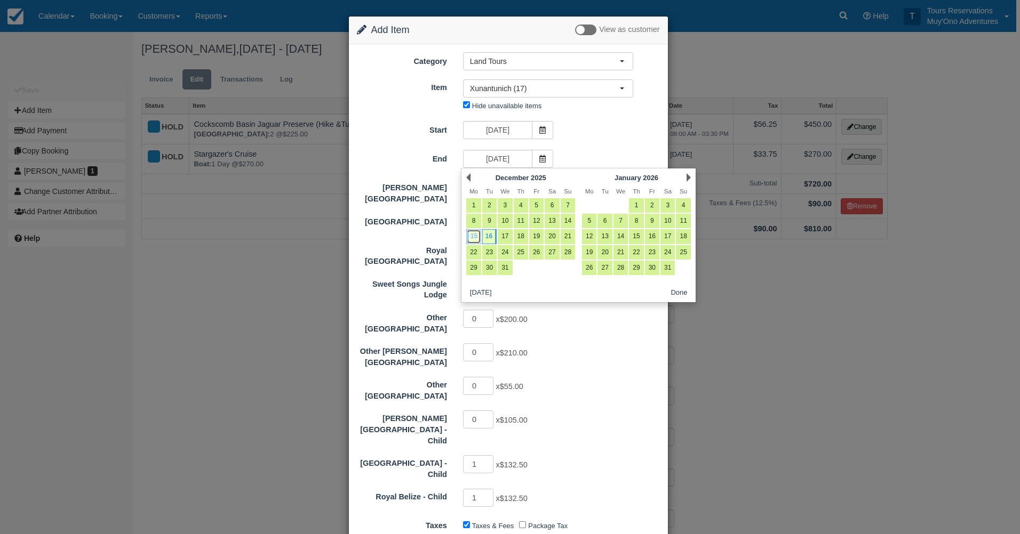
click at [474, 237] on link "15" at bounding box center [473, 236] width 14 height 14
type input "[DATE]"
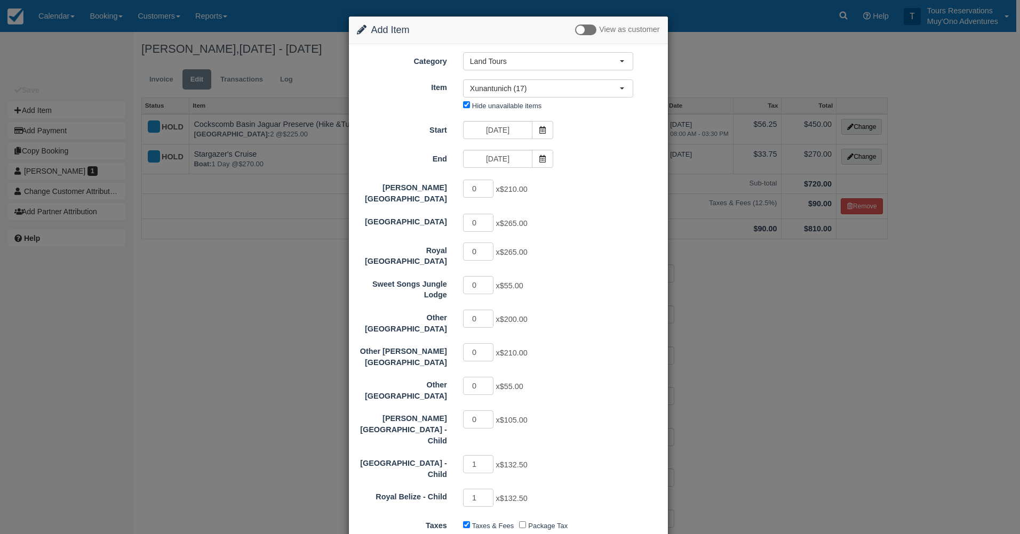
type input "265.00"
click at [586, 177] on form "Category Land Tours Agent Tours - [GEOGRAPHIC_DATA][PERSON_NAME] Caulker/[GEOGR…" at bounding box center [508, 387] width 303 height 671
click at [559, 89] on span "Xunantunich (17)" at bounding box center [544, 88] width 149 height 11
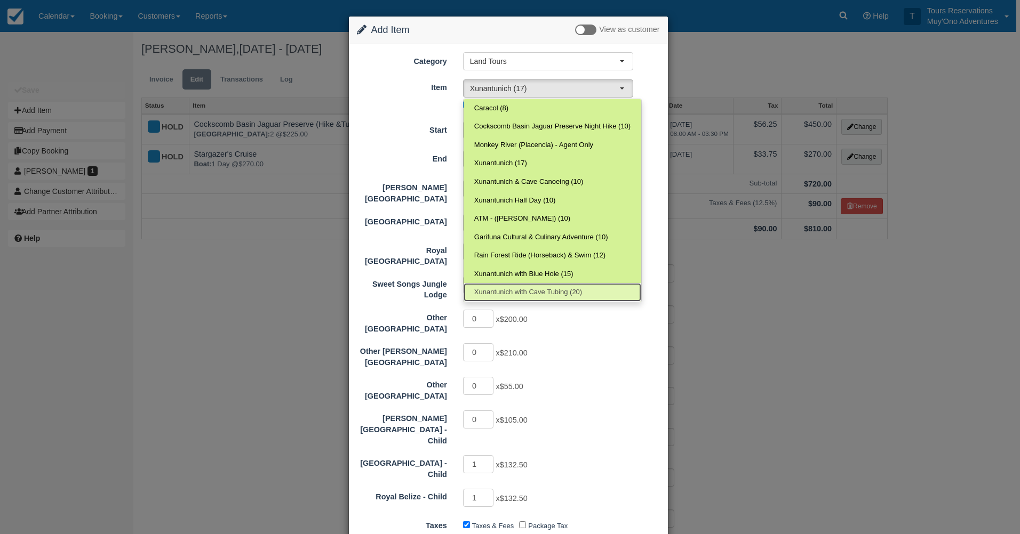
click at [526, 290] on span "Xunantunich with Cave Tubing (20)" at bounding box center [528, 292] width 108 height 10
select select "112"
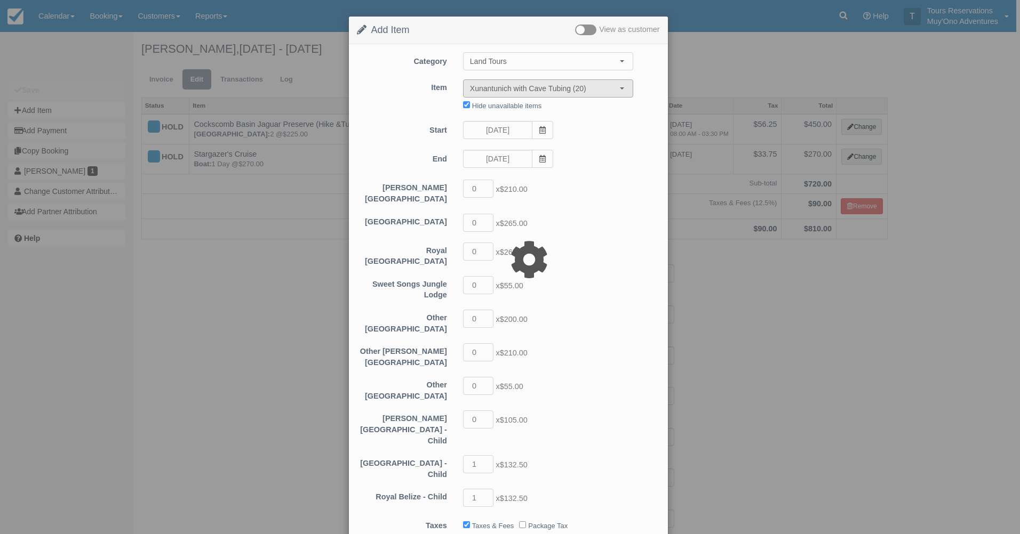
type input "320.00"
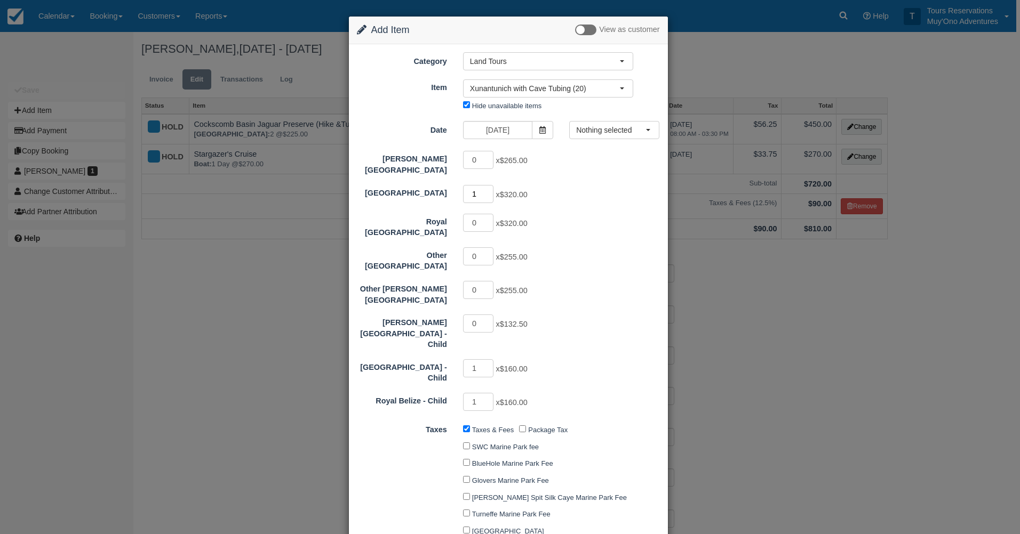
click at [487, 187] on input "1" at bounding box center [478, 194] width 31 height 18
type input "2"
click at [487, 187] on input "2" at bounding box center [478, 194] width 31 height 18
type input "960.00"
click at [607, 138] on button "Nothing selected" at bounding box center [614, 130] width 90 height 18
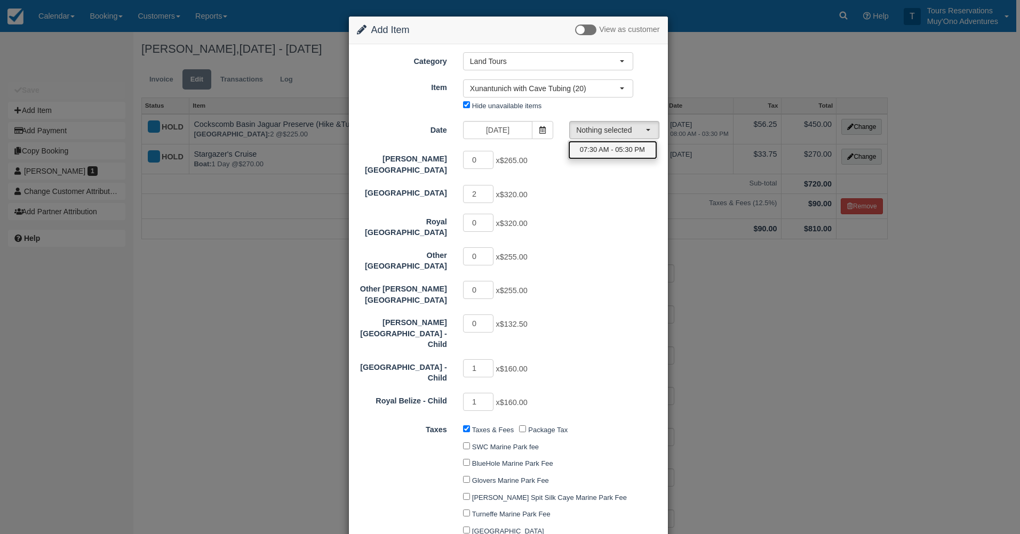
click at [593, 156] on link "07:30 AM - 05:30 PM" at bounding box center [612, 150] width 89 height 19
select select "0"
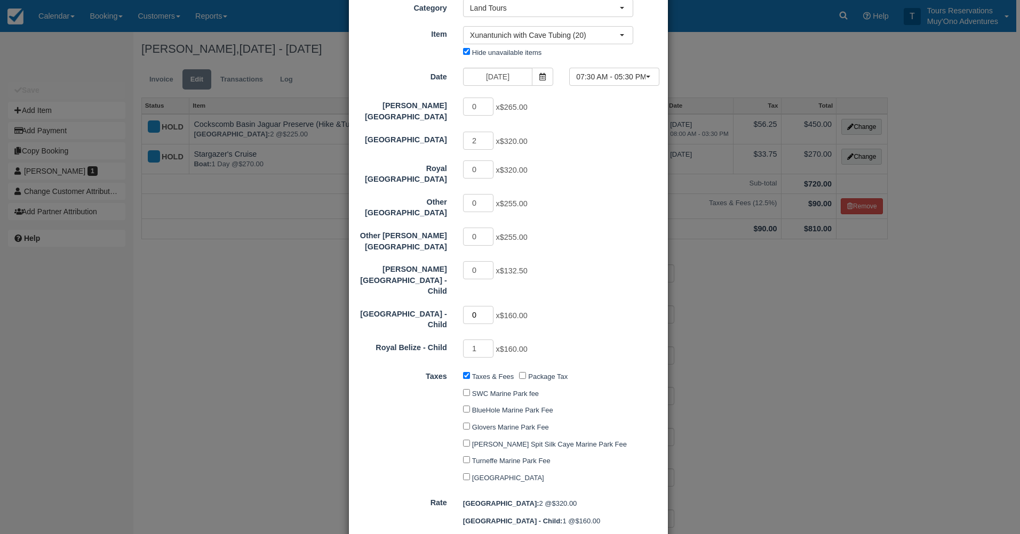
type input "0"
click at [485, 306] on input "0" at bounding box center [478, 315] width 31 height 18
type input "0"
click at [487, 340] on input "0" at bounding box center [478, 349] width 31 height 18
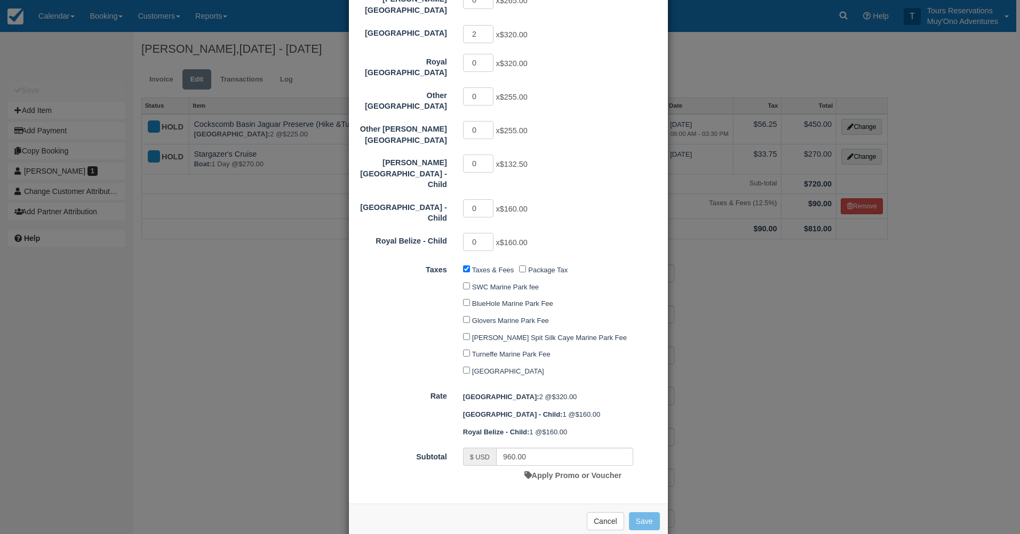
type input "640.00"
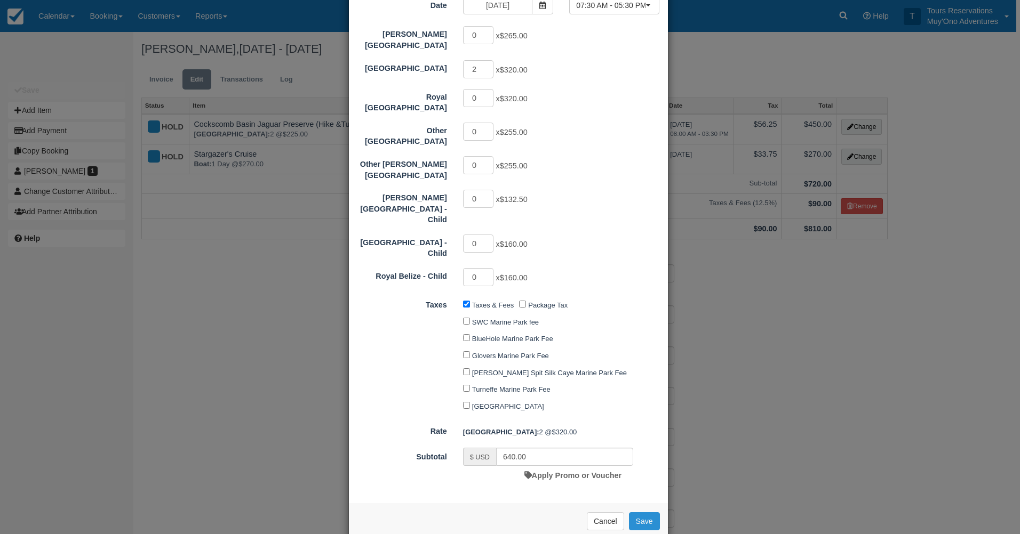
click at [635, 513] on button "Save" at bounding box center [644, 522] width 31 height 18
checkbox input "false"
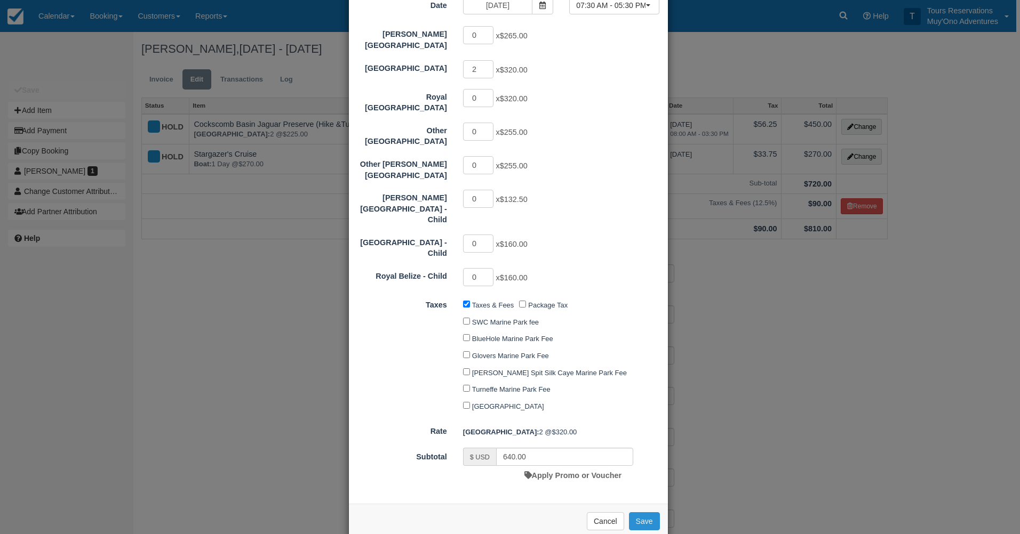
checkbox input "false"
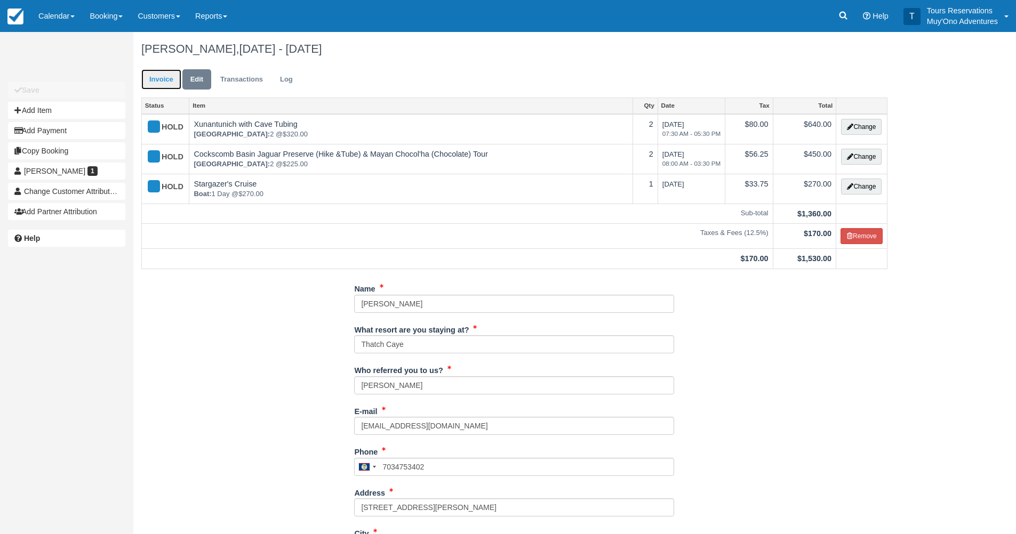
click at [162, 86] on link "Invoice" at bounding box center [161, 79] width 40 height 21
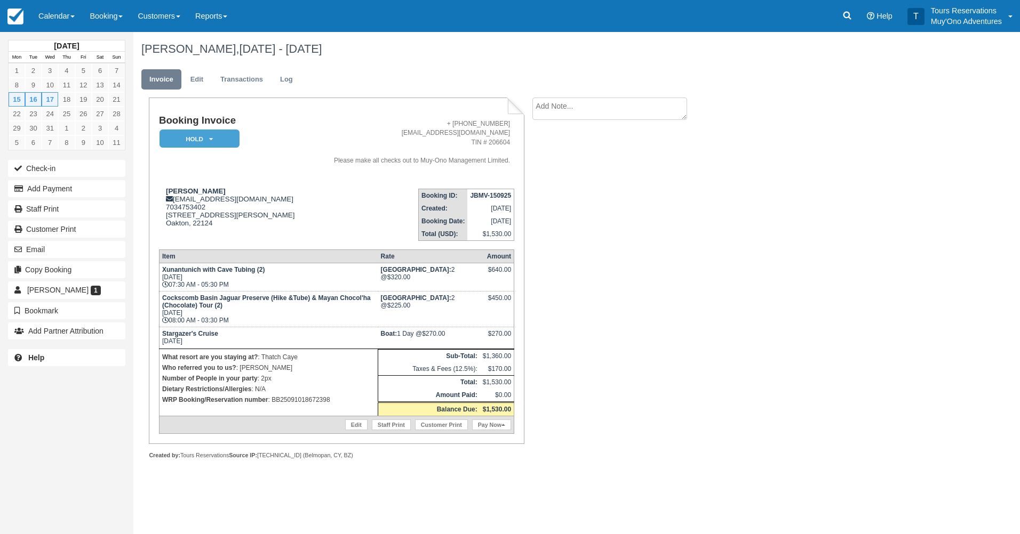
click at [470, 196] on strong "JBMV-150925" at bounding box center [490, 195] width 41 height 7
click at [475, 197] on strong "JBMV-150925" at bounding box center [490, 195] width 41 height 7
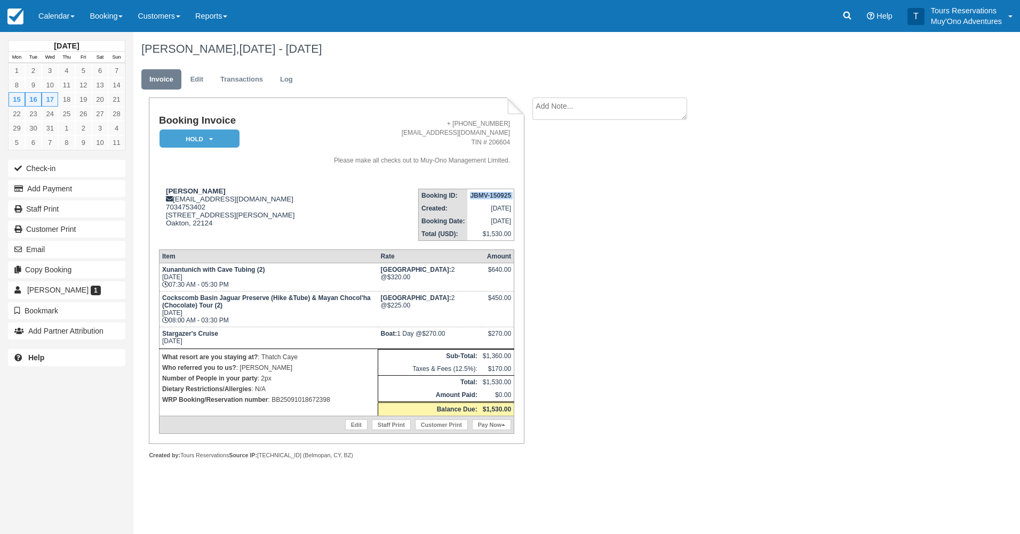
click at [475, 197] on strong "JBMV-150925" at bounding box center [490, 195] width 41 height 7
click at [844, 7] on link at bounding box center [847, 16] width 25 height 32
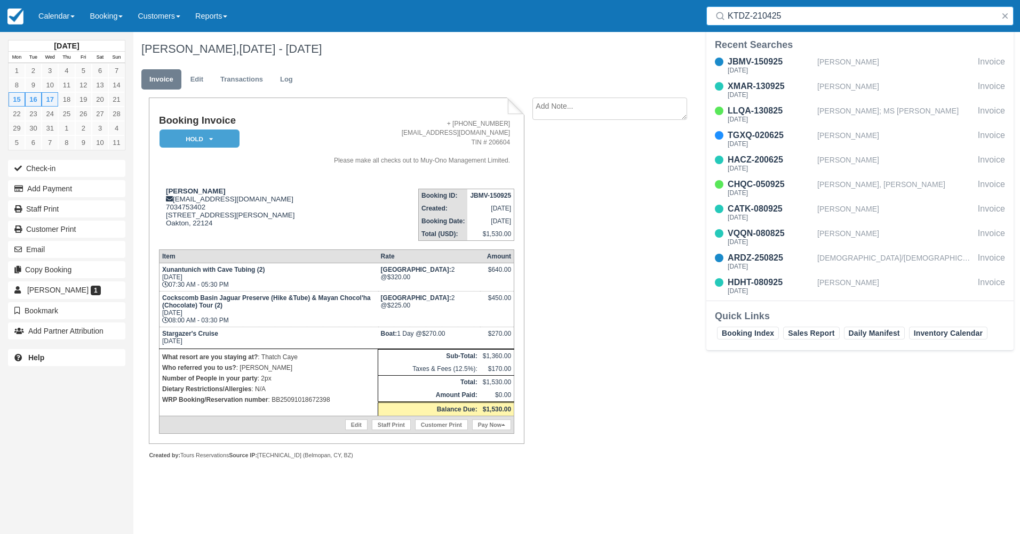
type input "KTDZ-210425"
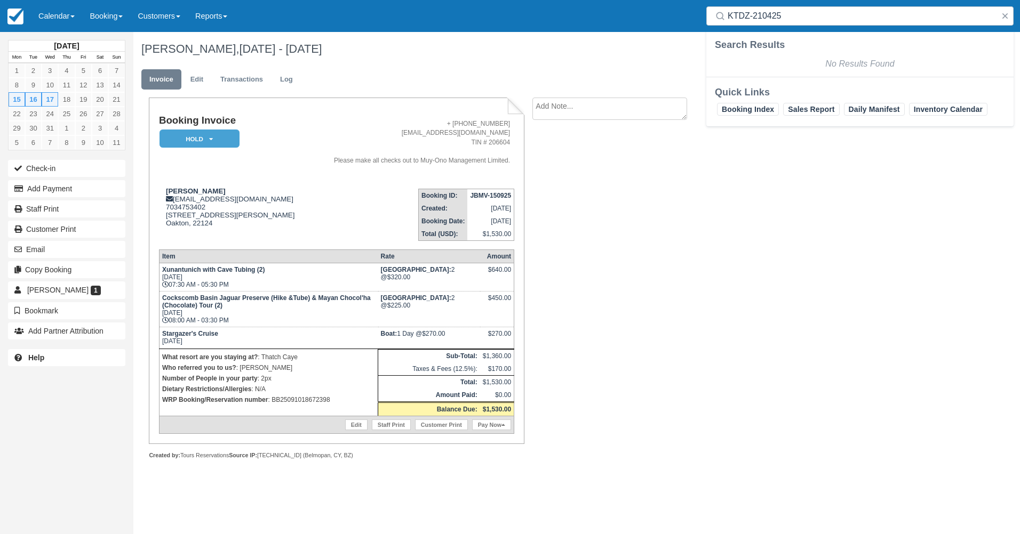
click at [962, 248] on div "December 2025 Mon Tue Wed Thu Fri Sat Sun 1 2 3 4 5 6 7 8 9 10 11 12 13 14 15 1…" at bounding box center [510, 283] width 1020 height 502
click at [997, 17] on div at bounding box center [859, 15] width 307 height 19
click at [1005, 18] on button "button" at bounding box center [1004, 16] width 13 height 13
